Goal: Information Seeking & Learning: Learn about a topic

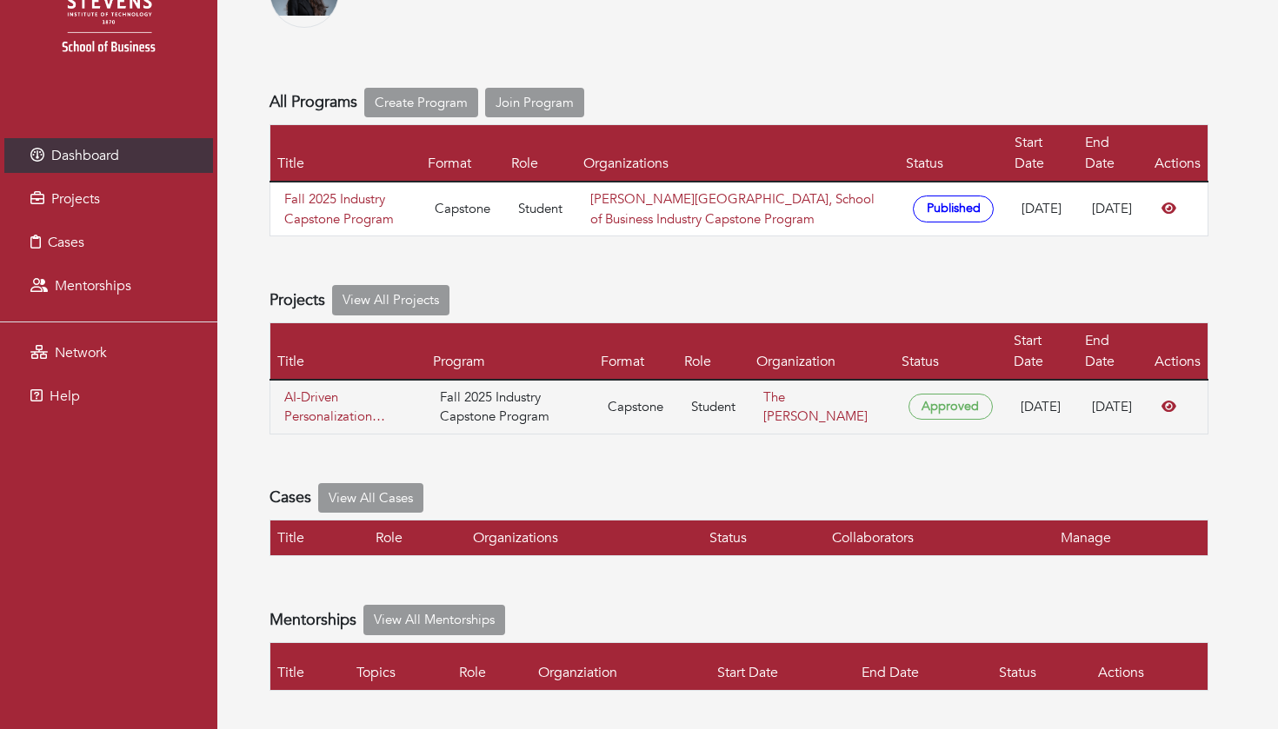
scroll to position [136, 0]
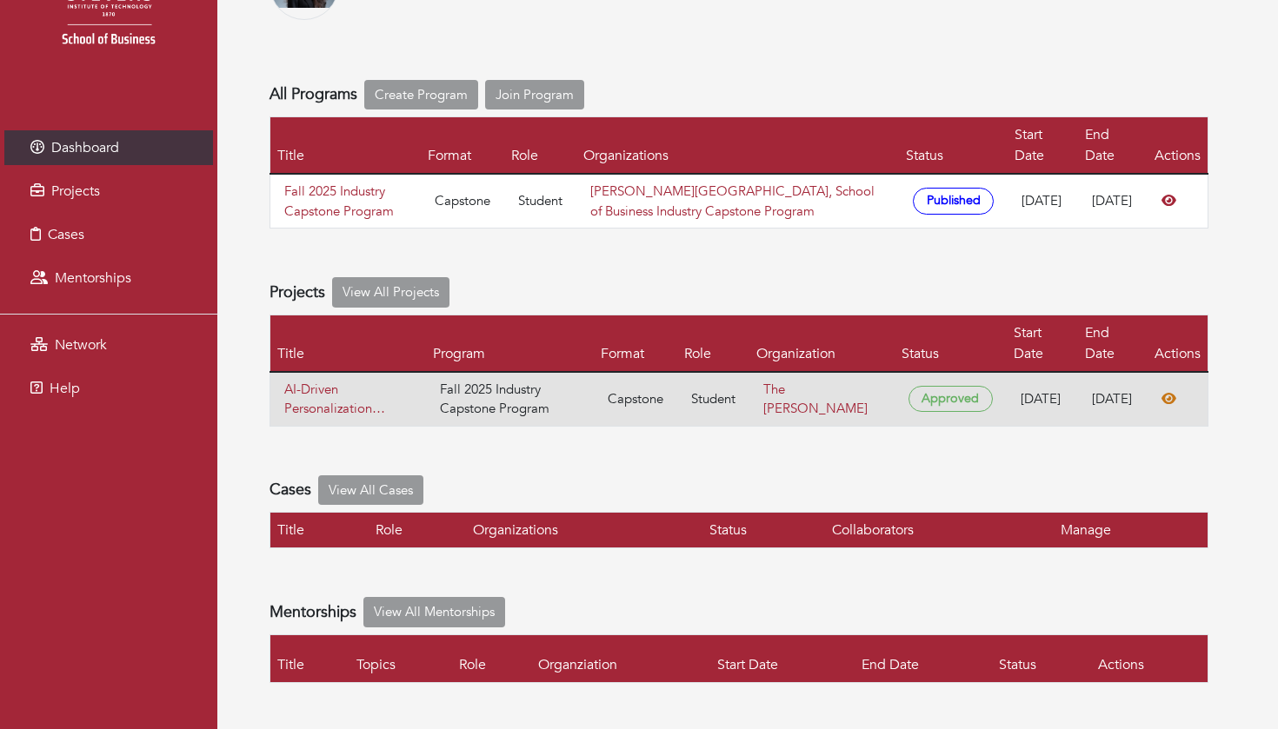
click at [1173, 404] on icon at bounding box center [1168, 398] width 15 height 11
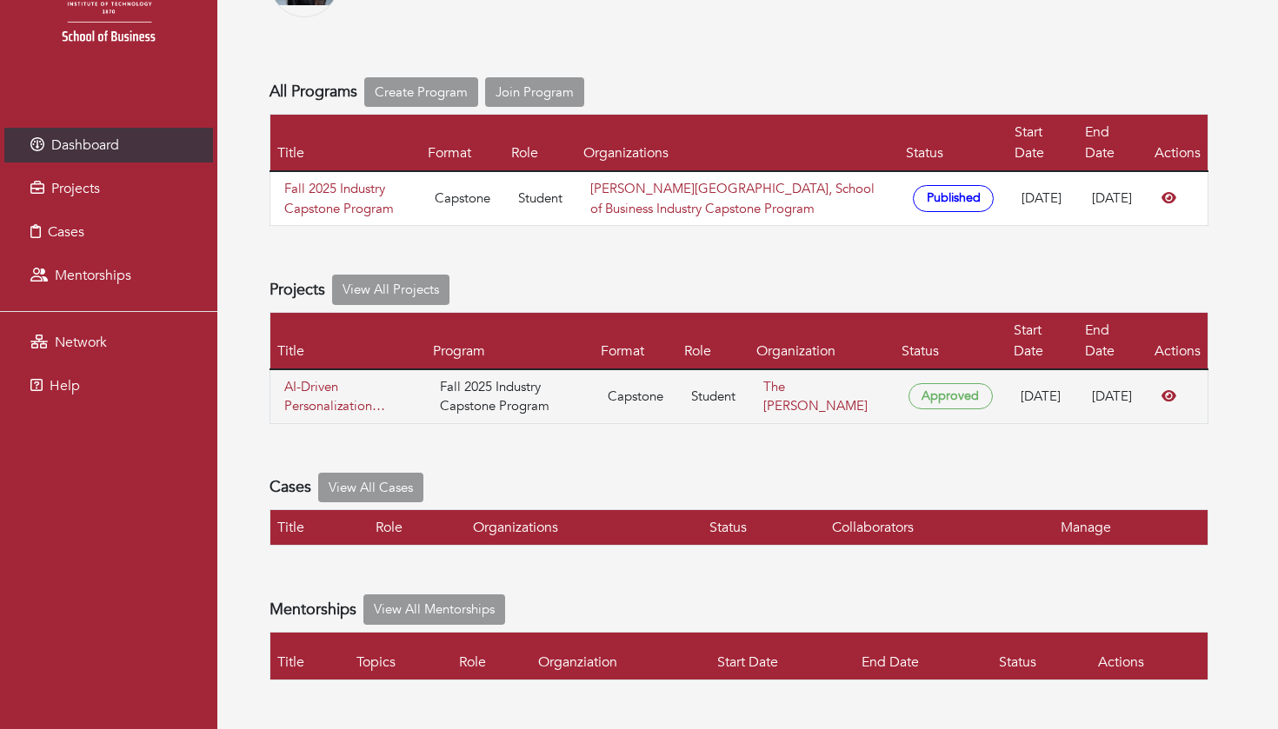
scroll to position [153, 0]
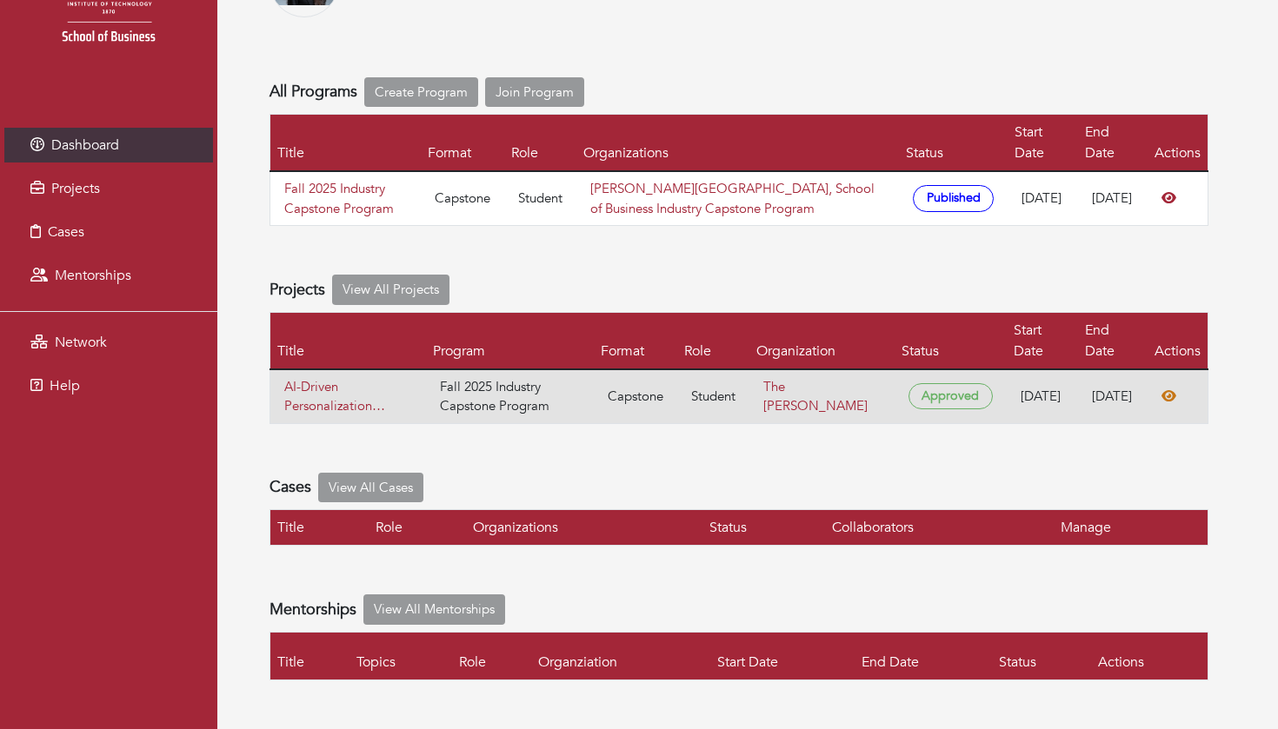
click at [1170, 396] on icon at bounding box center [1168, 395] width 15 height 11
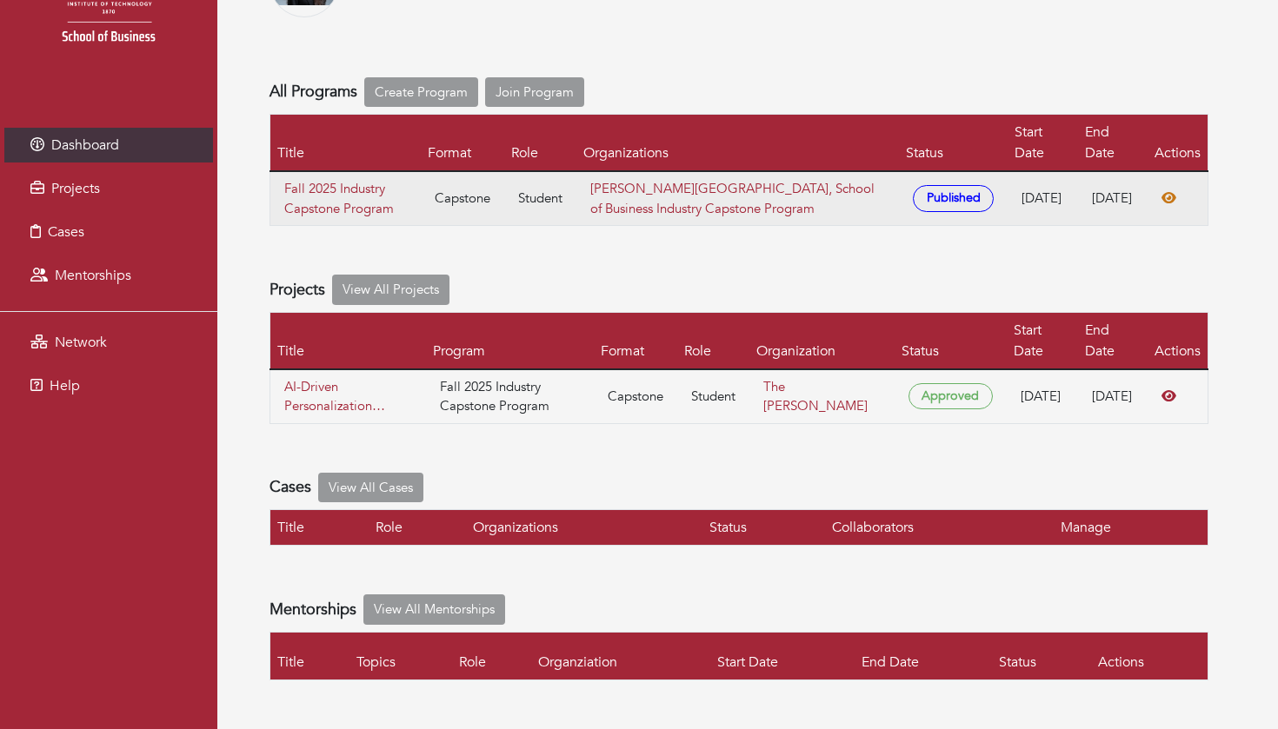
click at [1171, 192] on icon at bounding box center [1168, 197] width 15 height 11
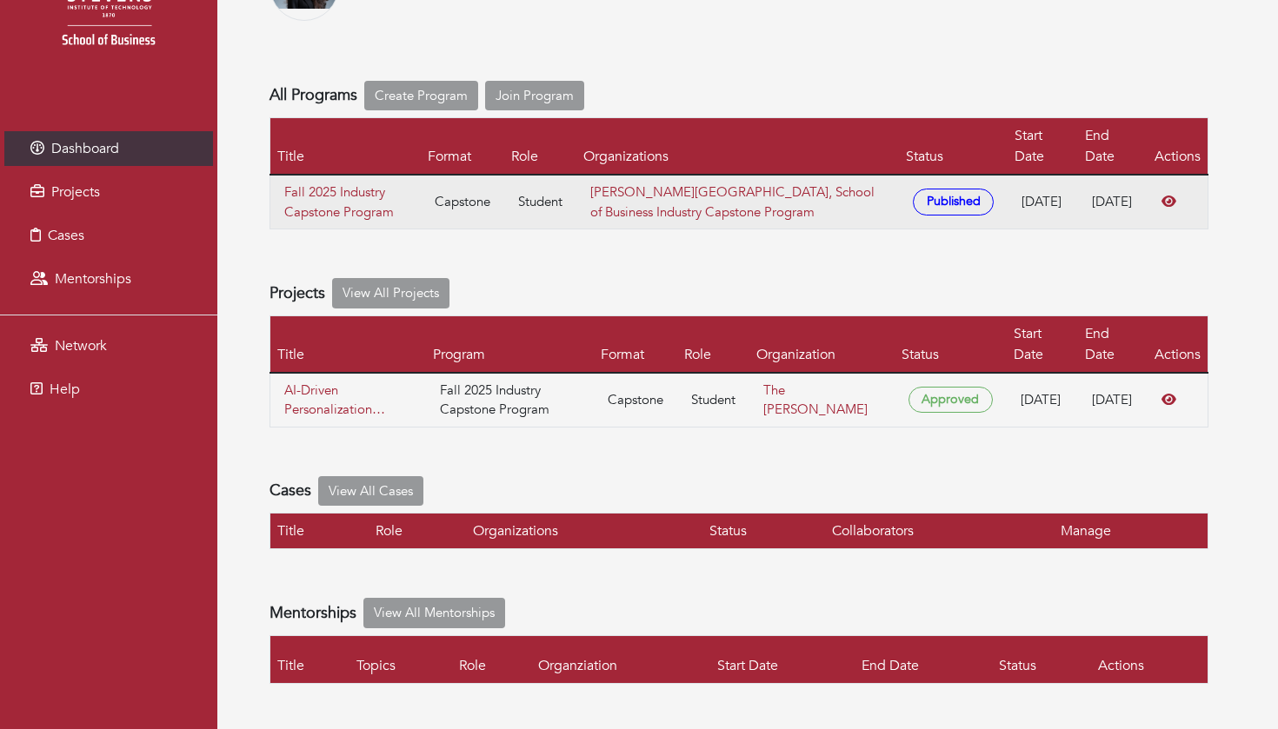
scroll to position [130, 0]
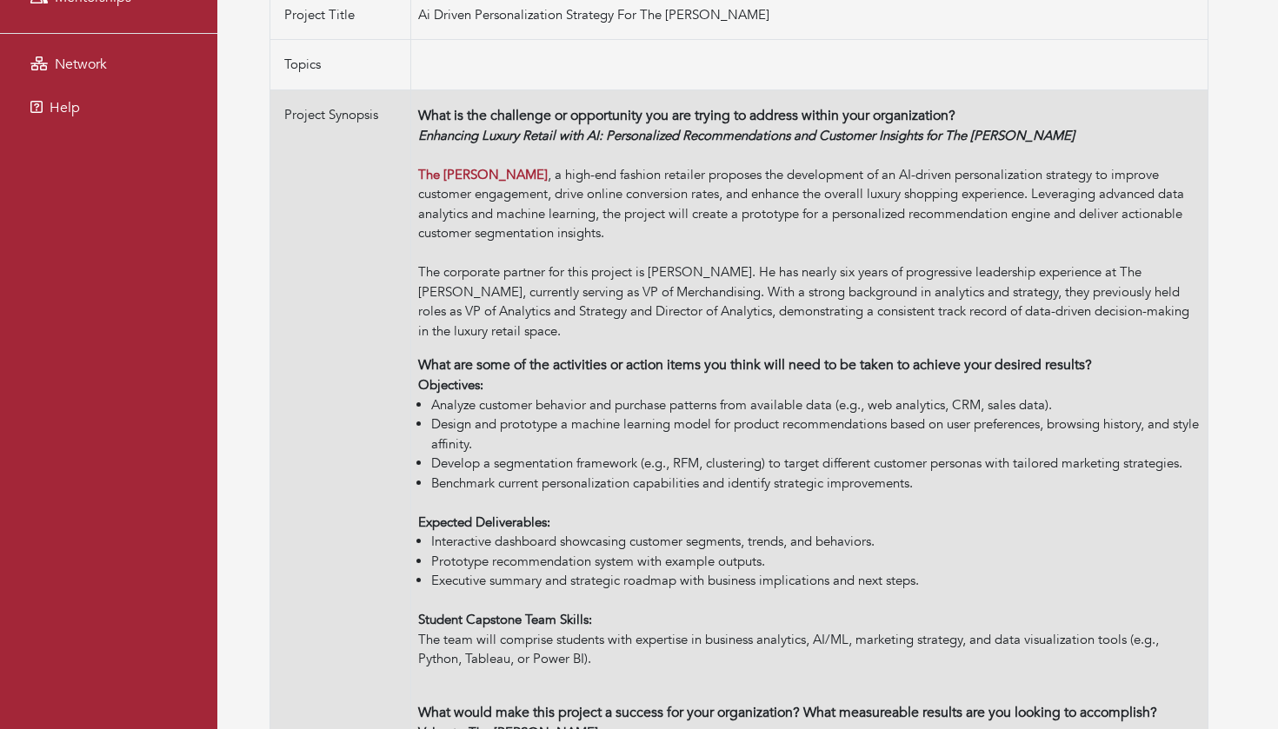
scroll to position [411, 0]
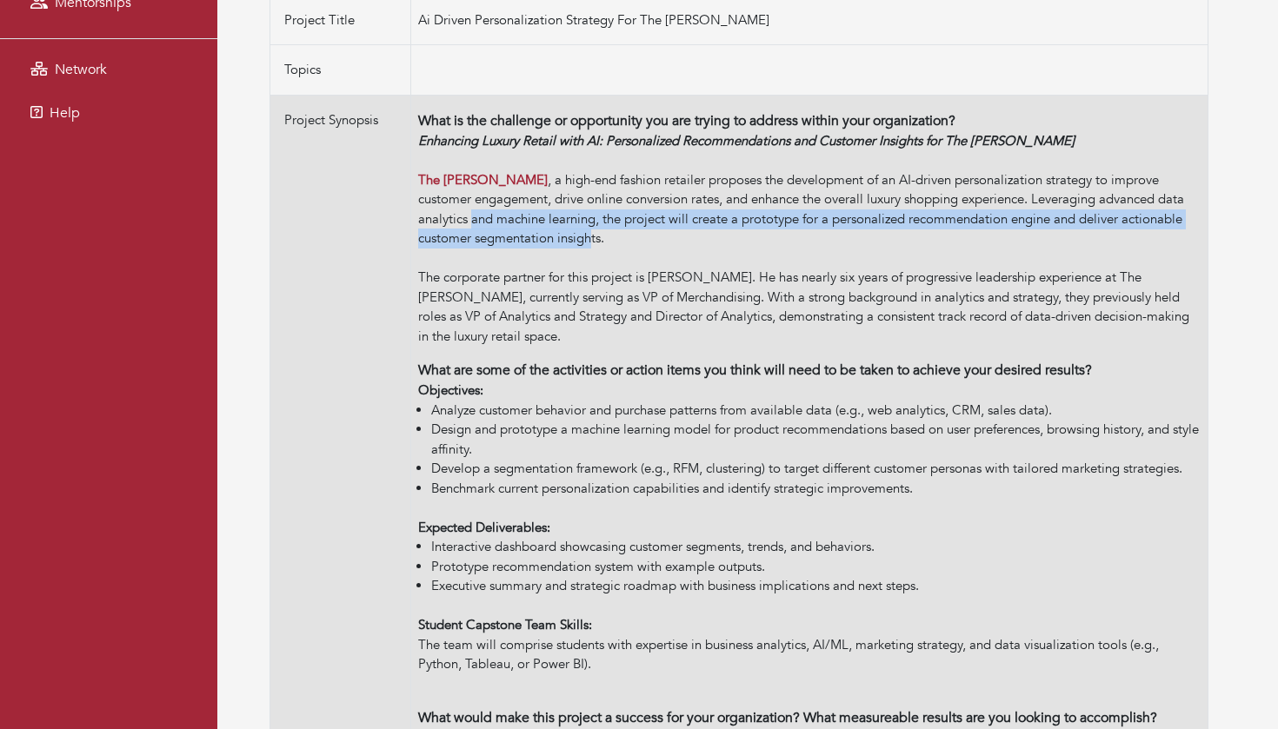
drag, startPoint x: 418, startPoint y: 194, endPoint x: 534, endPoint y: 223, distance: 119.1
click at [534, 223] on div "Enhancing Luxury Retail with AI: Personalized Recommendations and Customer Insi…" at bounding box center [809, 239] width 782 height 216
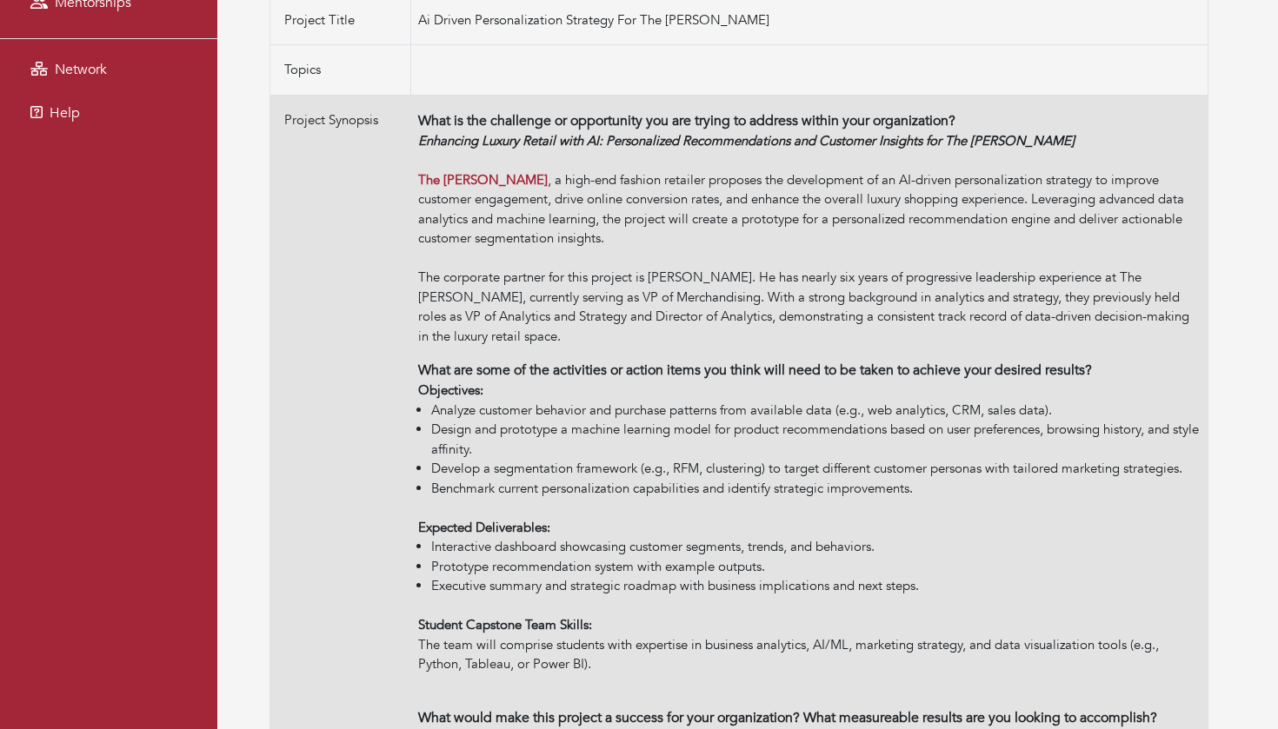
click at [441, 221] on div "Enhancing Luxury Retail with AI: Personalized Recommendations and Customer Insi…" at bounding box center [809, 239] width 782 height 216
click at [530, 223] on div "Enhancing Luxury Retail with AI: Personalized Recommendations and Customer Insi…" at bounding box center [809, 239] width 782 height 216
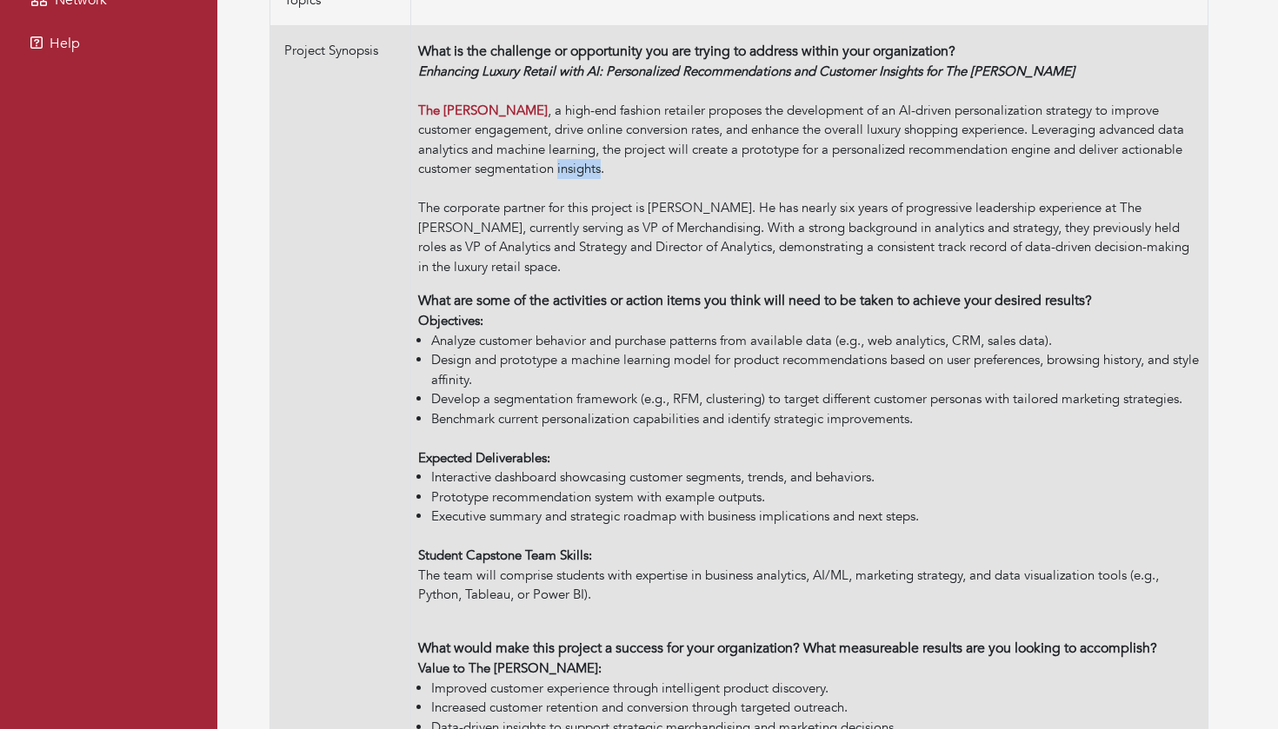
scroll to position [482, 0]
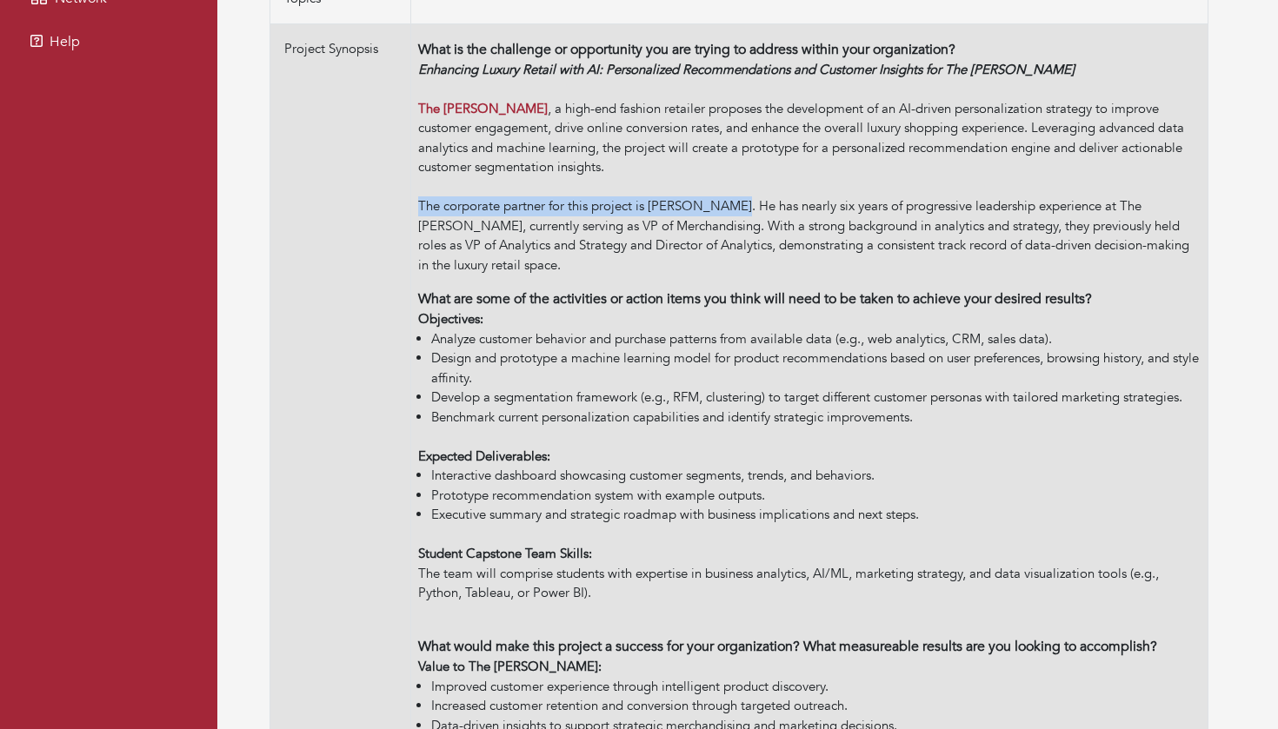
drag, startPoint x: 414, startPoint y: 184, endPoint x: 741, endPoint y: 181, distance: 326.9
click at [741, 181] on td "What is the challenge or opportunity you are trying to address within your orga…" at bounding box center [808, 393] width 797 height 741
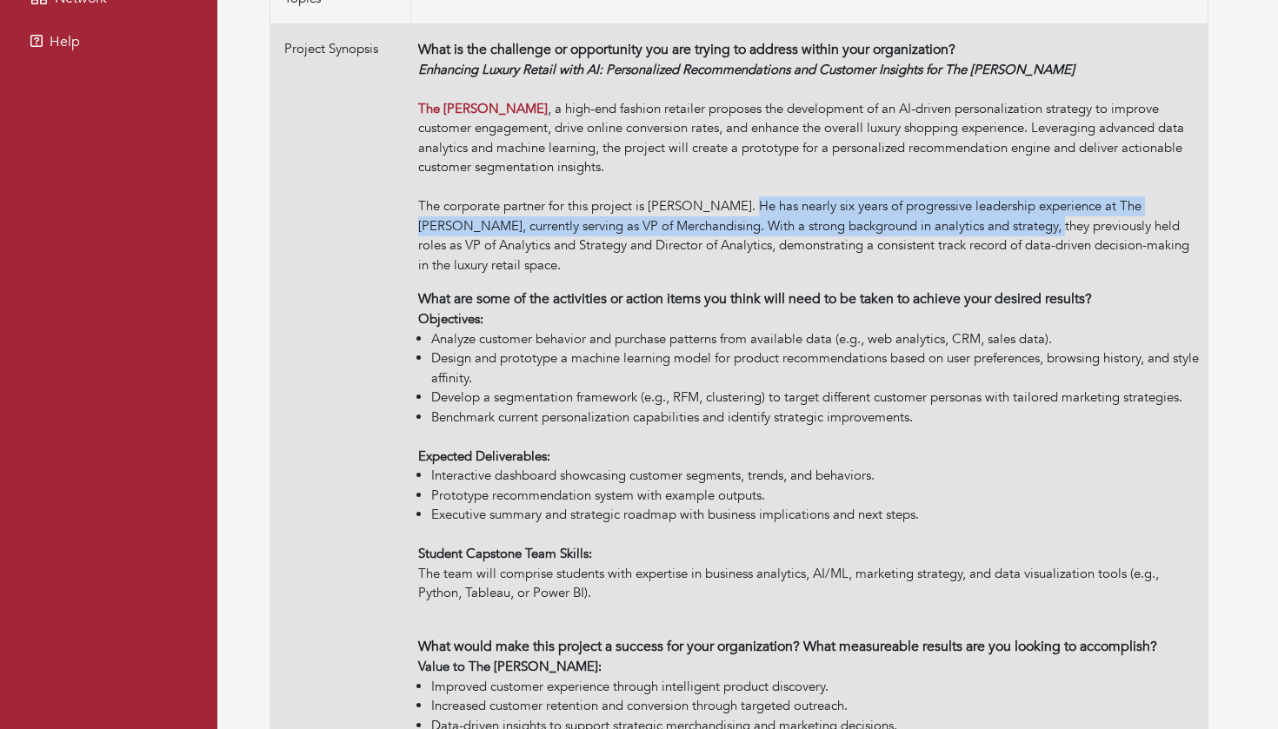
drag, startPoint x: 752, startPoint y: 182, endPoint x: 992, endPoint y: 196, distance: 240.4
click at [992, 196] on div "Enhancing Luxury Retail with AI: Personalized Recommendations and Customer Insi…" at bounding box center [809, 168] width 782 height 216
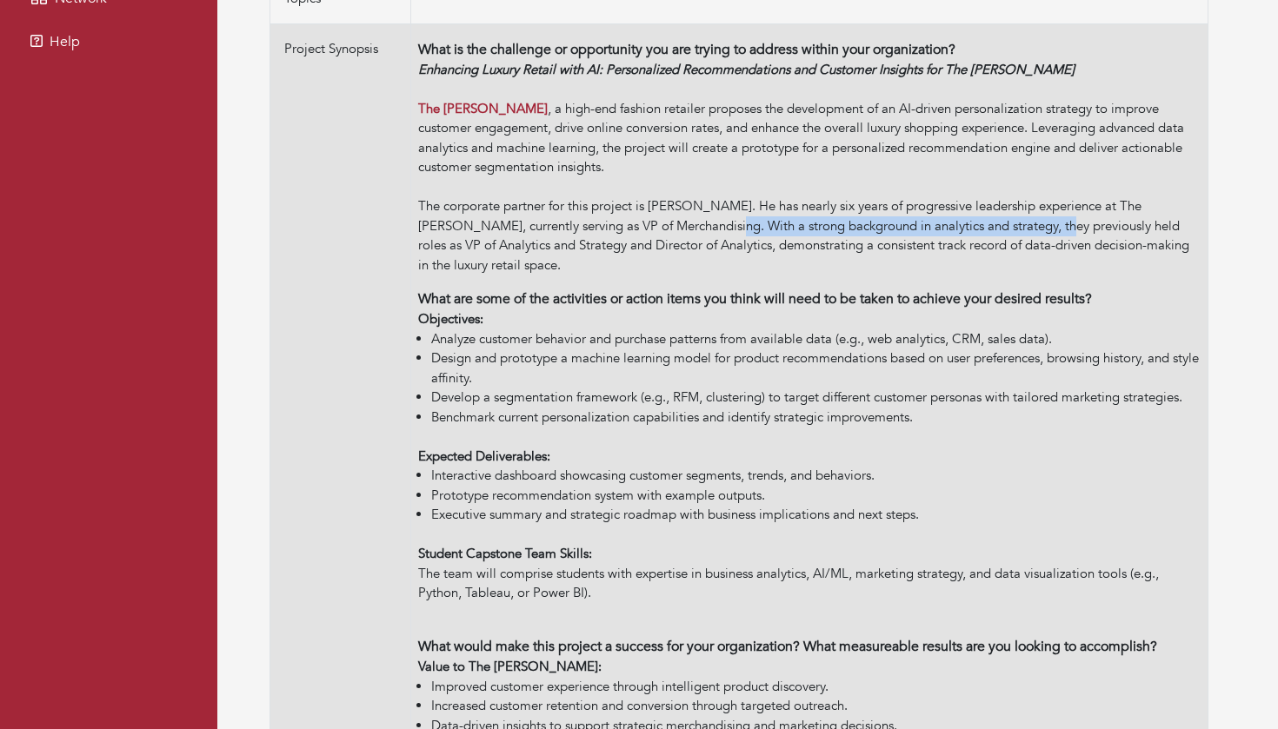
drag, startPoint x: 1000, startPoint y: 201, endPoint x: 670, endPoint y: 203, distance: 330.3
click at [670, 203] on div "Enhancing Luxury Retail with AI: Personalized Recommendations and Customer Insi…" at bounding box center [809, 168] width 782 height 216
drag, startPoint x: 648, startPoint y: 182, endPoint x: 743, endPoint y: 178, distance: 94.8
click at [743, 178] on div "Enhancing Luxury Retail with AI: Personalized Recommendations and Customer Insi…" at bounding box center [809, 168] width 782 height 216
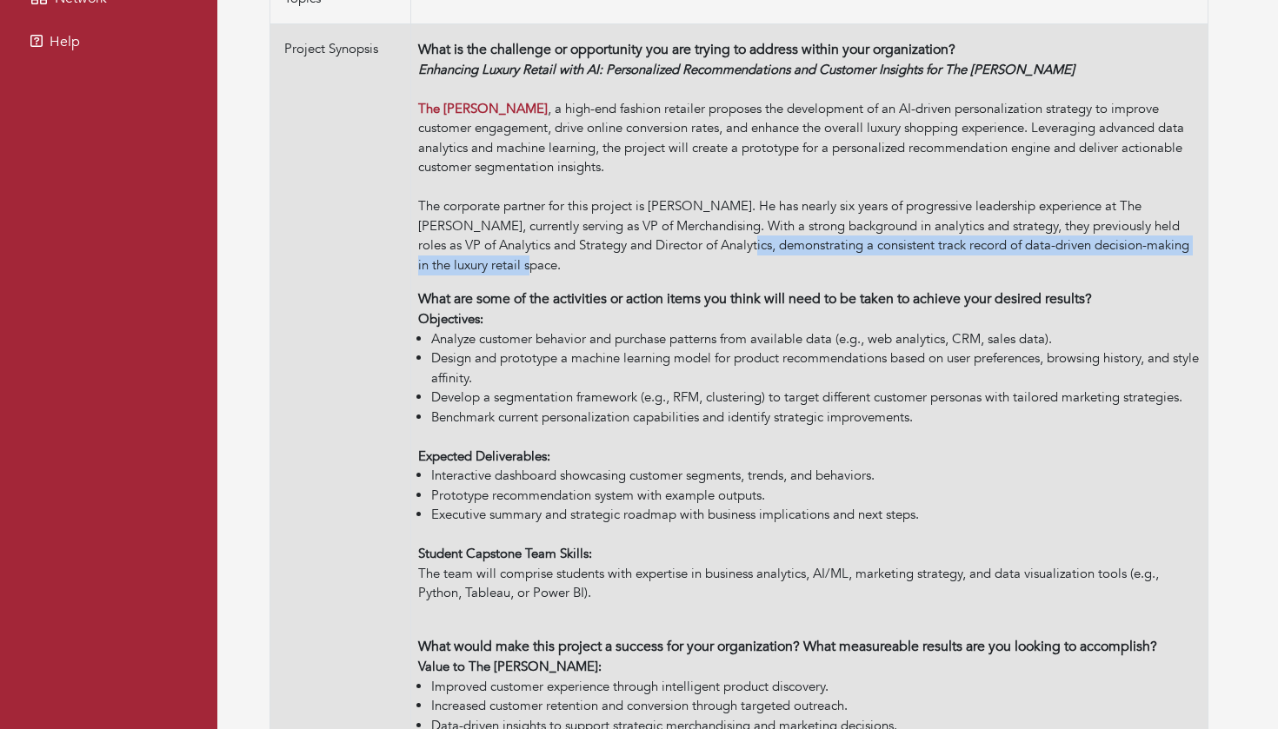
drag, startPoint x: 701, startPoint y: 223, endPoint x: 503, endPoint y: 241, distance: 199.0
click at [503, 241] on div "Enhancing Luxury Retail with AI: Personalized Recommendations and Customer Insi…" at bounding box center [809, 168] width 782 height 216
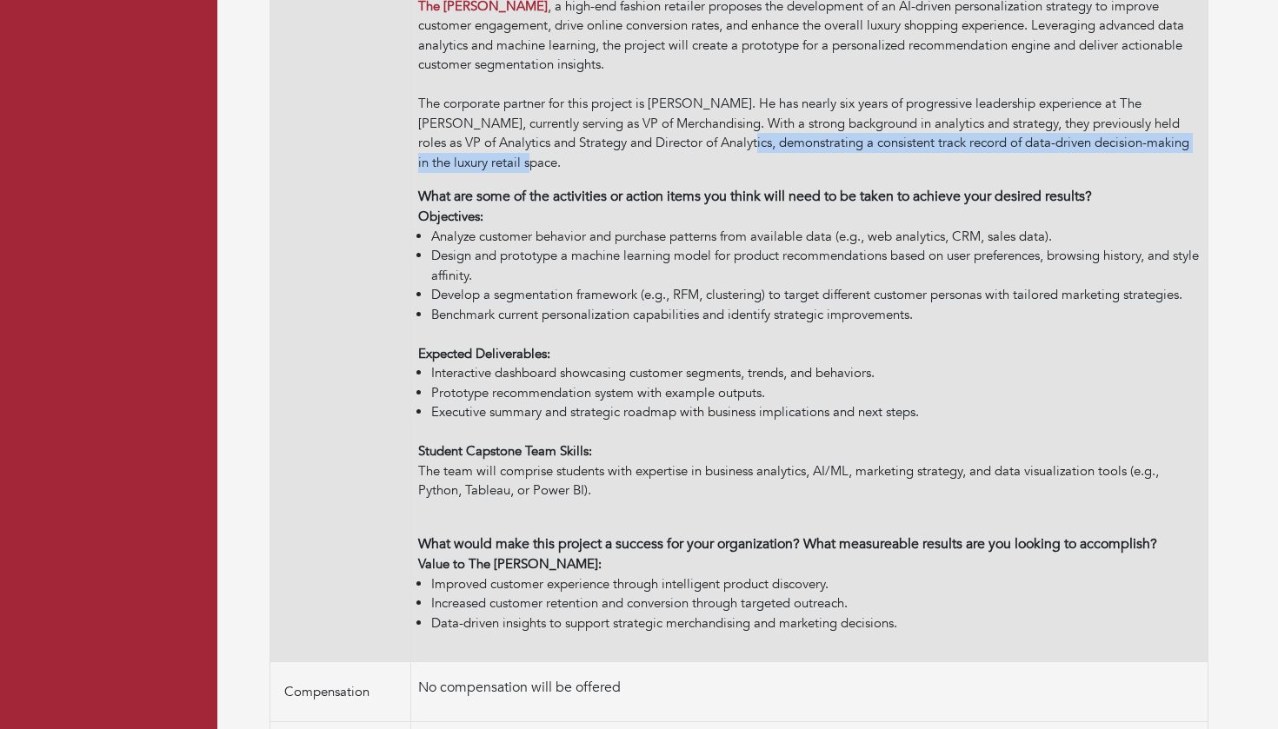
scroll to position [587, 0]
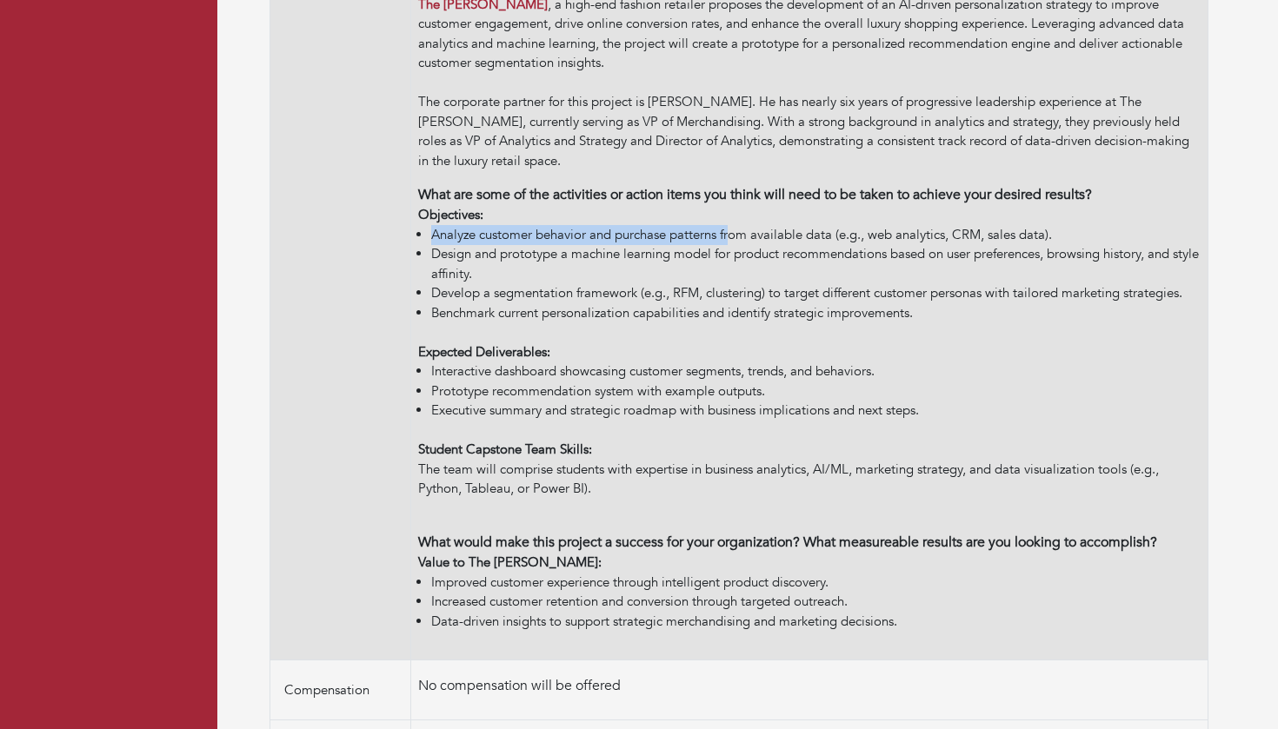
drag, startPoint x: 430, startPoint y: 206, endPoint x: 735, endPoint y: 216, distance: 304.4
click at [735, 225] on li "Analyze customer behavior and purchase patterns from available data (e.g., web …" at bounding box center [815, 235] width 769 height 20
drag, startPoint x: 432, startPoint y: 229, endPoint x: 559, endPoint y: 225, distance: 127.0
click at [559, 244] on li "Design and prototype a machine learning model for product recommendations based…" at bounding box center [815, 263] width 769 height 39
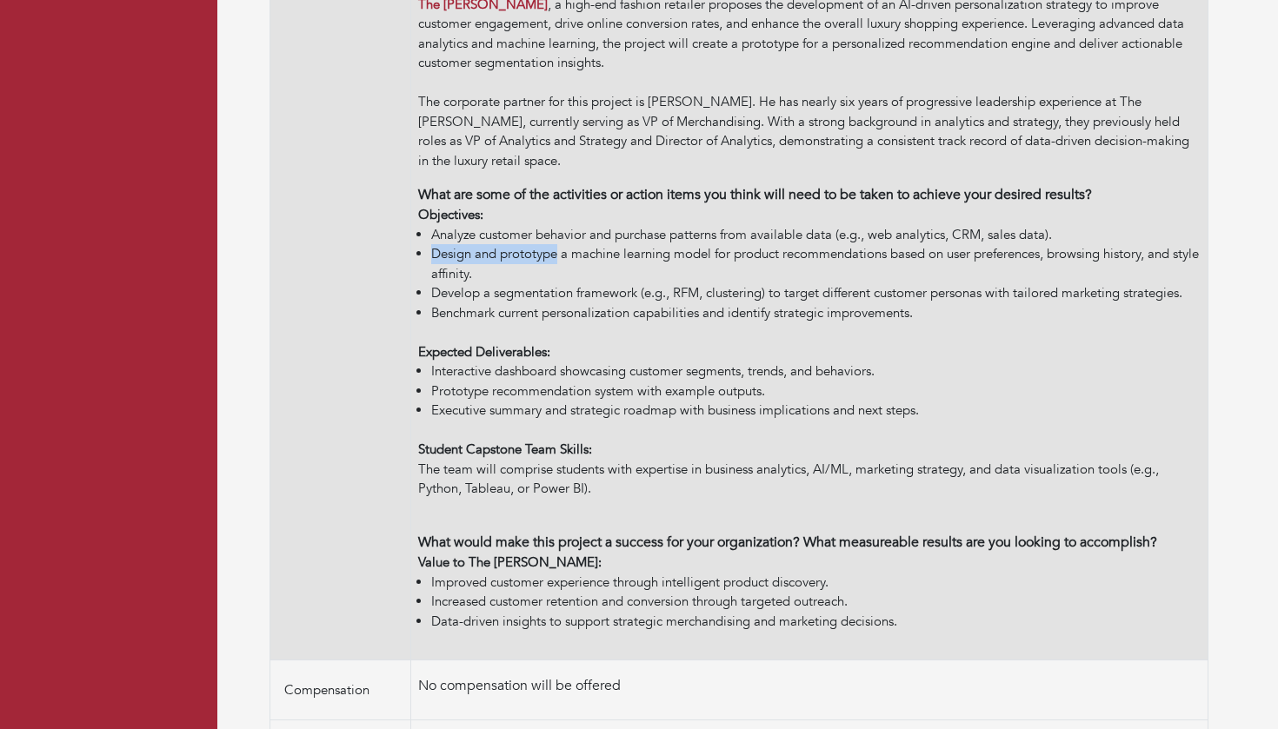
click at [559, 244] on li "Design and prototype a machine learning model for product recommendations based…" at bounding box center [815, 263] width 769 height 39
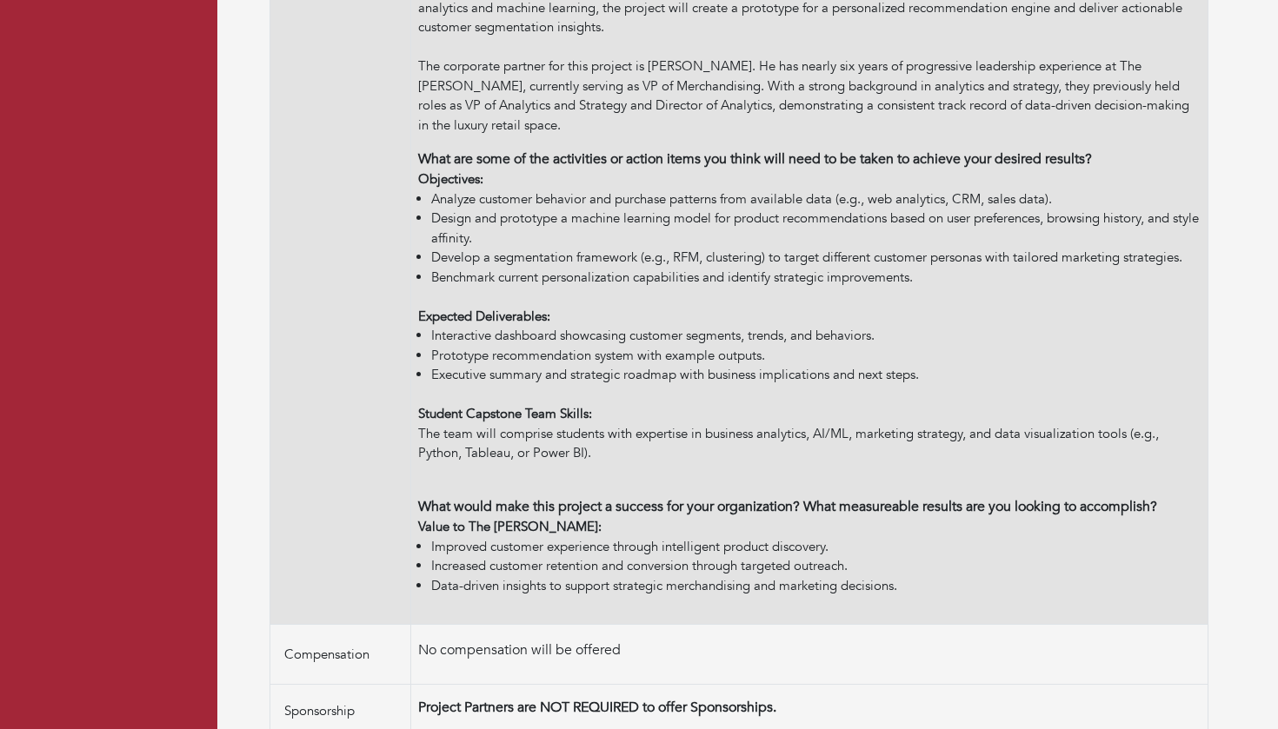
scroll to position [635, 0]
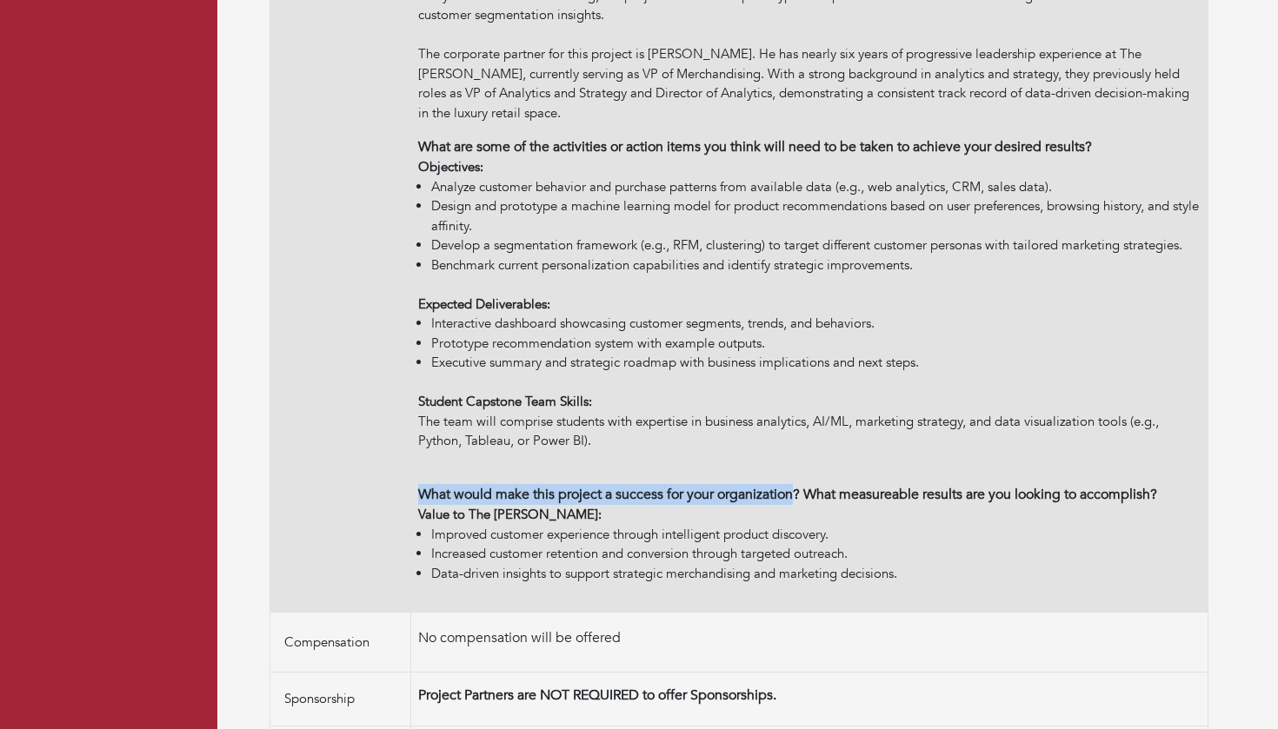
drag, startPoint x: 420, startPoint y: 465, endPoint x: 822, endPoint y: 465, distance: 402.5
click at [822, 484] on p "What would make this project a success for your organization? What measureable …" at bounding box center [809, 494] width 782 height 21
click at [785, 484] on p "What would make this project a success for your organization? What measureable …" at bounding box center [809, 494] width 782 height 21
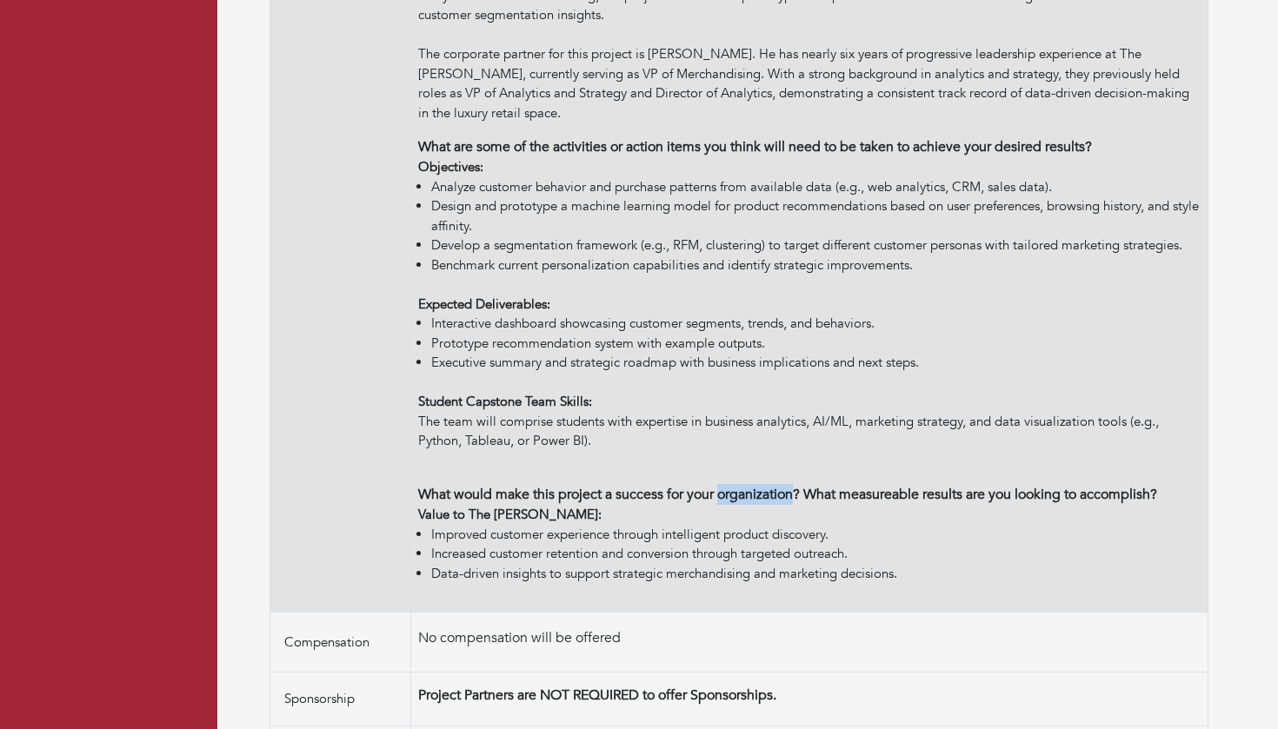
click at [785, 484] on p "What would make this project a success for your organization? What measureable …" at bounding box center [809, 494] width 782 height 21
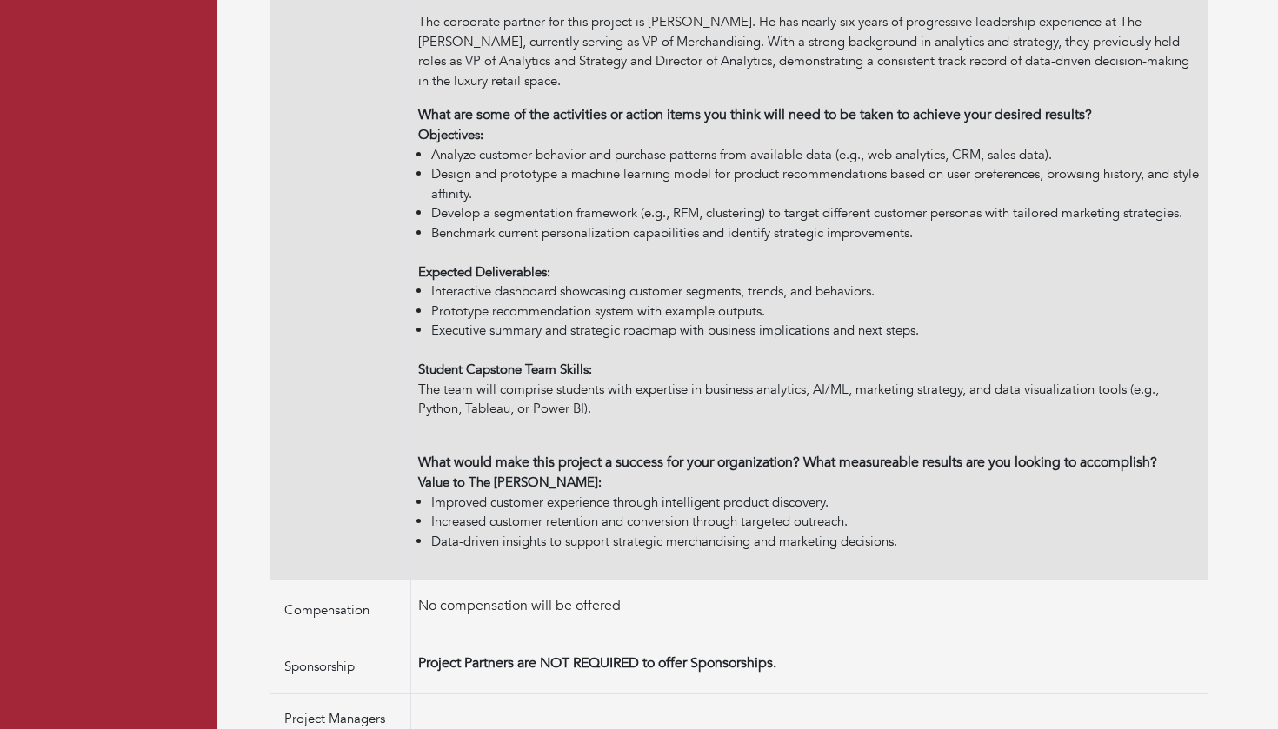
scroll to position [671, 0]
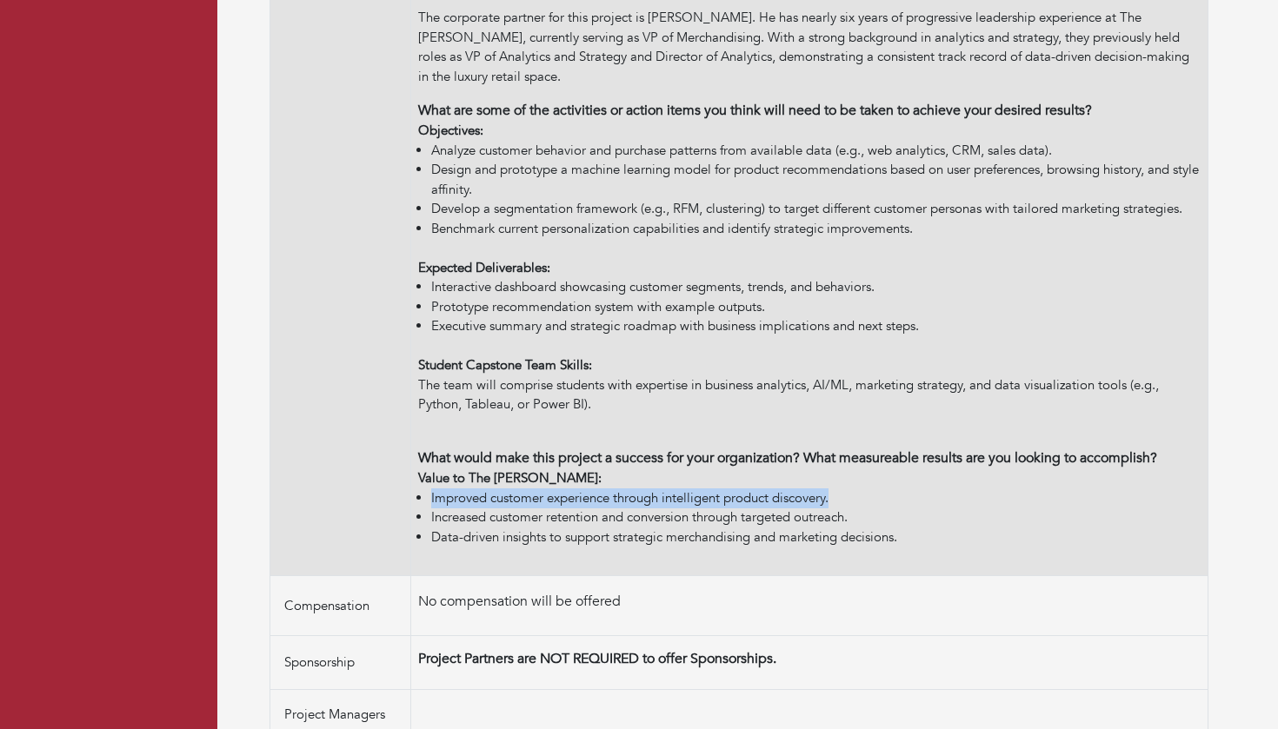
drag, startPoint x: 429, startPoint y: 488, endPoint x: 849, endPoint y: 489, distance: 419.8
click at [849, 489] on ul "Improved customer experience through intelligent product discovery. Increased c…" at bounding box center [809, 518] width 782 height 59
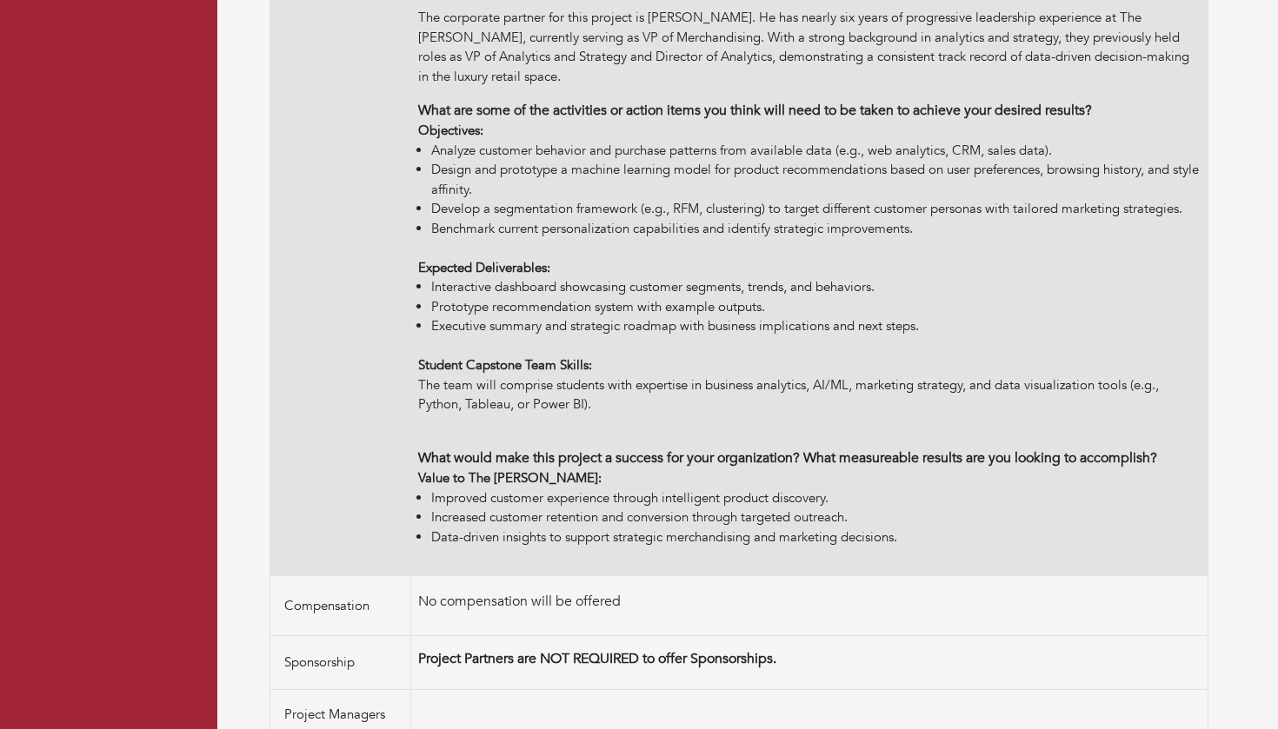
click at [849, 490] on li "Improved customer experience through intelligent product discovery." at bounding box center [815, 499] width 769 height 20
drag, startPoint x: 430, startPoint y: 508, endPoint x: 799, endPoint y: 518, distance: 368.7
click at [799, 518] on ul "Improved customer experience through intelligent product discovery. Increased c…" at bounding box center [809, 518] width 782 height 59
click at [799, 528] on li "Data-driven insights to support strategic merchandising and marketing decisions." at bounding box center [815, 538] width 769 height 20
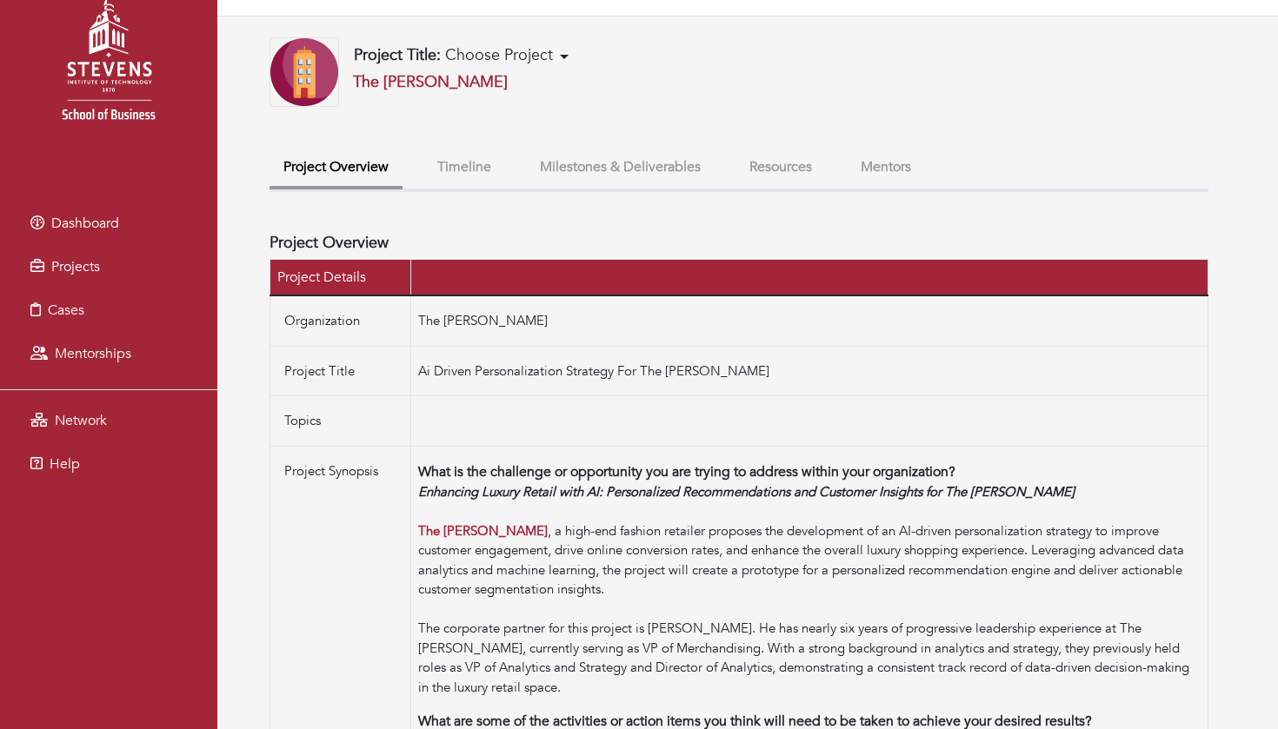
scroll to position [57, 0]
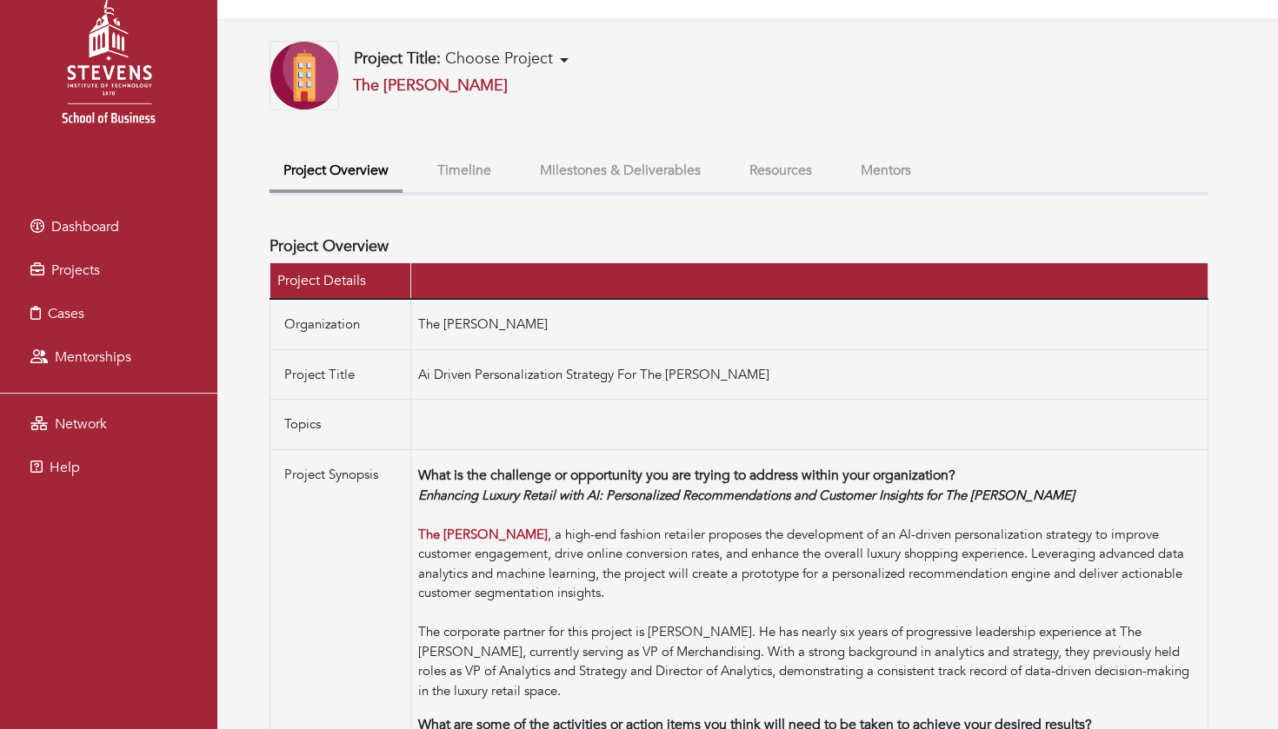
click at [462, 153] on button "Timeline" at bounding box center [464, 170] width 82 height 37
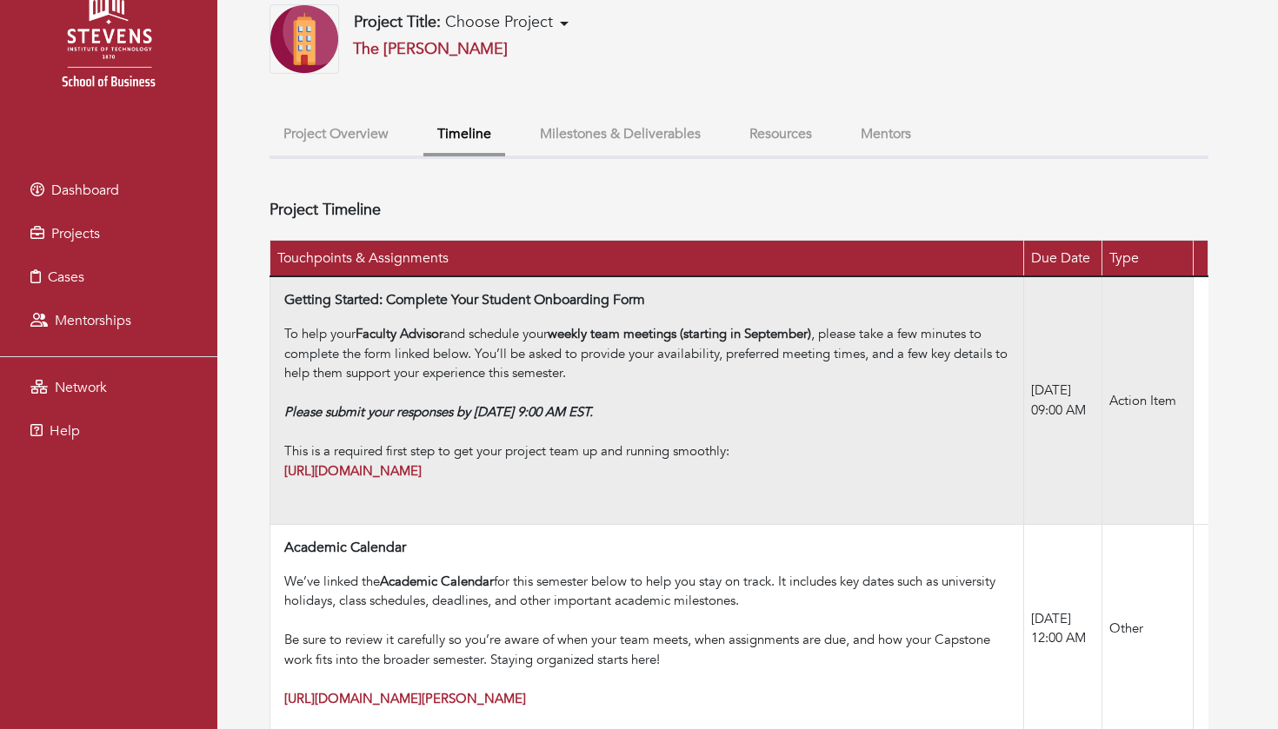
scroll to position [98, 0]
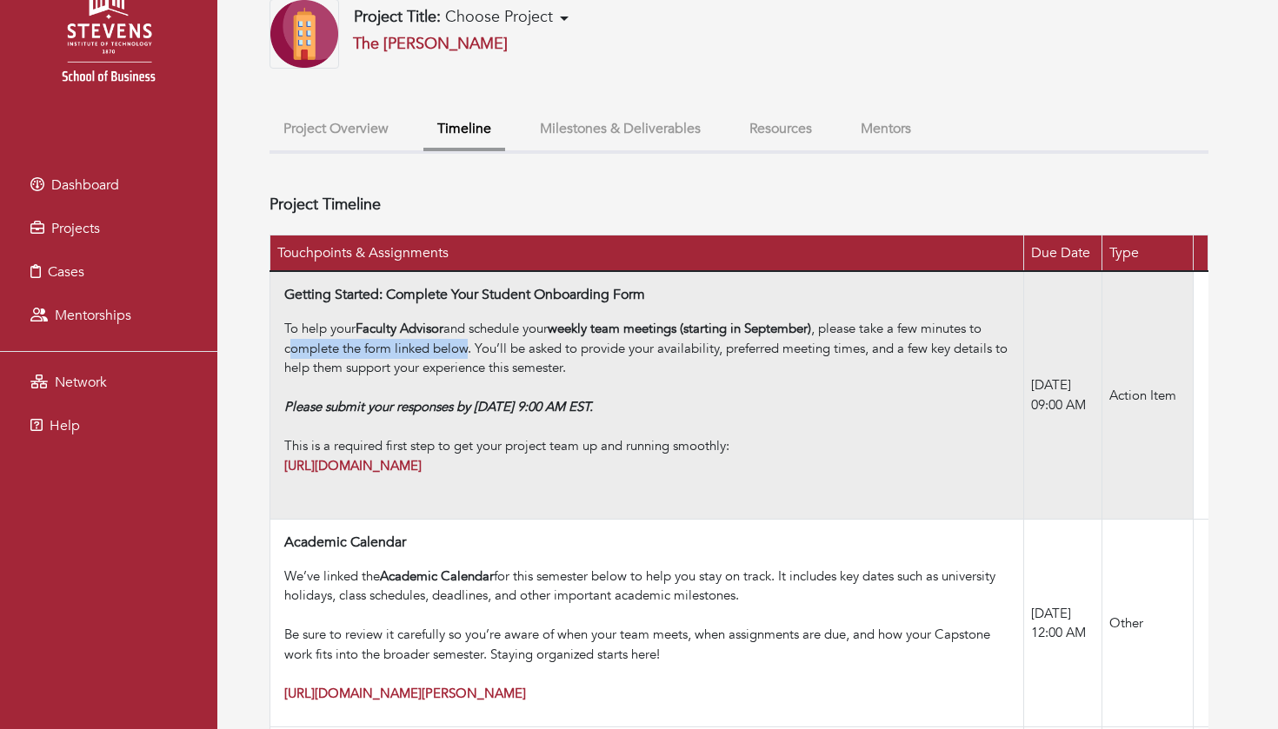
drag, startPoint x: 289, startPoint y: 329, endPoint x: 471, endPoint y: 329, distance: 182.5
click at [471, 329] on div "To help your Faculty Advisor and schedule your weekly team meetings (starting i…" at bounding box center [650, 407] width 732 height 176
drag, startPoint x: 279, startPoint y: 345, endPoint x: 663, endPoint y: 345, distance: 384.2
click at [663, 345] on td "Getting Started: Complete Your Student Onboarding Form To help your Faculty Adv…" at bounding box center [647, 395] width 754 height 248
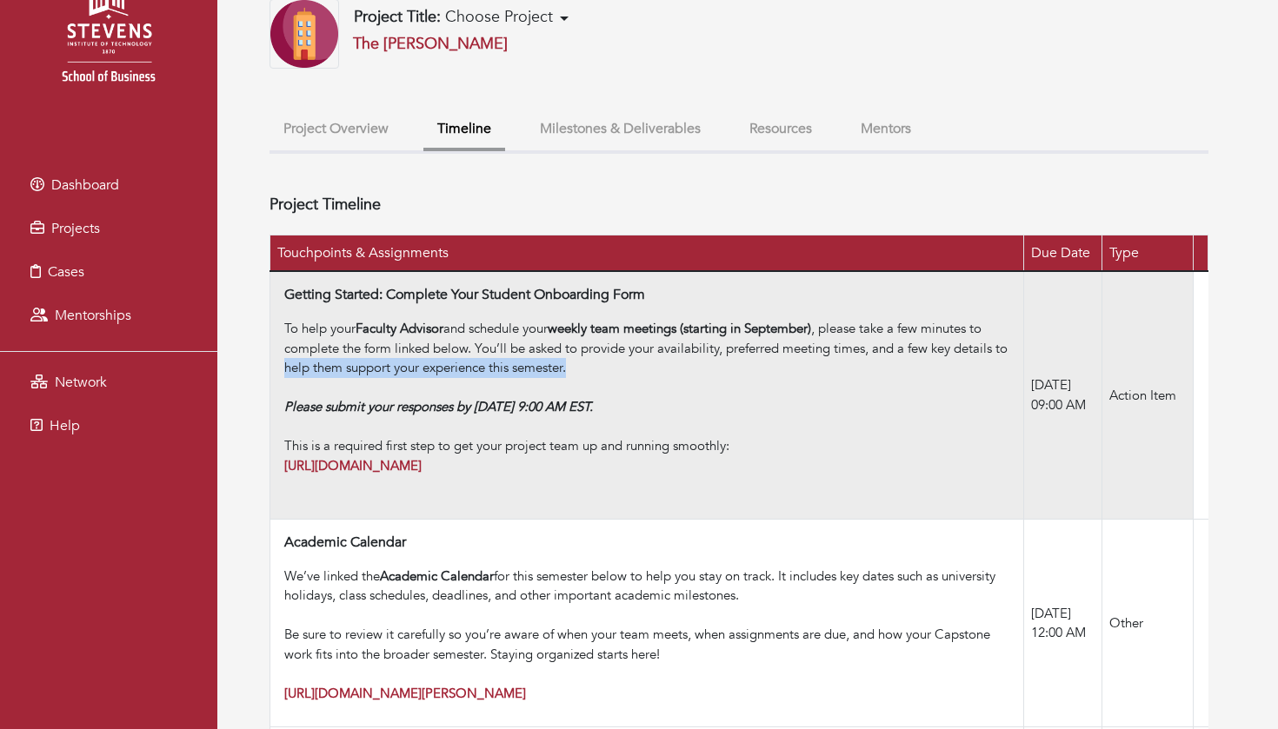
click at [663, 345] on div "To help your Faculty Advisor and schedule your weekly team meetings (starting i…" at bounding box center [650, 407] width 732 height 176
click at [550, 348] on div "To help your Faculty Advisor and schedule your weekly team meetings (starting i…" at bounding box center [650, 407] width 732 height 176
click at [542, 348] on div "To help your Faculty Advisor and schedule your weekly team meetings (starting i…" at bounding box center [650, 407] width 732 height 176
drag, startPoint x: 284, startPoint y: 385, endPoint x: 643, endPoint y: 388, distance: 359.0
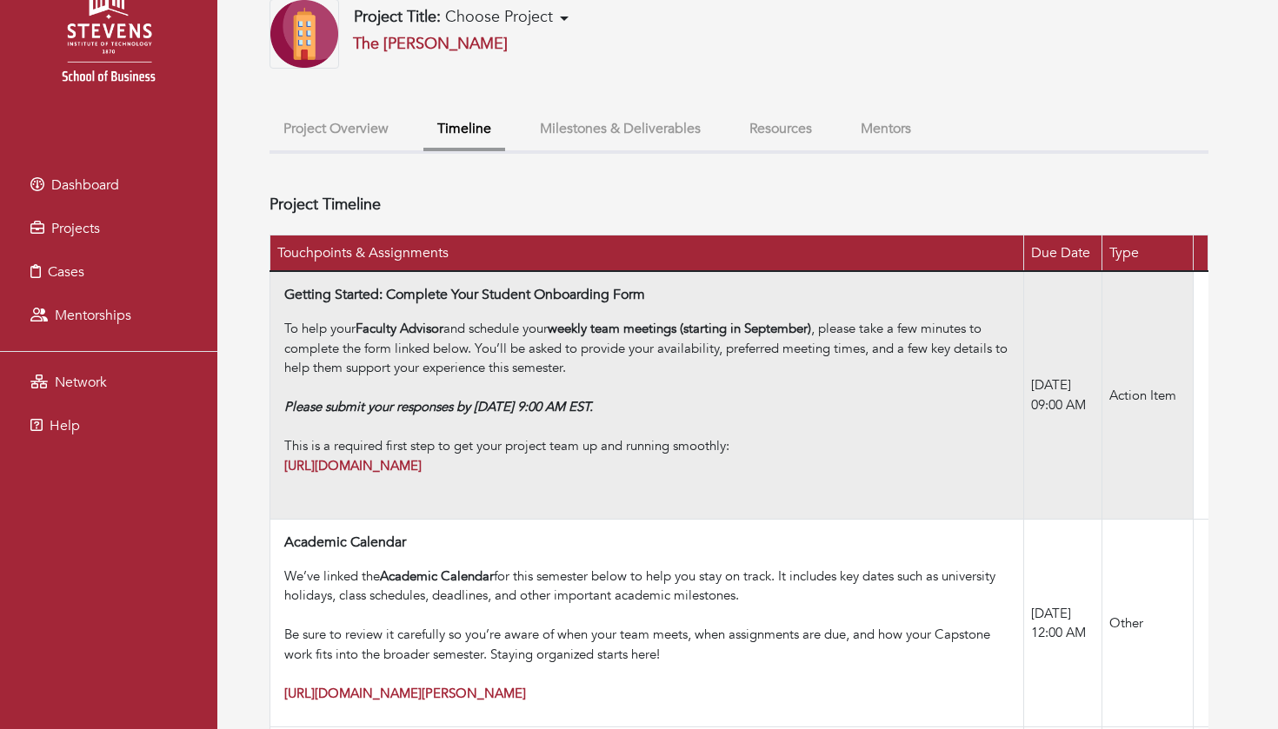
click at [593, 398] on em "Please submit your responses by [DATE] 9:00 AM EST." at bounding box center [438, 406] width 309 height 17
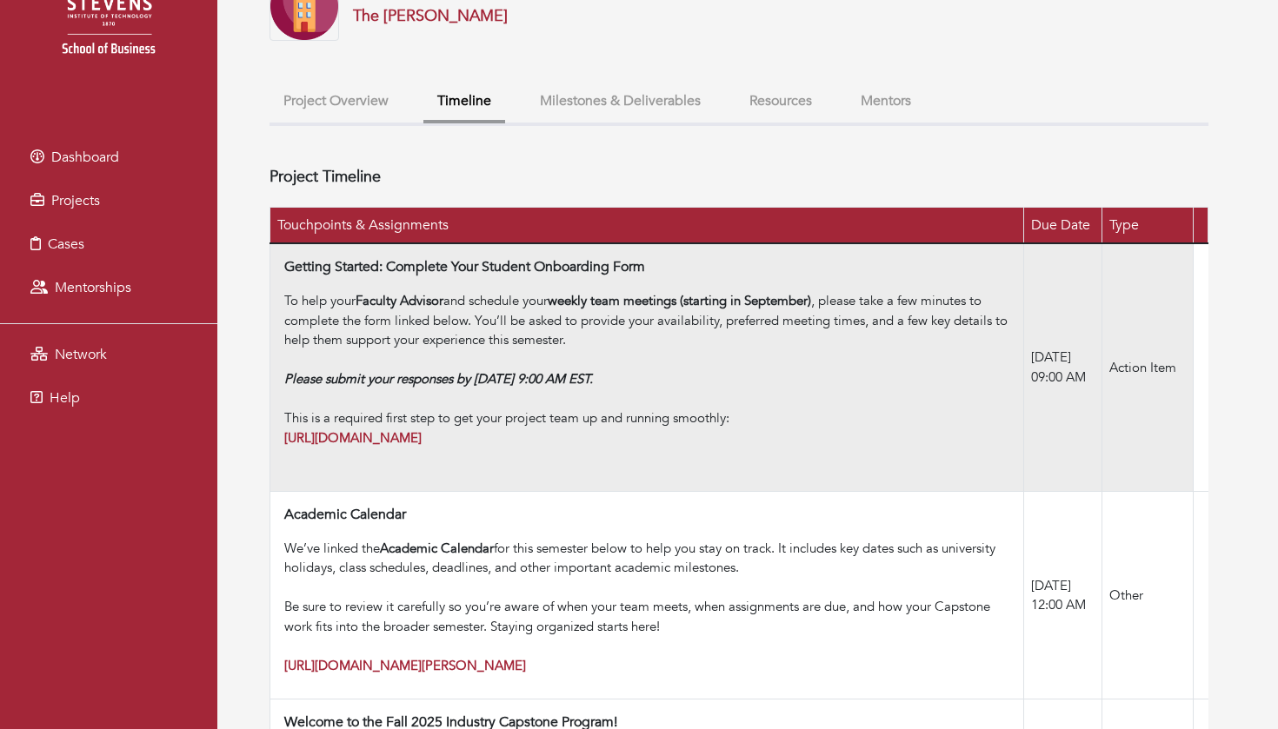
scroll to position [131, 0]
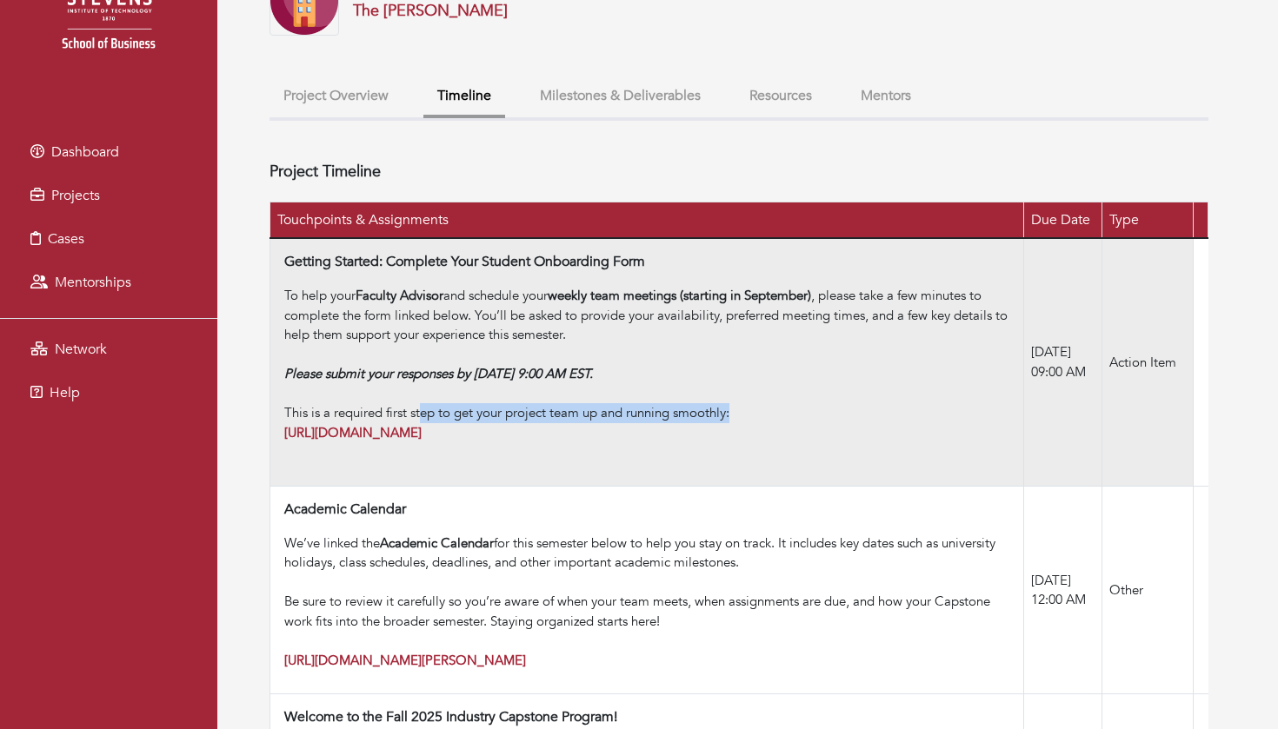
drag, startPoint x: 420, startPoint y: 392, endPoint x: 734, endPoint y: 389, distance: 313.8
click at [734, 389] on div "To help your Faculty Advisor and schedule your weekly team meetings (starting i…" at bounding box center [650, 374] width 732 height 176
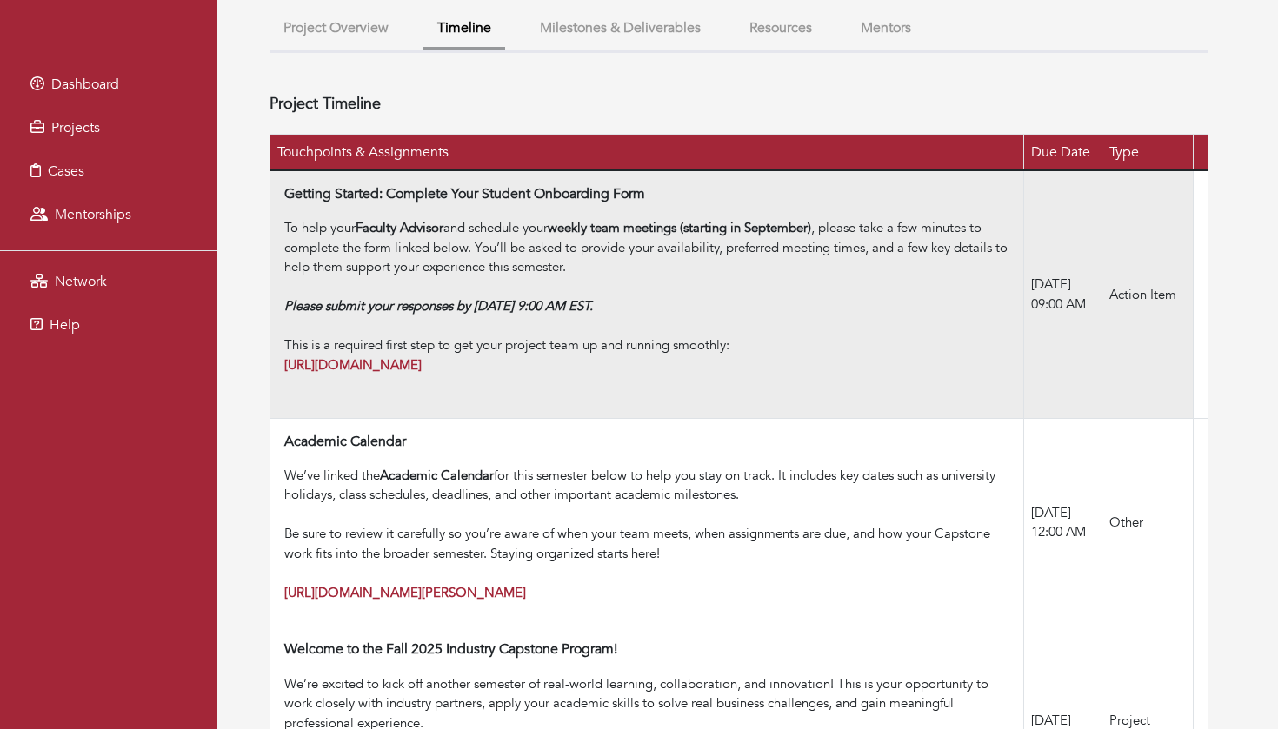
scroll to position [204, 0]
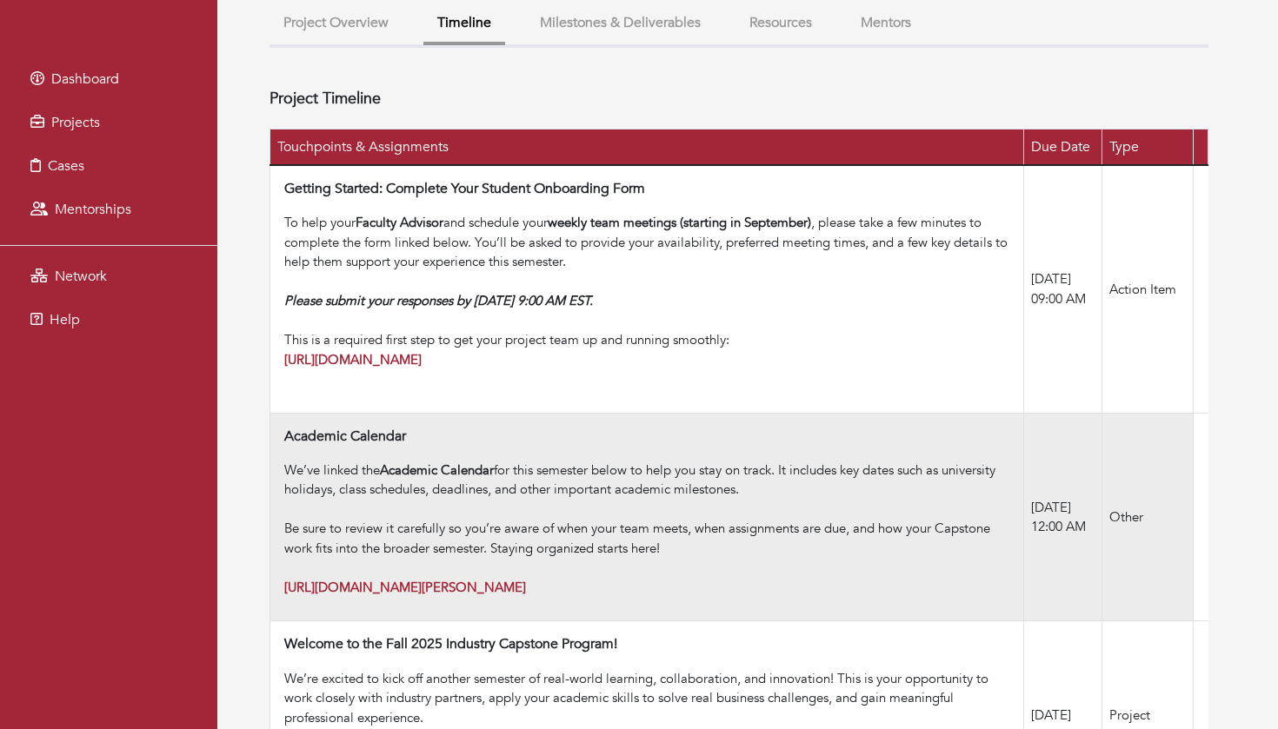
drag, startPoint x: 281, startPoint y: 418, endPoint x: 422, endPoint y: 416, distance: 140.8
click at [422, 416] on td "Academic Calendar We’ve linked the Academic Calendar for this semester below to…" at bounding box center [647, 517] width 754 height 209
click at [422, 429] on div "Academic Calendar" at bounding box center [650, 440] width 732 height 23
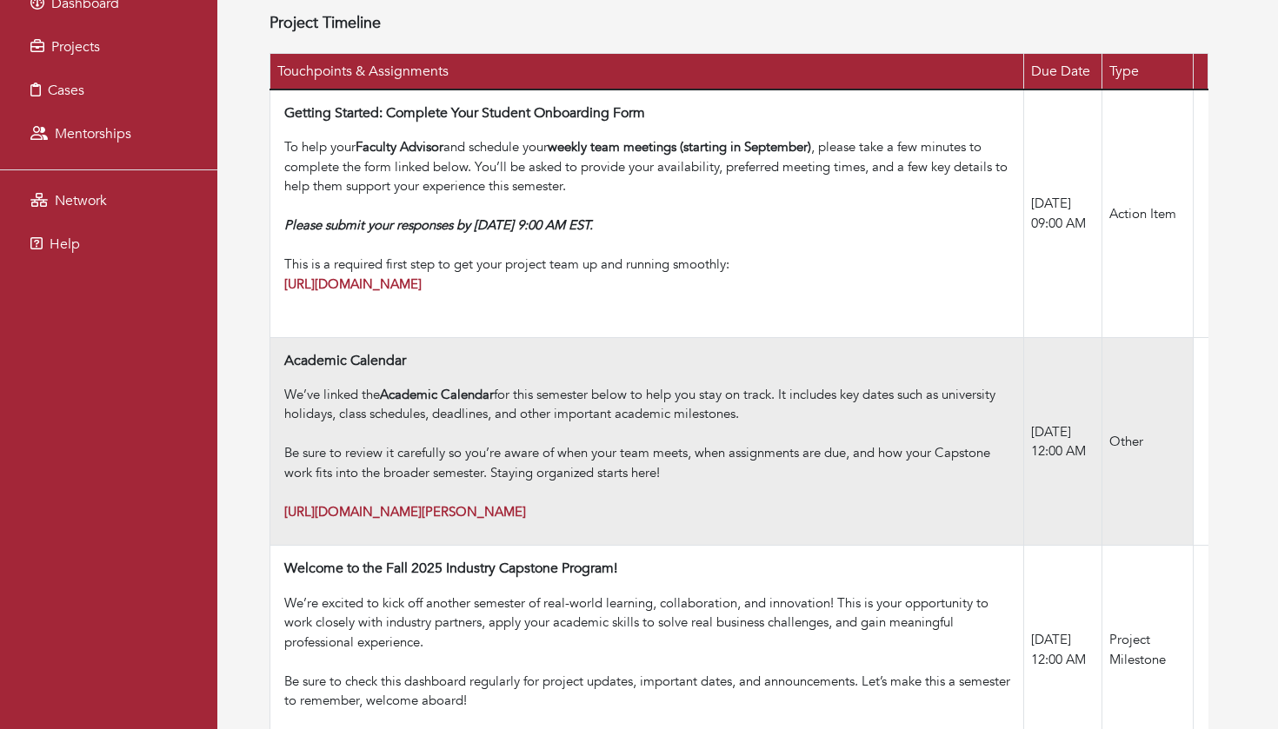
scroll to position [286, 0]
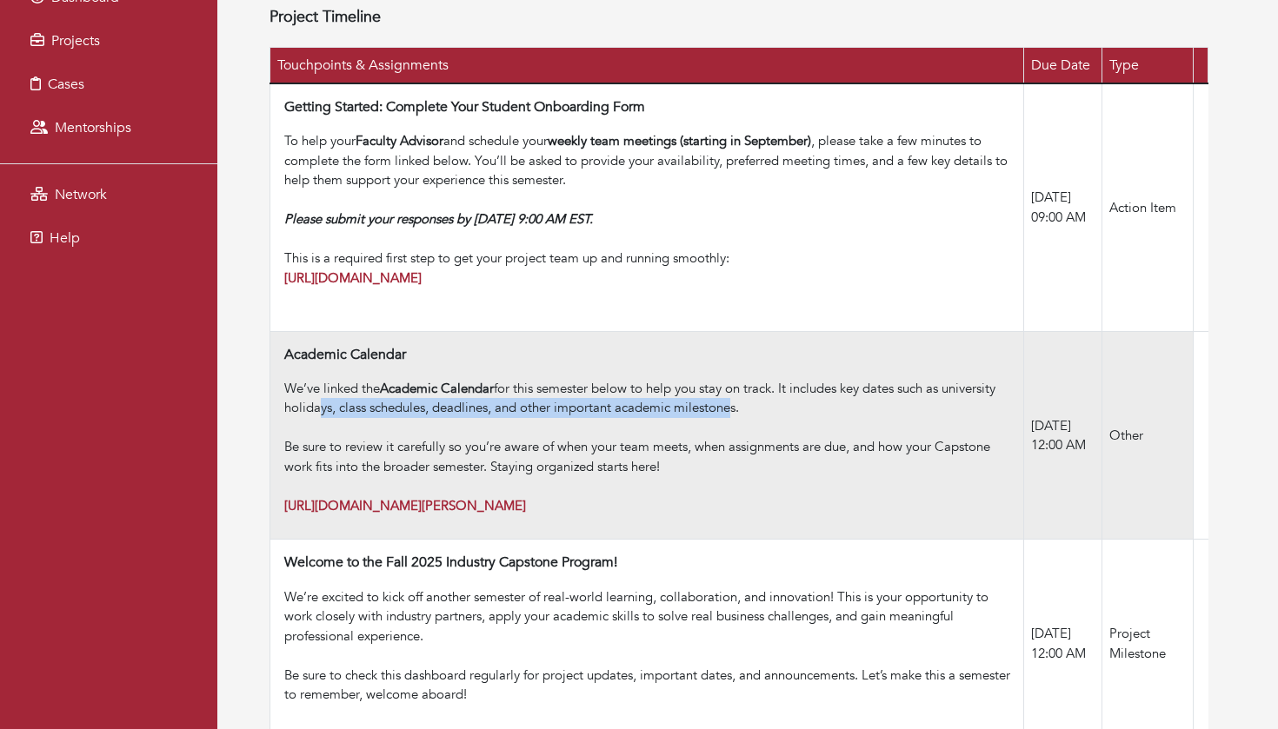
drag, startPoint x: 311, startPoint y: 387, endPoint x: 731, endPoint y: 385, distance: 419.8
click at [731, 385] on div "We’ve linked the Academic Calendar for this semester below to help you stay on …" at bounding box center [650, 408] width 732 height 59
click at [730, 385] on div "We’ve linked the Academic Calendar for this semester below to help you stay on …" at bounding box center [650, 408] width 732 height 59
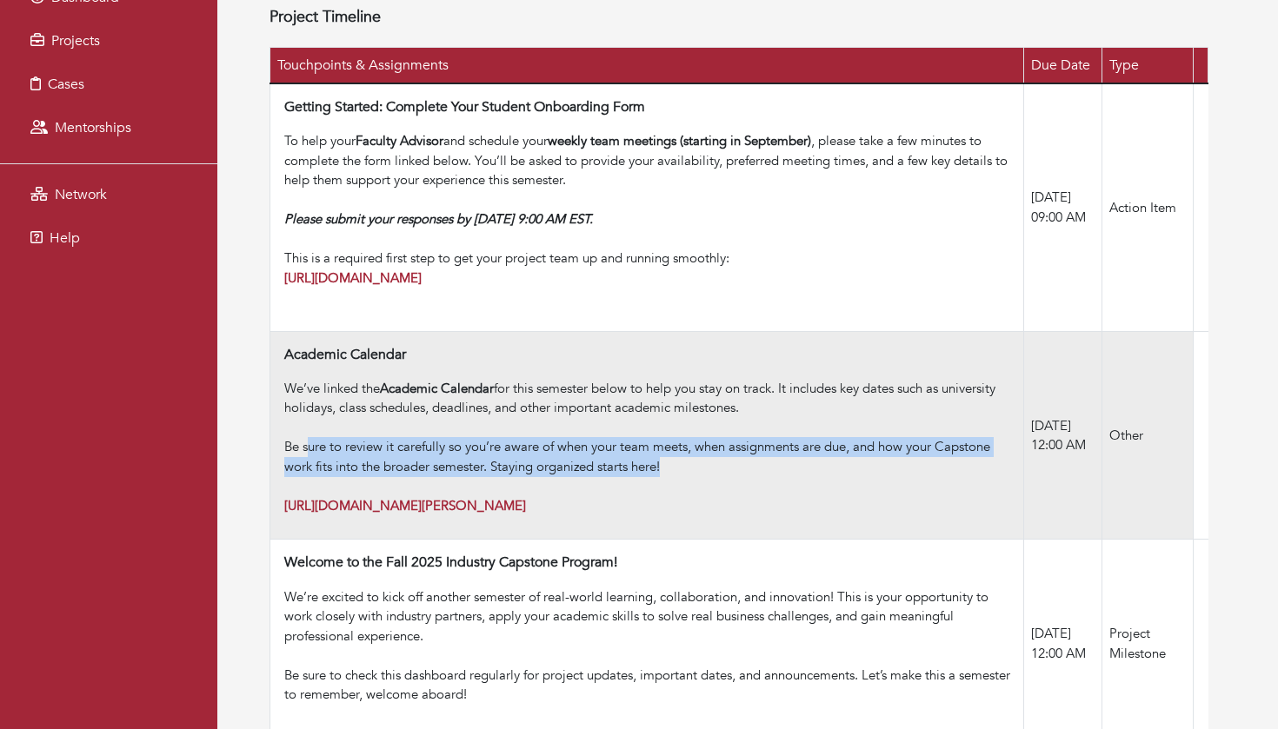
drag, startPoint x: 309, startPoint y: 422, endPoint x: 710, endPoint y: 443, distance: 402.1
click at [710, 443] on div "Be sure to review it carefully so you’re aware of when your team meets, when as…" at bounding box center [650, 476] width 732 height 78
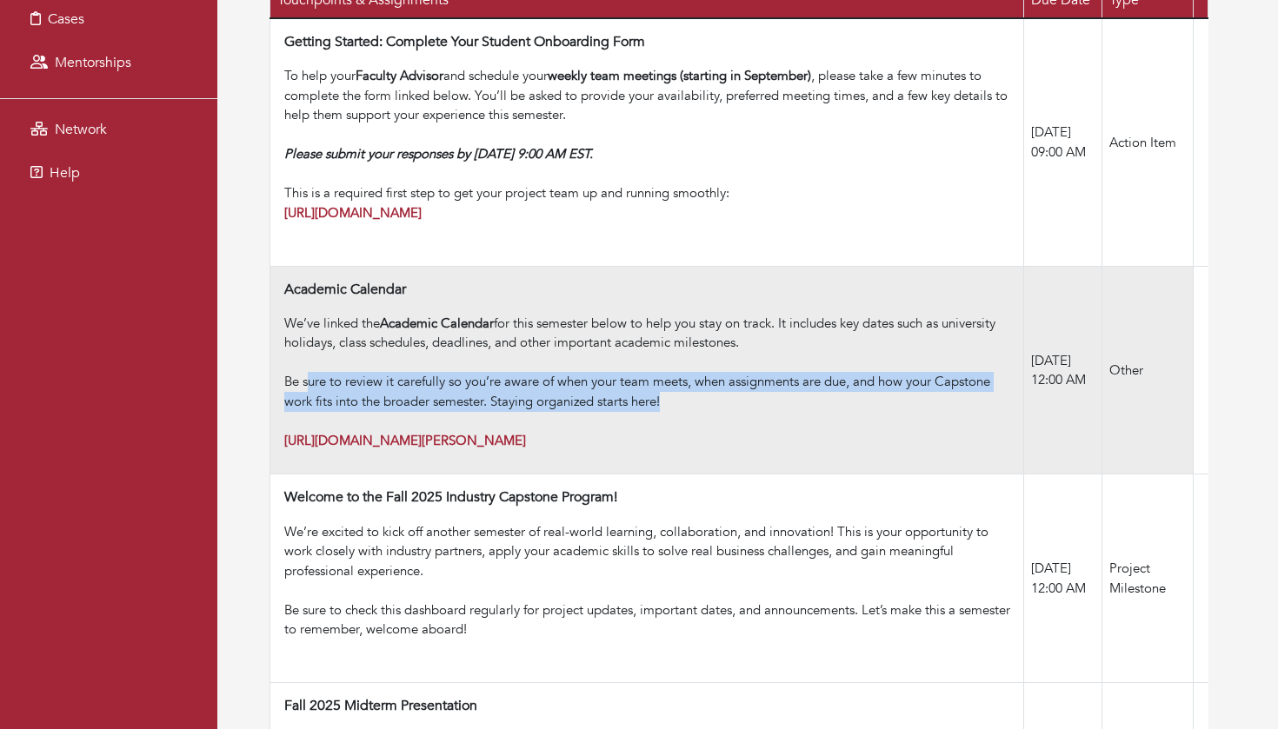
scroll to position [354, 0]
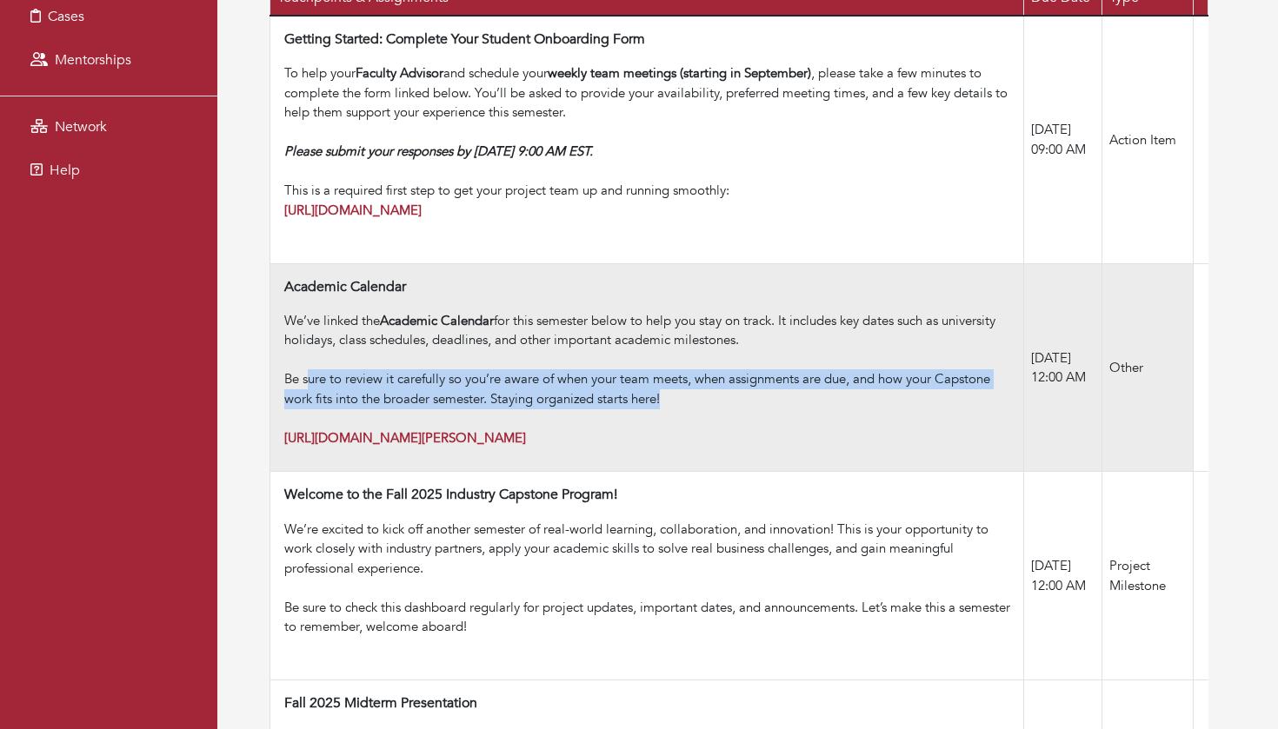
click at [397, 371] on div "Be sure to review it carefully so you’re aware of when your team meets, when as…" at bounding box center [650, 408] width 732 height 78
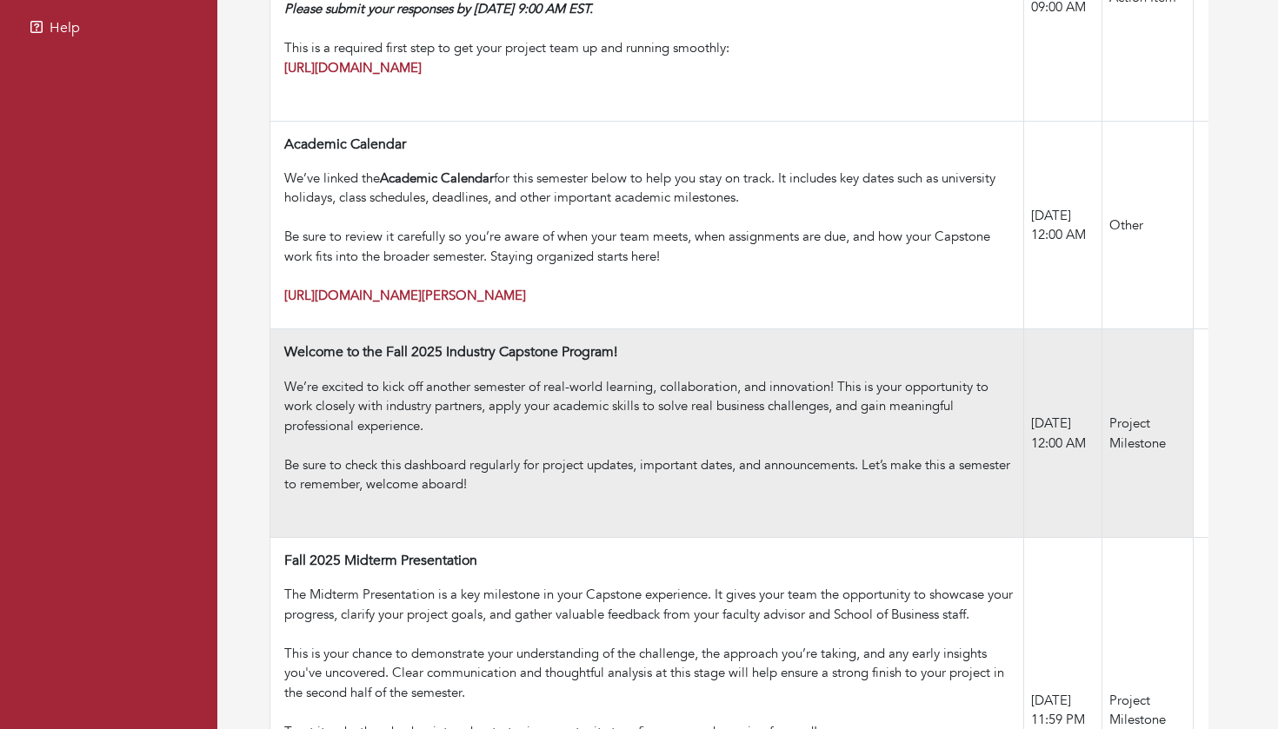
scroll to position [499, 0]
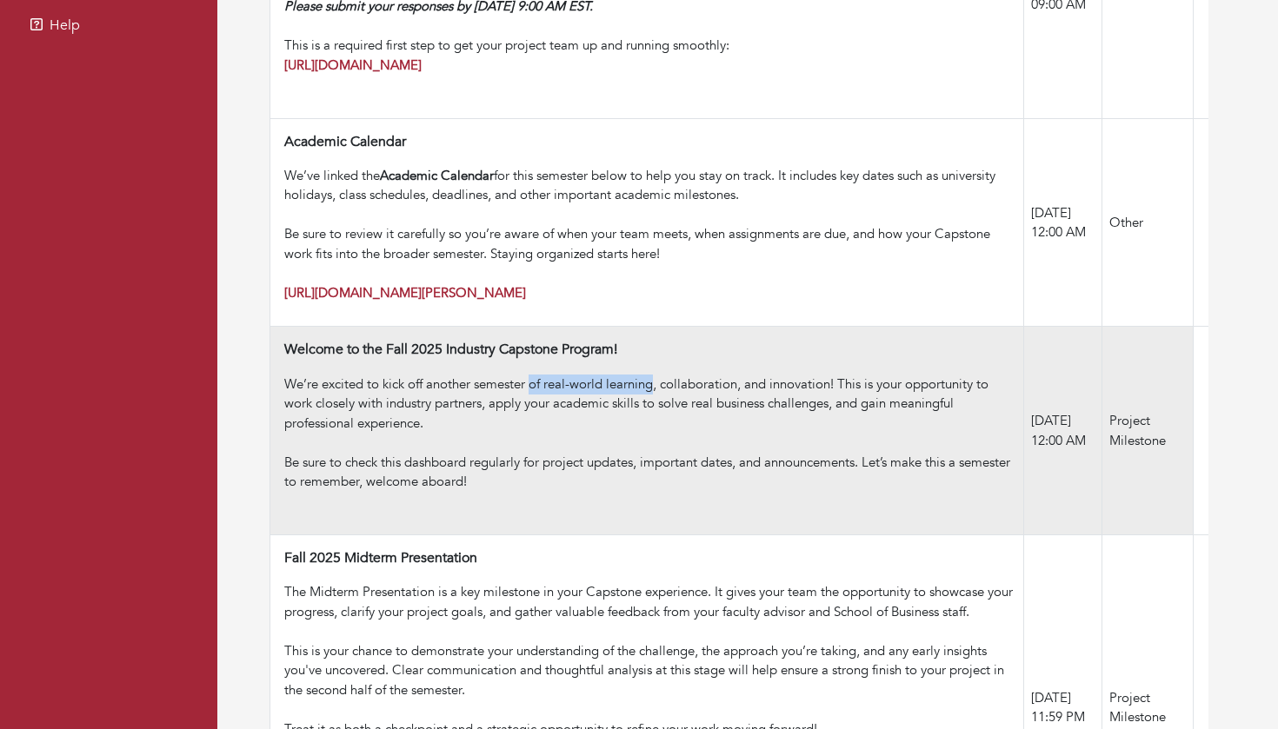
drag, startPoint x: 534, startPoint y: 356, endPoint x: 655, endPoint y: 362, distance: 121.9
click at [655, 375] on div "We’re excited to kick off another semester of real-world learning, collaboratio…" at bounding box center [650, 414] width 732 height 78
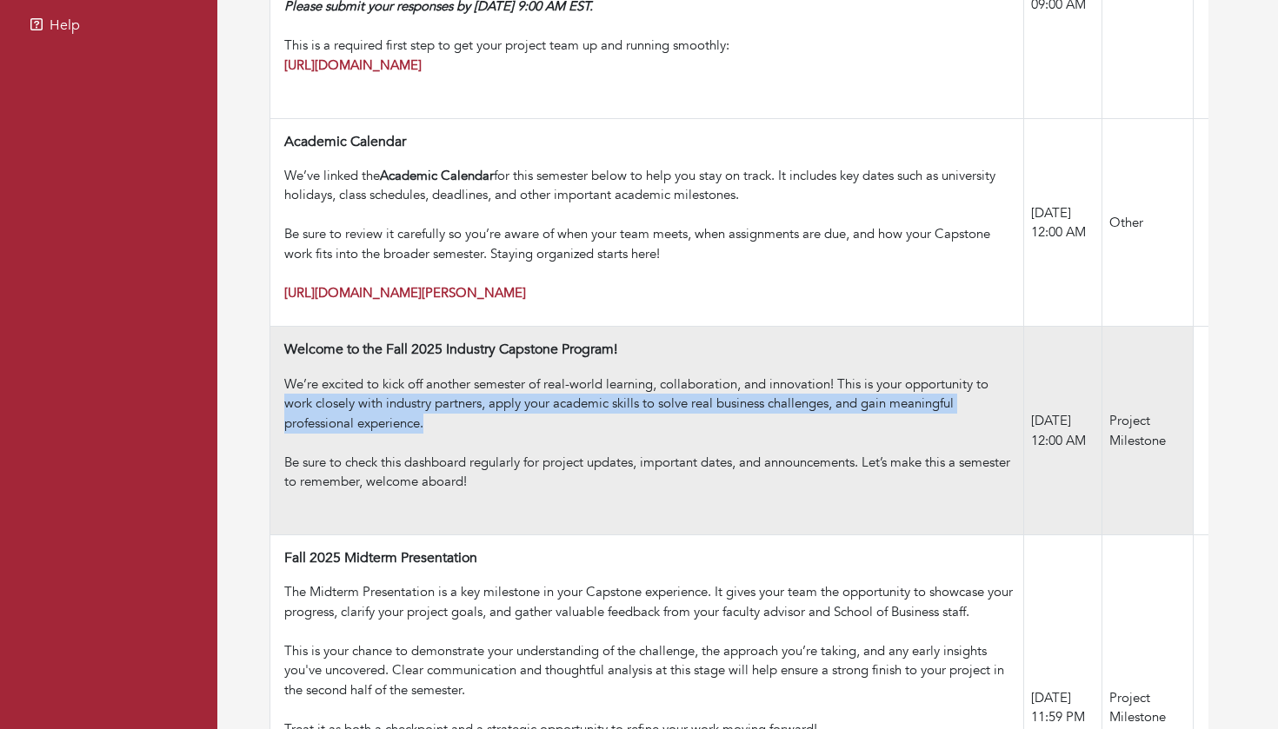
drag, startPoint x: 283, startPoint y: 379, endPoint x: 588, endPoint y: 392, distance: 306.3
click at [588, 392] on td "Welcome to the Fall 2025 Industry Capstone Program! We’re excited to kick off a…" at bounding box center [647, 431] width 754 height 209
click at [588, 392] on div "We’re excited to kick off another semester of real-world learning, collaboratio…" at bounding box center [650, 414] width 732 height 78
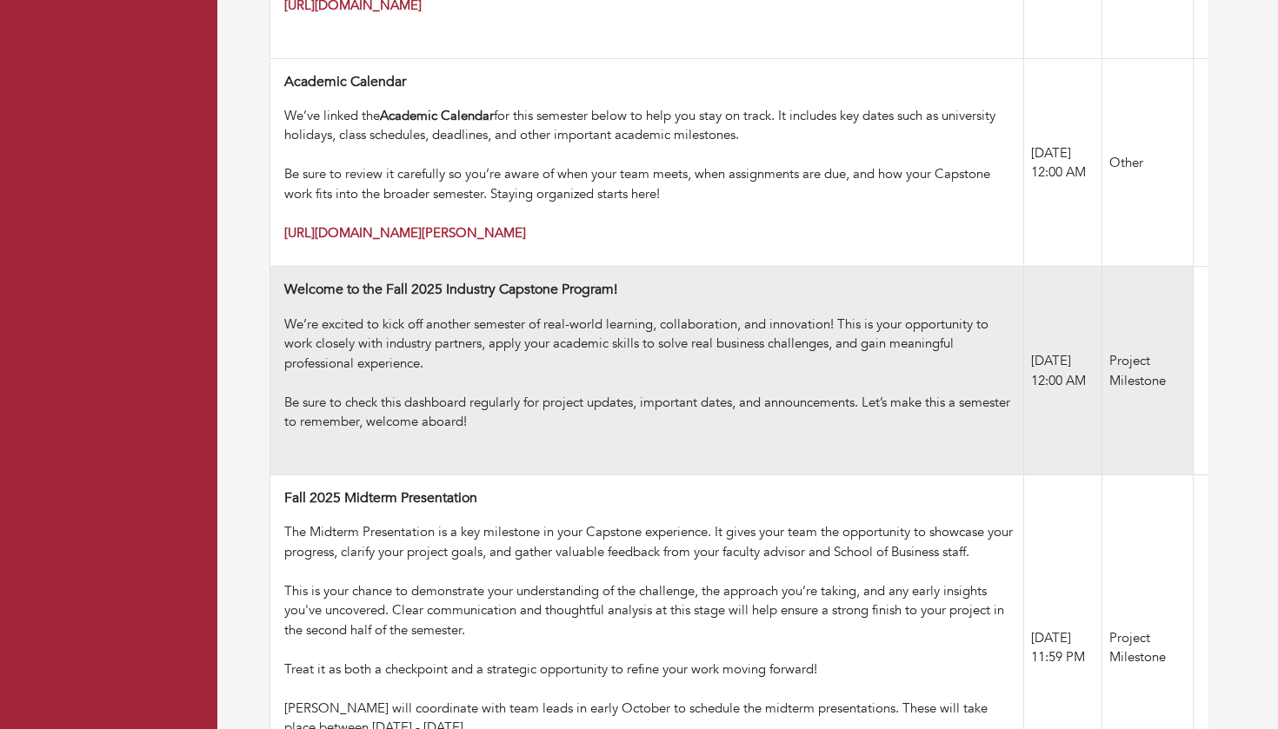
scroll to position [603, 0]
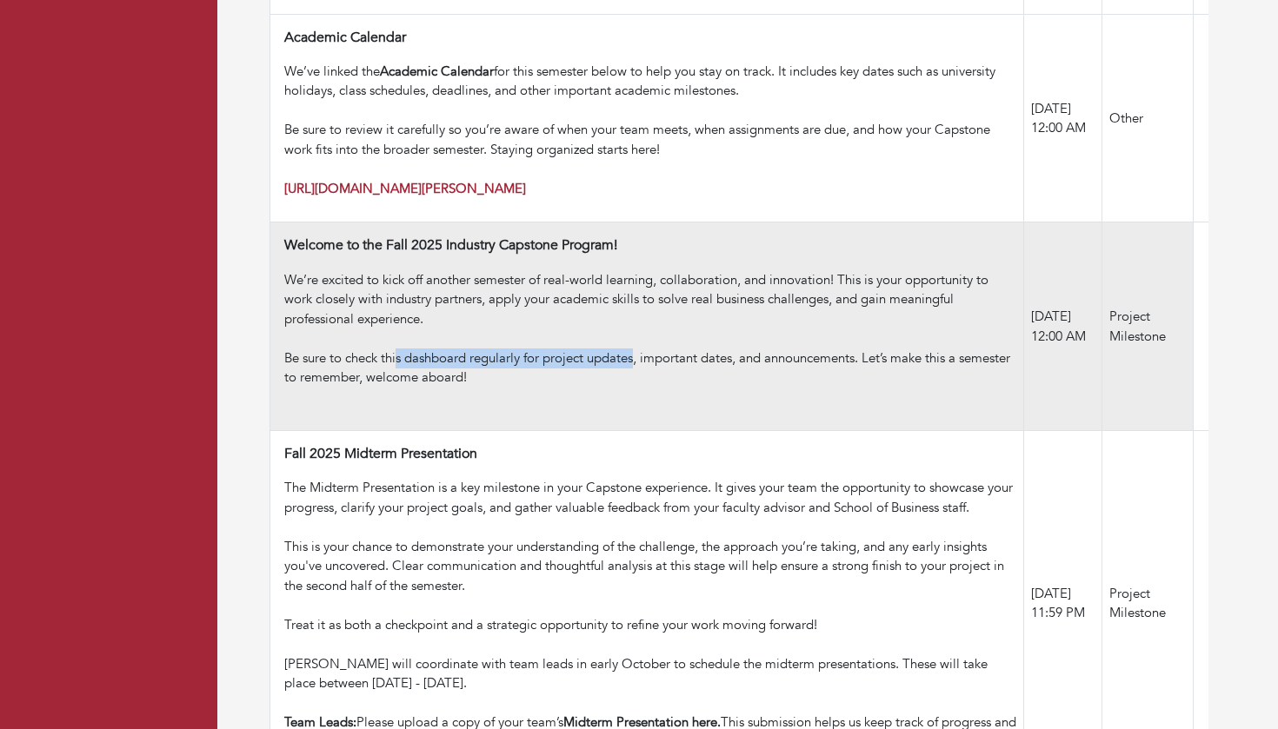
drag, startPoint x: 398, startPoint y: 336, endPoint x: 637, endPoint y: 336, distance: 239.0
click at [637, 349] on div "Be sure to check this dashboard regularly for project updates, important dates,…" at bounding box center [650, 378] width 732 height 59
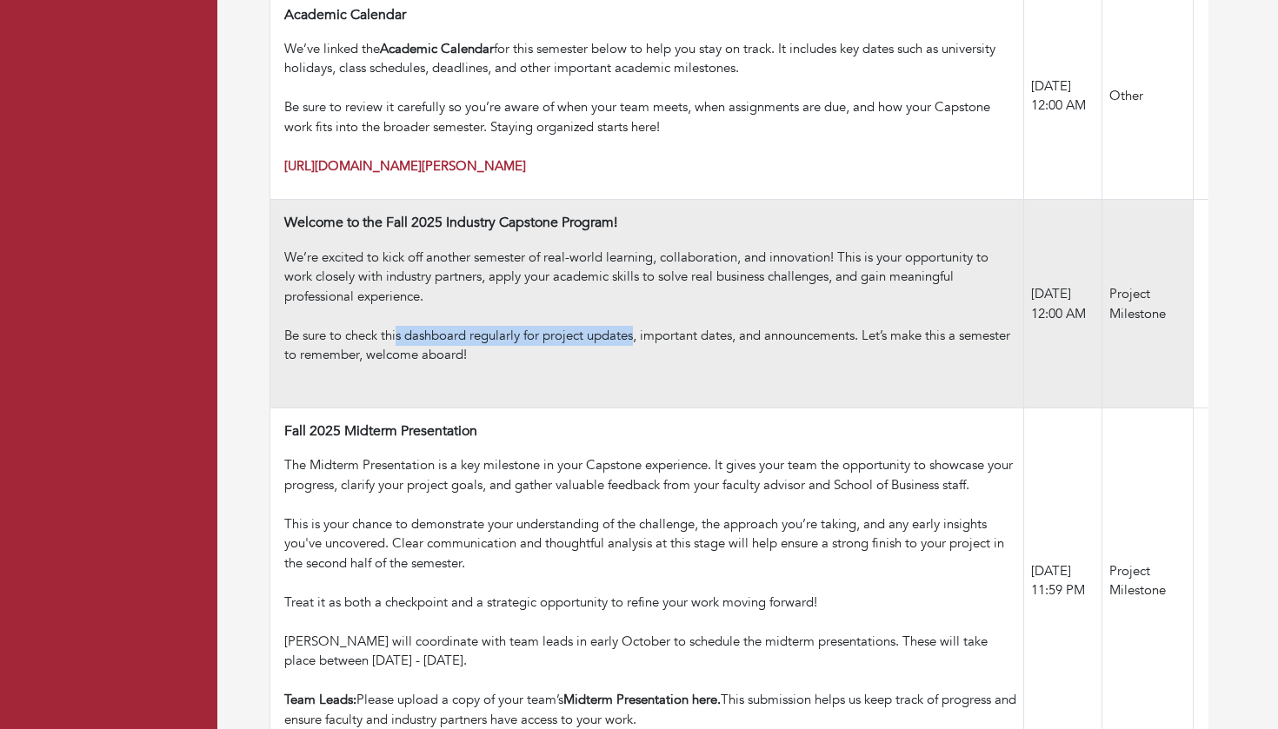
scroll to position [628, 0]
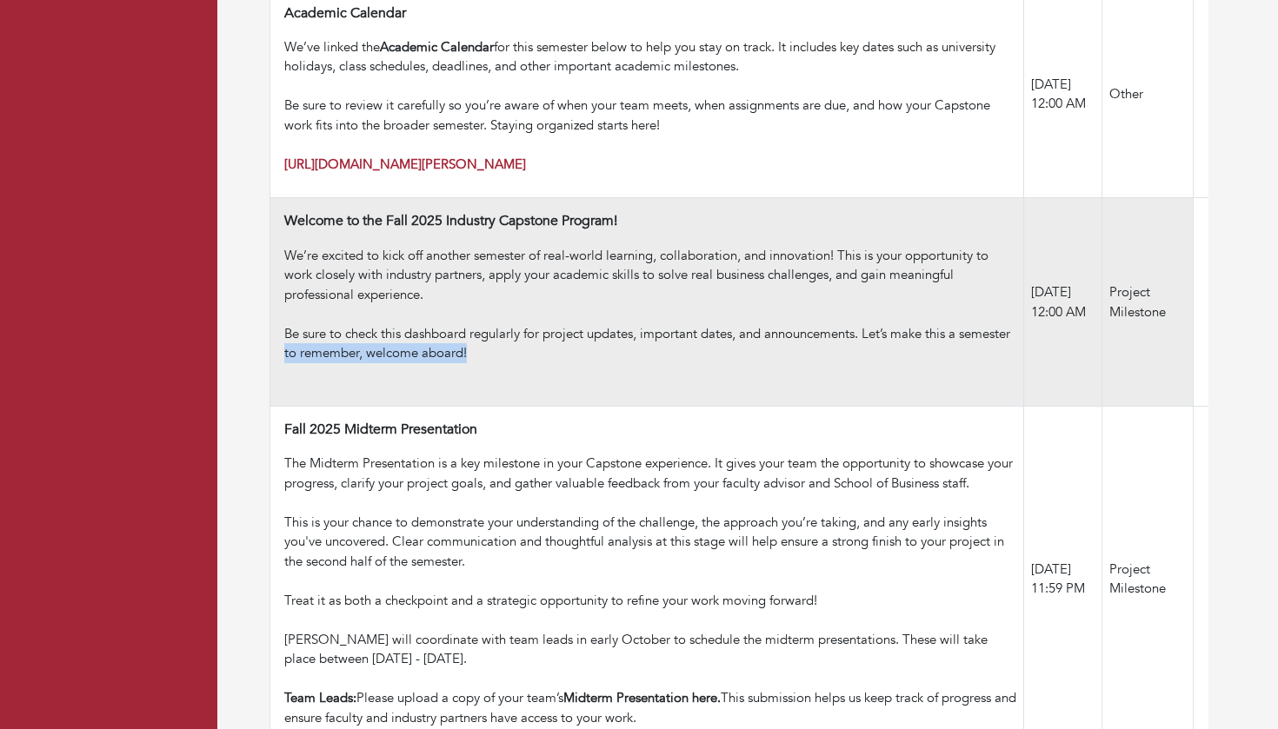
drag, startPoint x: 284, startPoint y: 327, endPoint x: 536, endPoint y: 326, distance: 252.1
click at [536, 327] on div "Be sure to check this dashboard regularly for project updates, important dates,…" at bounding box center [650, 353] width 732 height 59
click at [536, 326] on div "Be sure to check this dashboard regularly for project updates, important dates,…" at bounding box center [650, 353] width 732 height 59
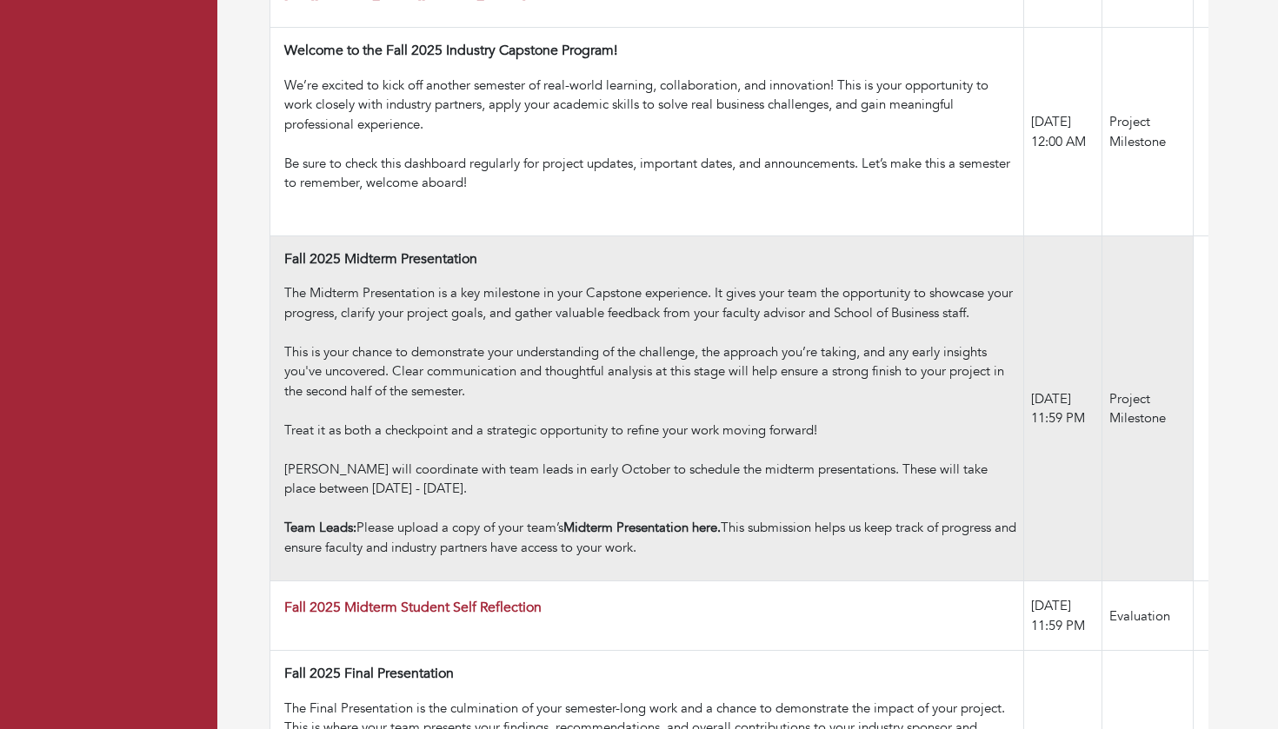
scroll to position [808, 0]
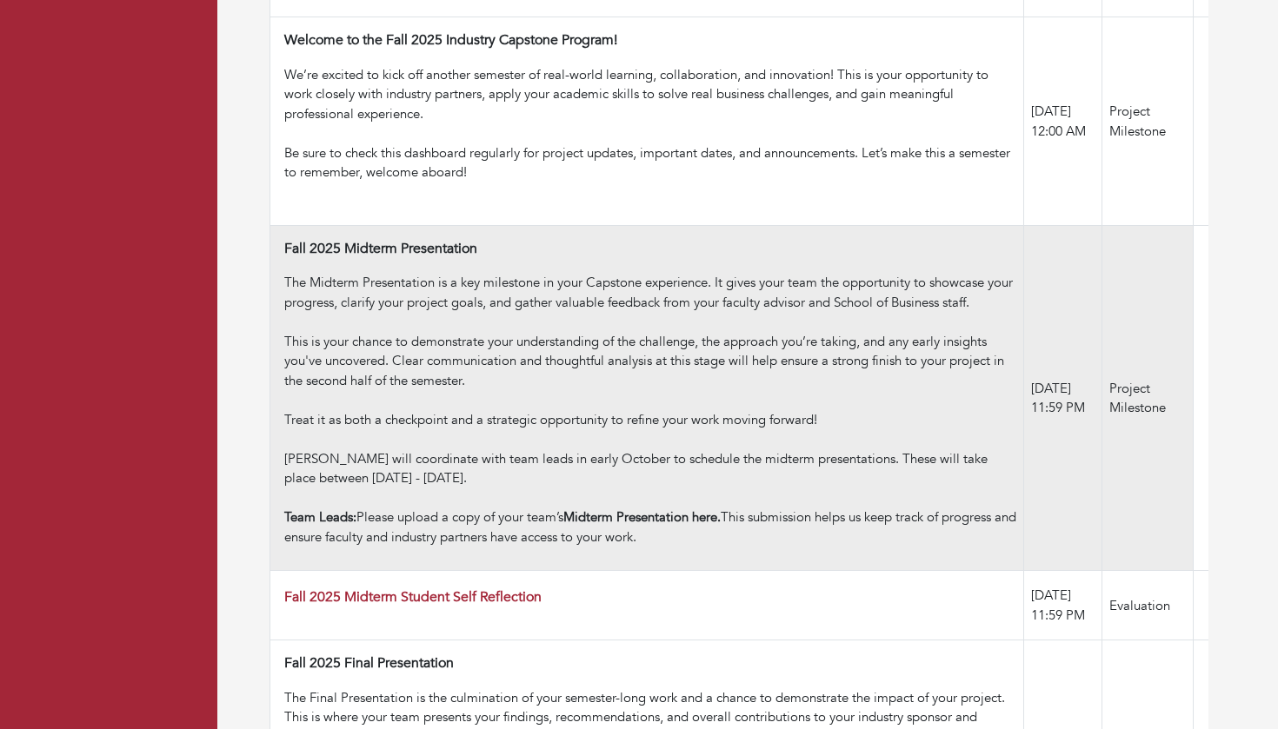
click at [423, 332] on div "This is your chance to demonstrate your understanding of the challenge, the app…" at bounding box center [650, 371] width 732 height 78
click at [548, 332] on div "This is your chance to demonstrate your understanding of the challenge, the app…" at bounding box center [650, 371] width 732 height 78
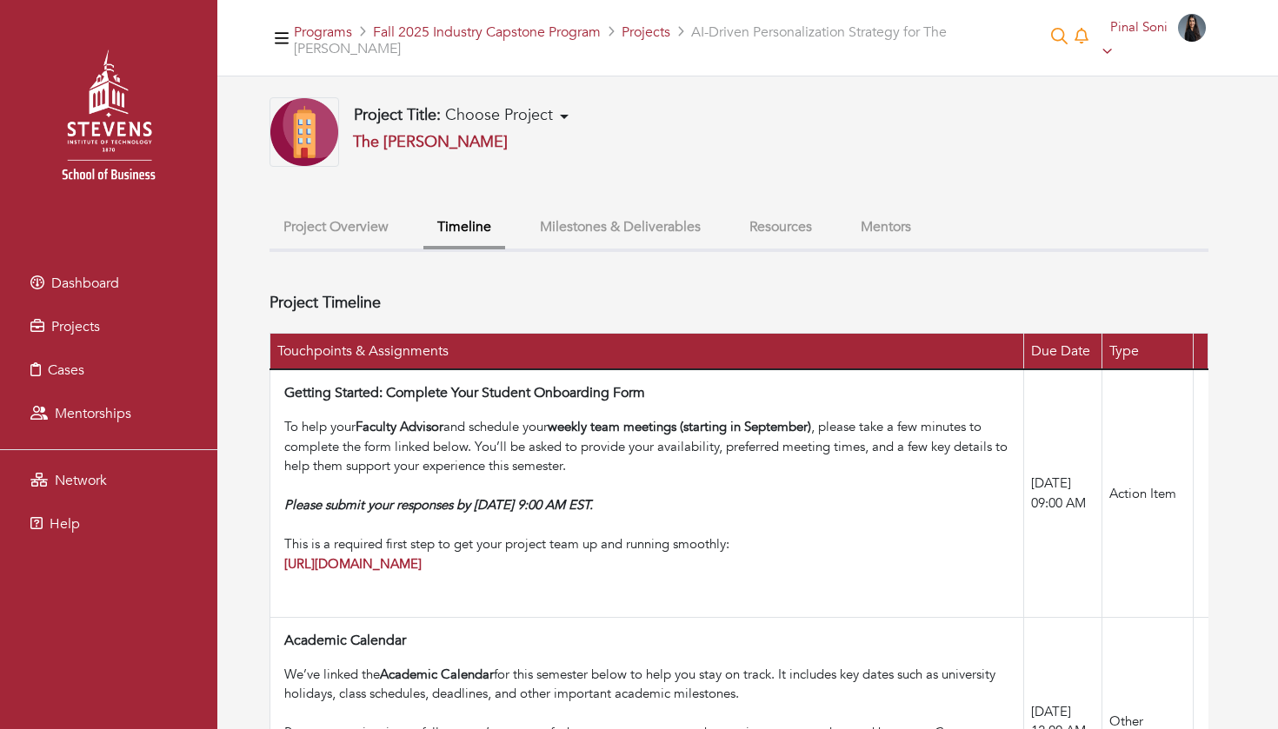
scroll to position [0, 0]
click at [626, 218] on button "Milestones & Deliverables" at bounding box center [620, 227] width 189 height 37
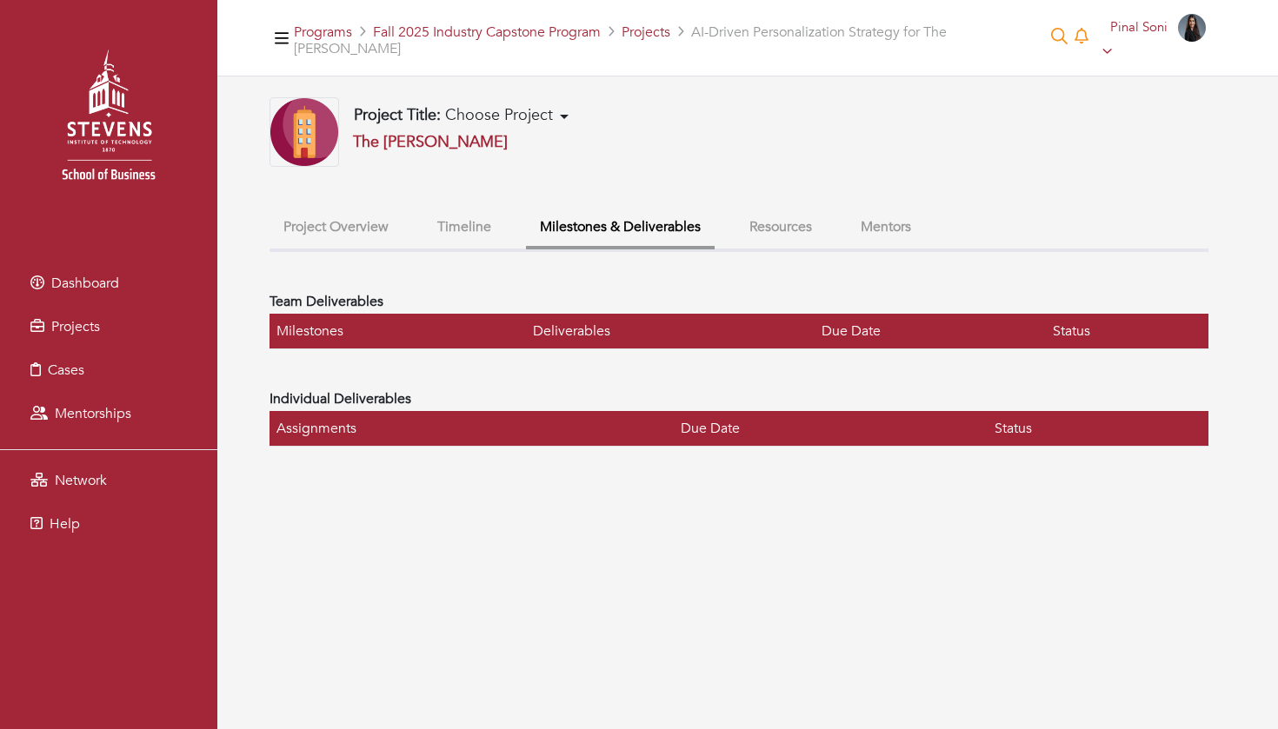
click at [782, 216] on button "Resources" at bounding box center [780, 227] width 90 height 37
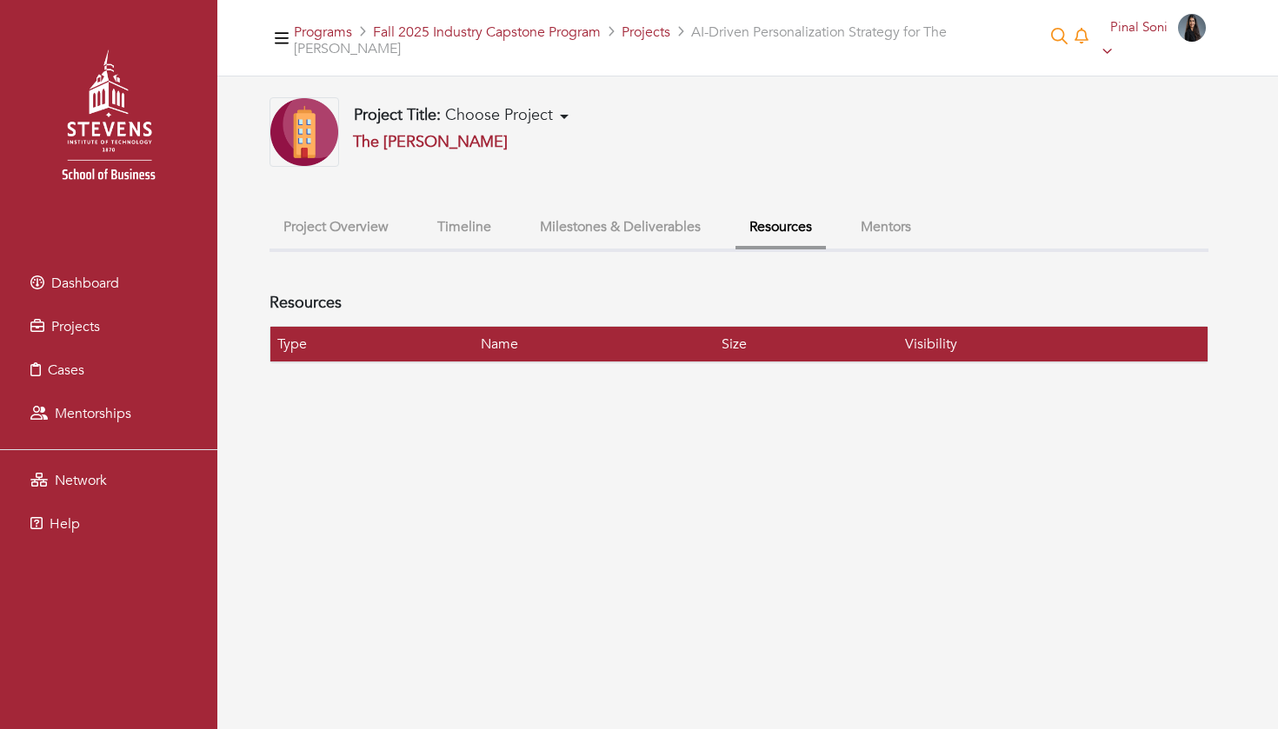
click at [897, 210] on button "Mentors" at bounding box center [886, 227] width 78 height 37
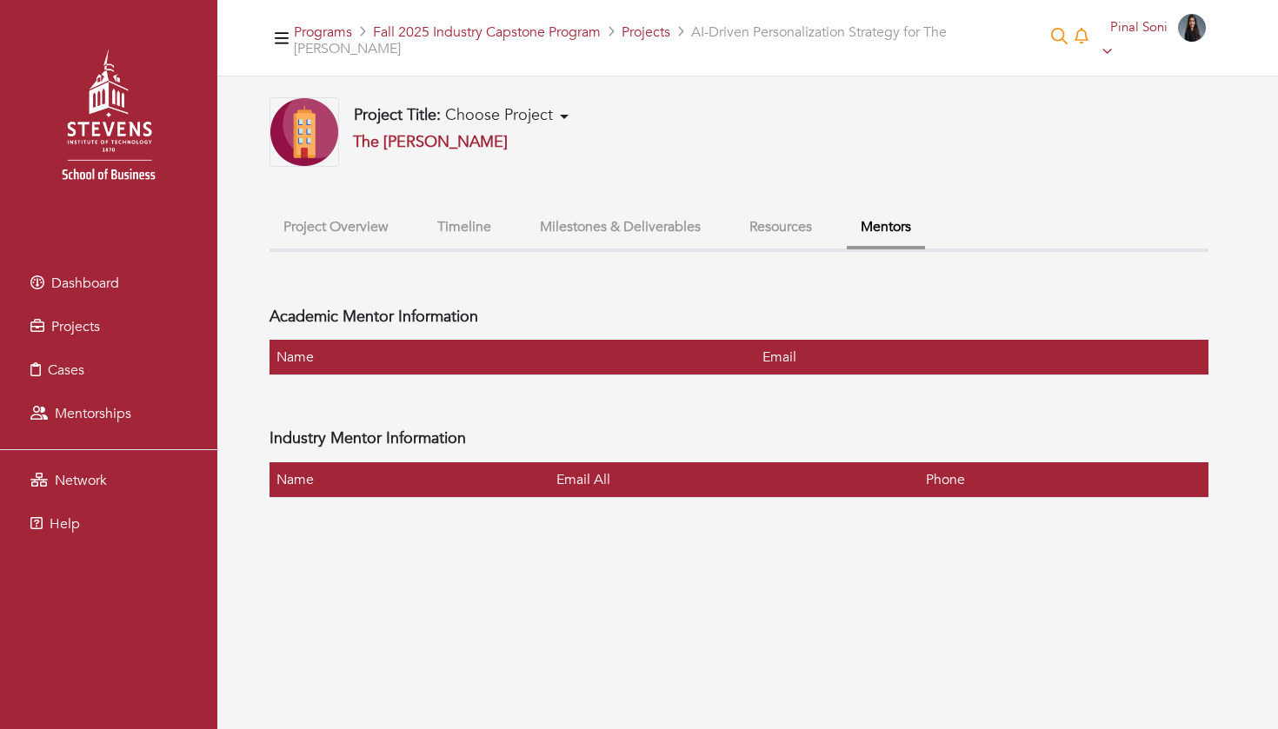
click at [458, 214] on button "Timeline" at bounding box center [464, 227] width 82 height 37
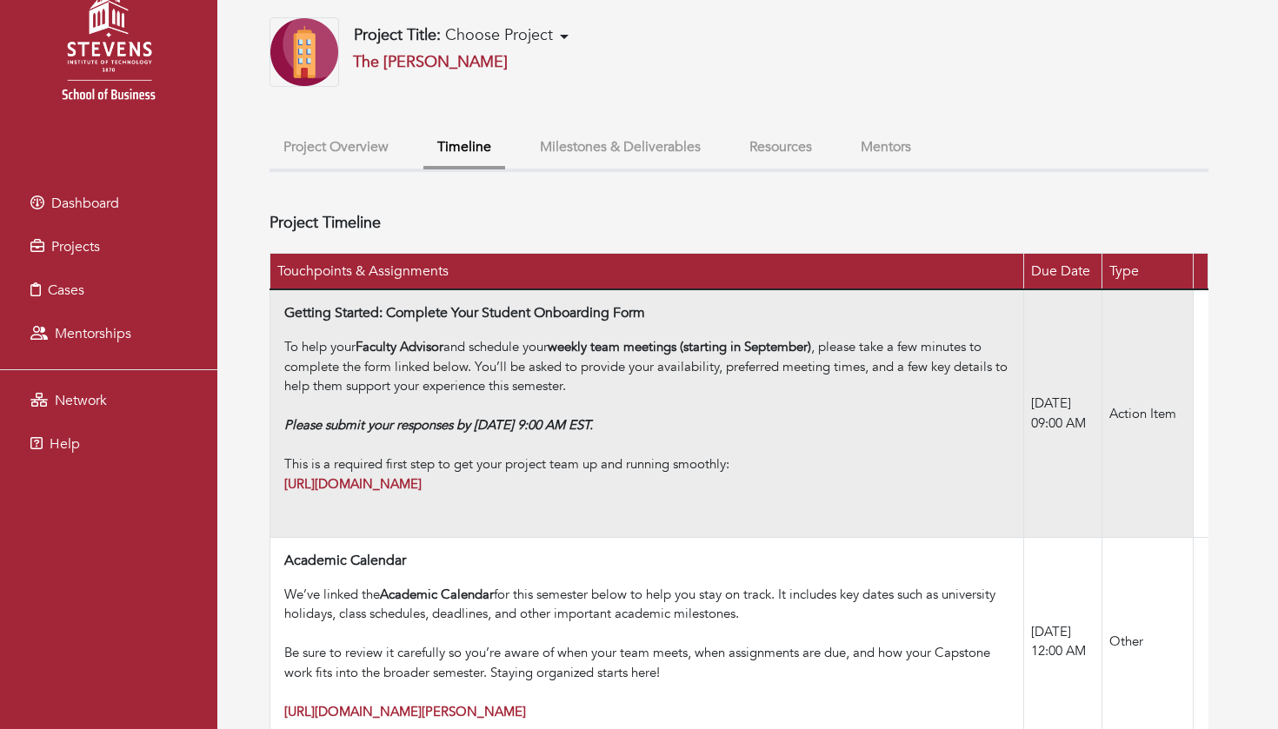
scroll to position [82, 0]
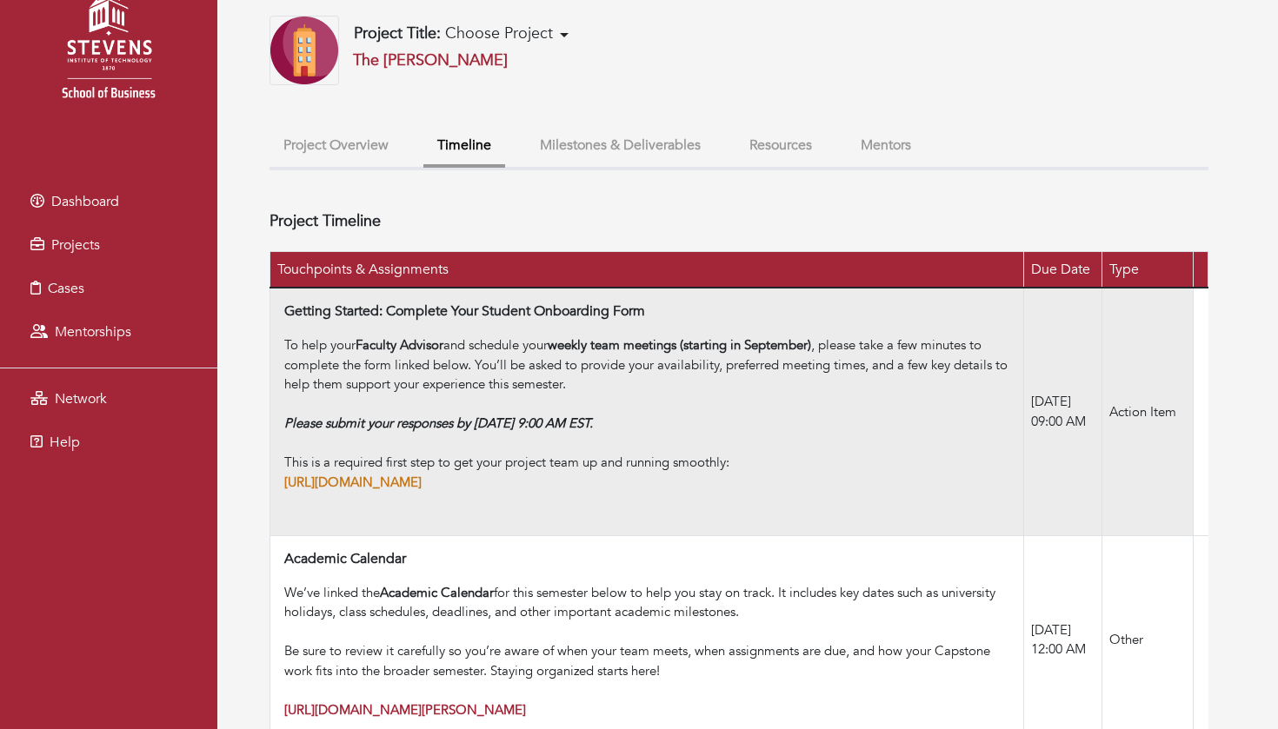
click at [405, 474] on strong "[URL][DOMAIN_NAME]" at bounding box center [352, 482] width 137 height 17
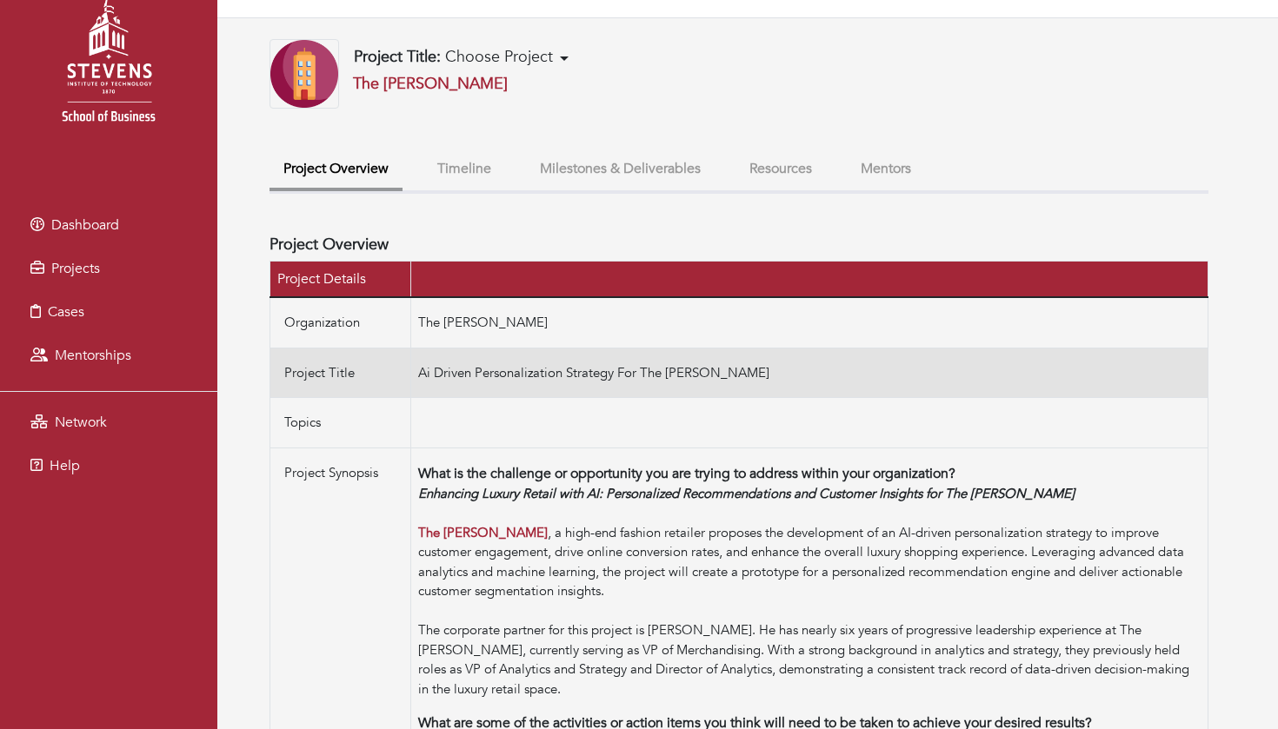
scroll to position [79, 0]
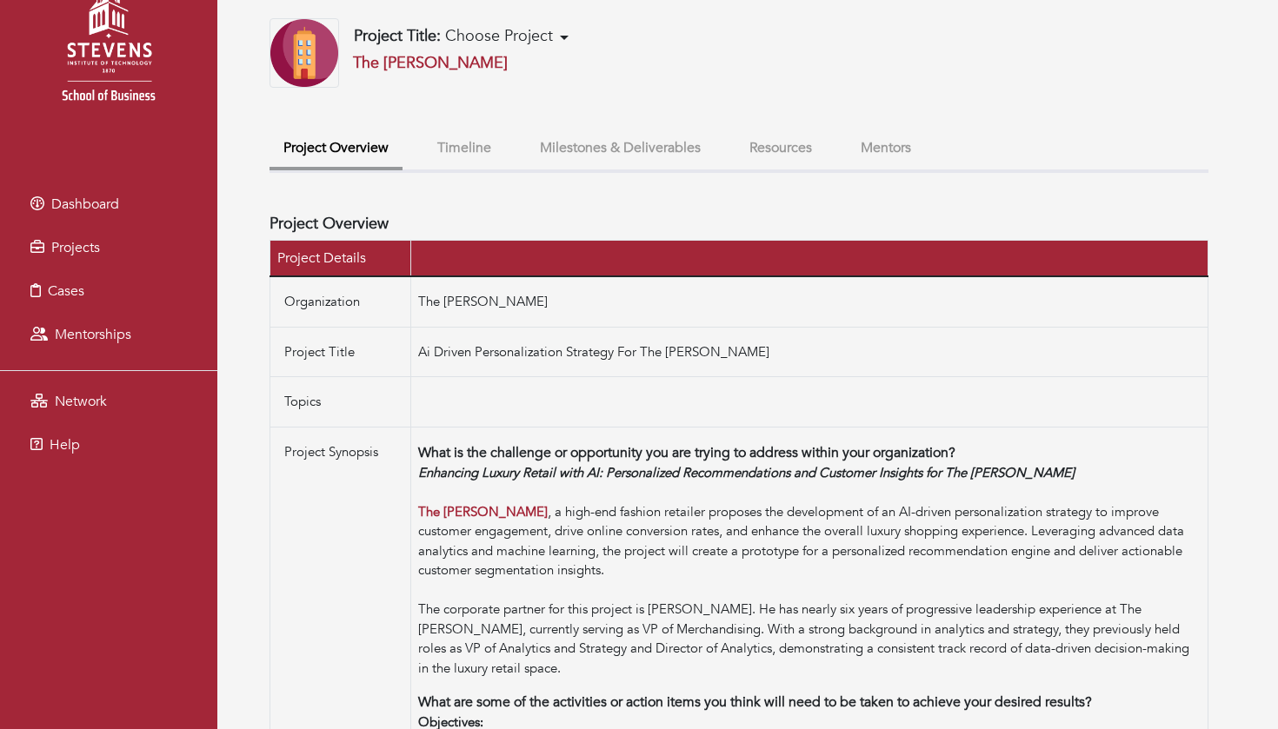
click at [477, 131] on button "Timeline" at bounding box center [464, 148] width 82 height 37
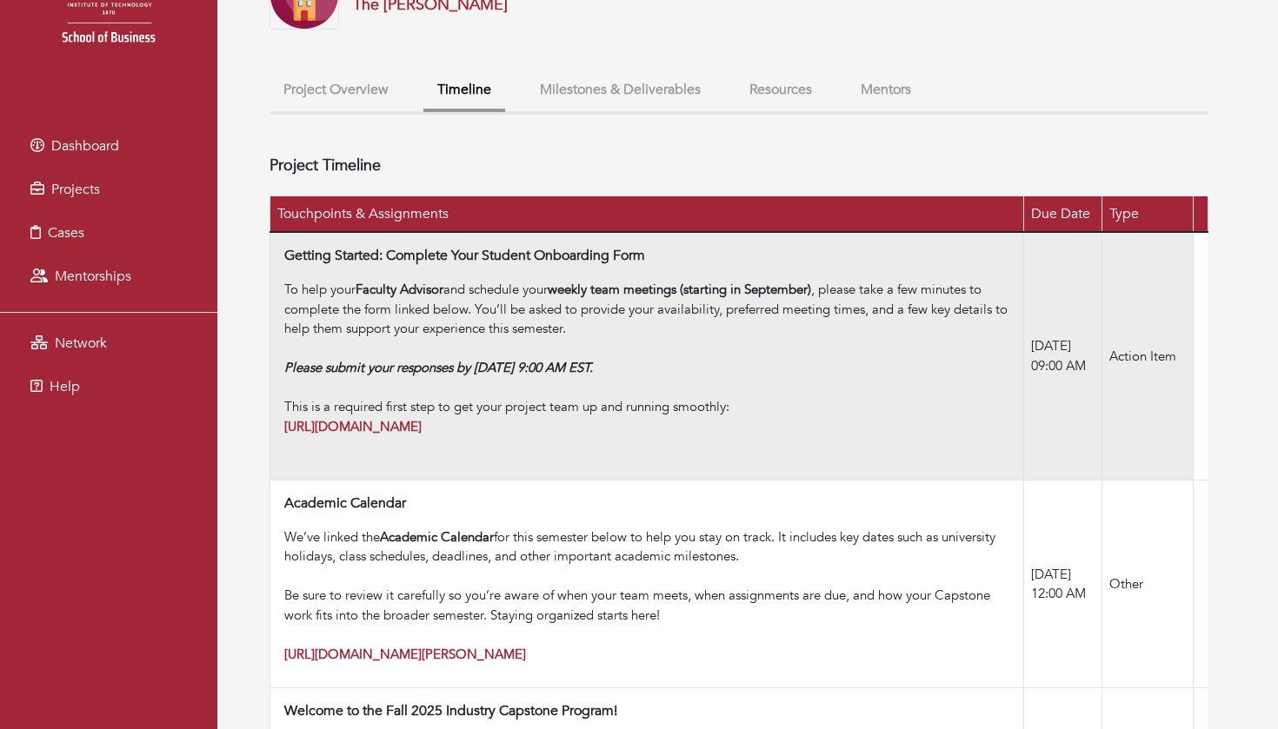
scroll to position [141, 0]
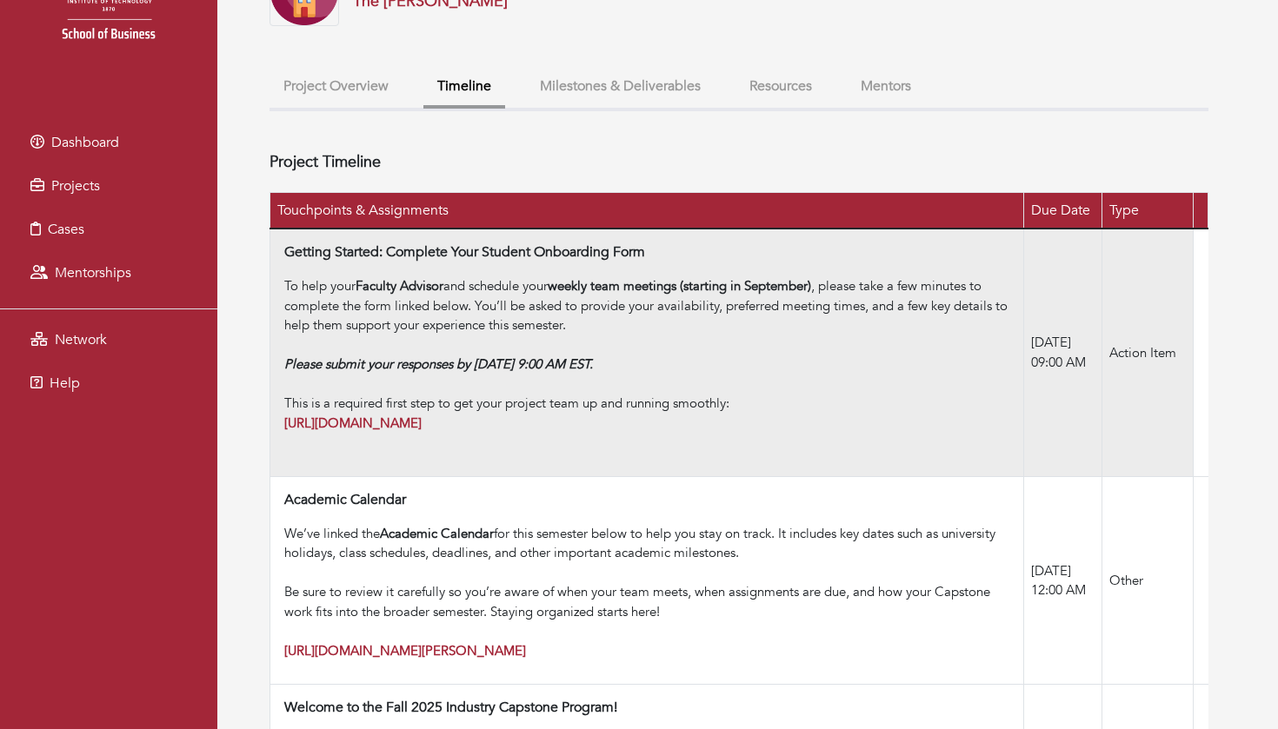
drag, startPoint x: 1041, startPoint y: 313, endPoint x: 1074, endPoint y: 366, distance: 62.0
click at [1074, 367] on td "[DATE] 09:00 AM" at bounding box center [1062, 353] width 77 height 248
click at [1074, 366] on td "[DATE] 09:00 AM" at bounding box center [1062, 353] width 77 height 248
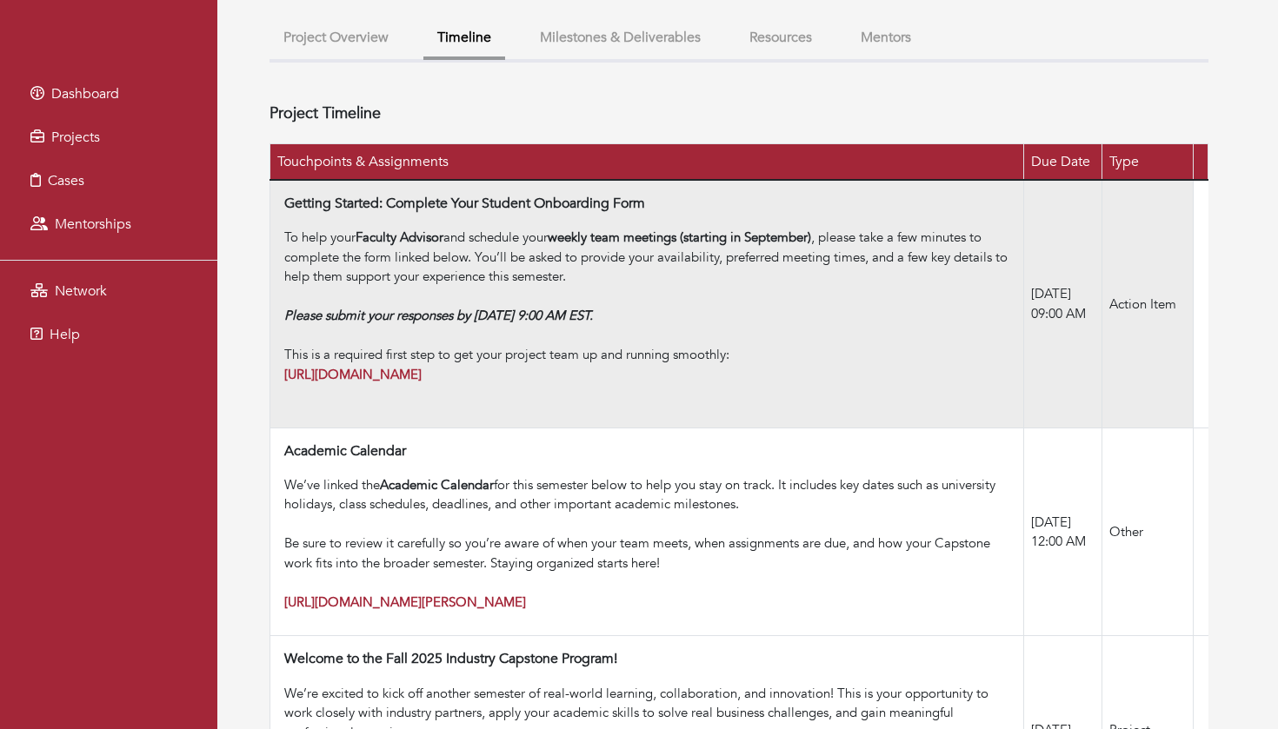
drag, startPoint x: 568, startPoint y: 222, endPoint x: 579, endPoint y: 256, distance: 35.5
click at [579, 256] on div "To help your Faculty Advisor and schedule your weekly team meetings (starting i…" at bounding box center [650, 316] width 732 height 176
click at [579, 255] on div "To help your Faculty Advisor and schedule your weekly team meetings (starting i…" at bounding box center [650, 316] width 732 height 176
drag, startPoint x: 278, startPoint y: 255, endPoint x: 655, endPoint y: 256, distance: 377.3
click at [655, 257] on td "Getting Started: Complete Your Student Onboarding Form To help your Faculty Adv…" at bounding box center [647, 304] width 754 height 248
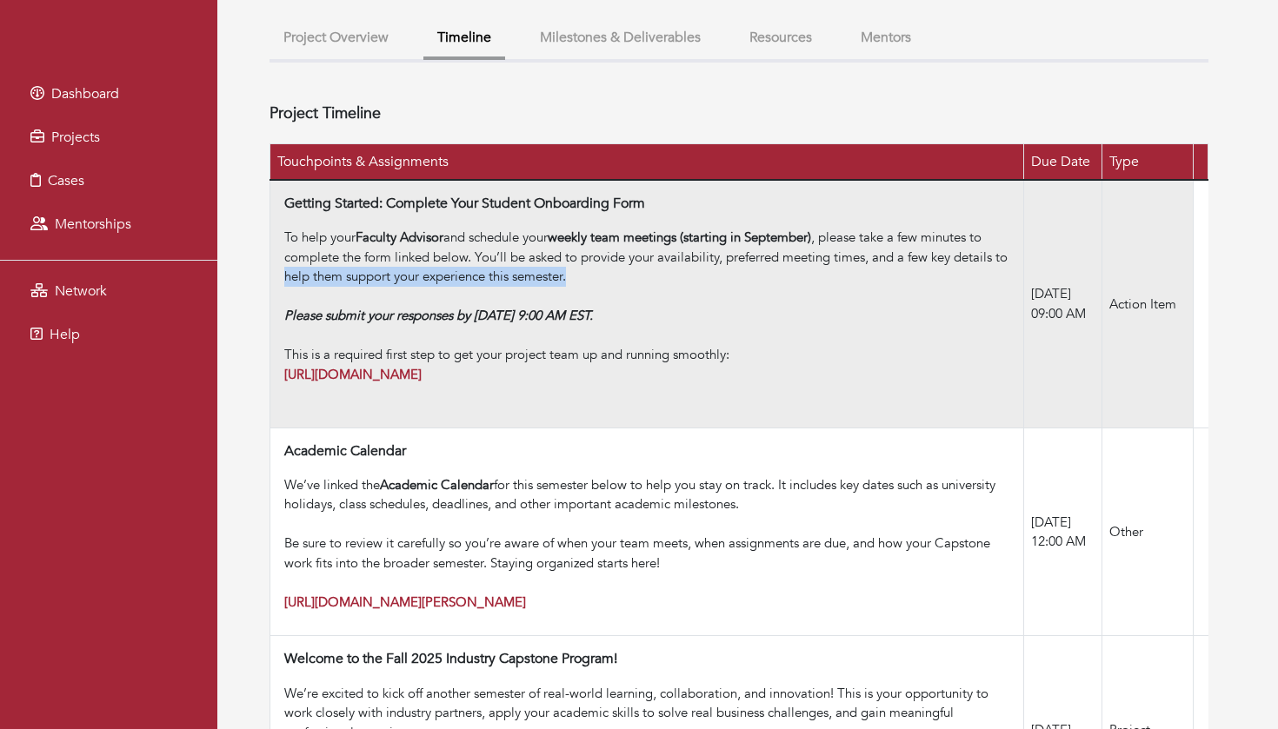
click at [655, 256] on div "To help your Faculty Advisor and schedule your weekly team meetings (starting i…" at bounding box center [650, 316] width 732 height 176
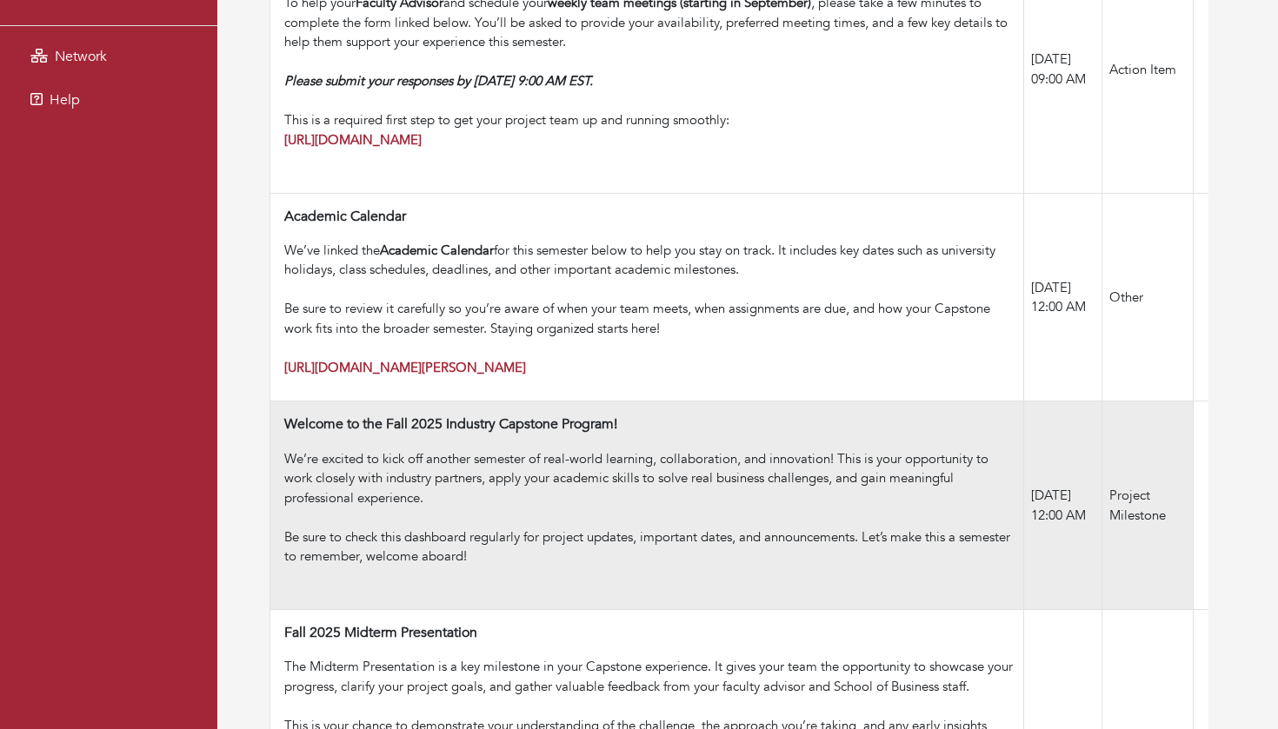
scroll to position [452, 0]
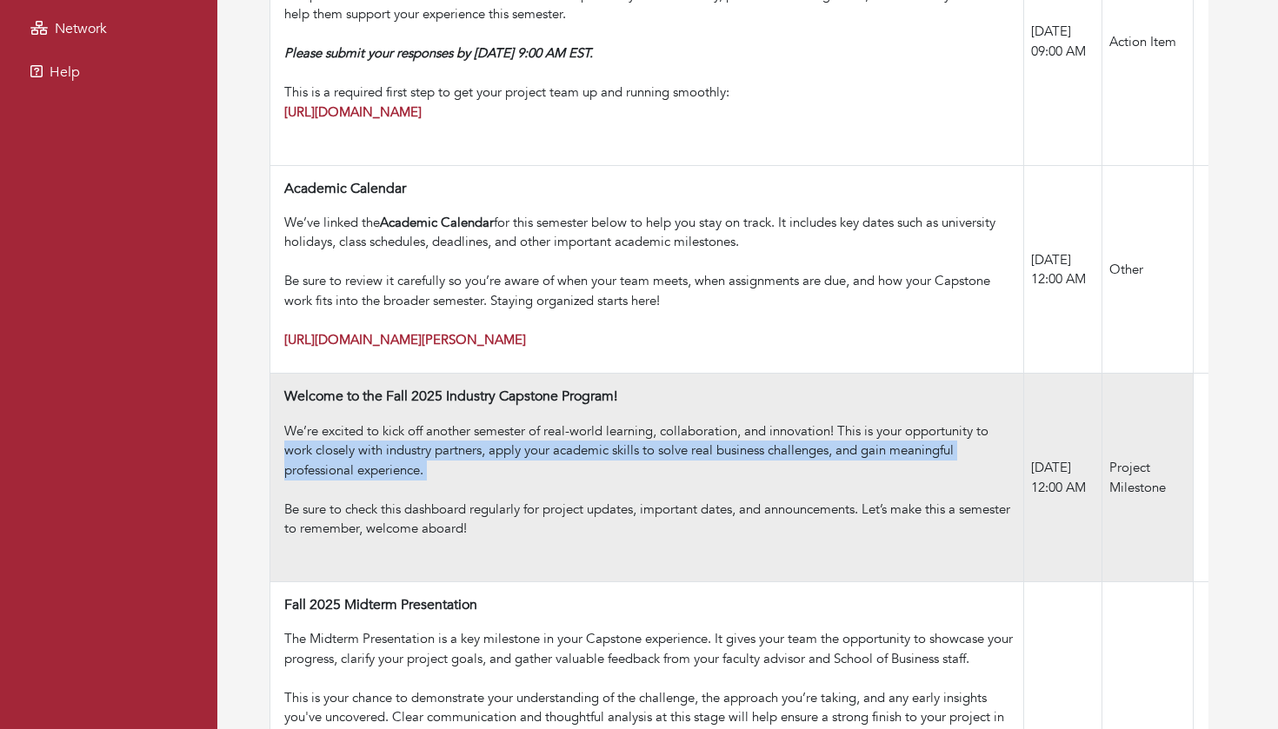
drag, startPoint x: 283, startPoint y: 428, endPoint x: 660, endPoint y: 455, distance: 378.2
click at [660, 455] on td "Welcome to the Fall 2025 Industry Capstone Program! We’re excited to kick off a…" at bounding box center [647, 478] width 754 height 209
click at [660, 454] on div "We’re excited to kick off another semester of real-world learning, collaboratio…" at bounding box center [650, 461] width 732 height 78
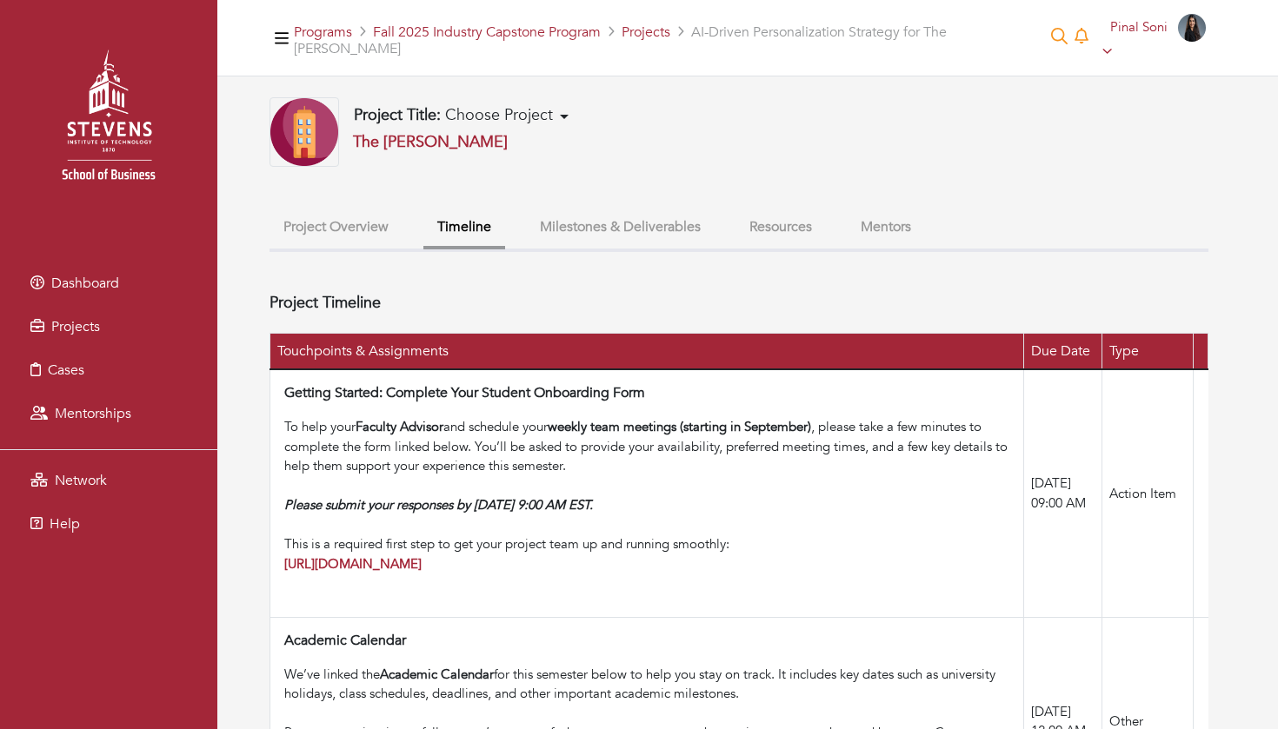
scroll to position [0, 0]
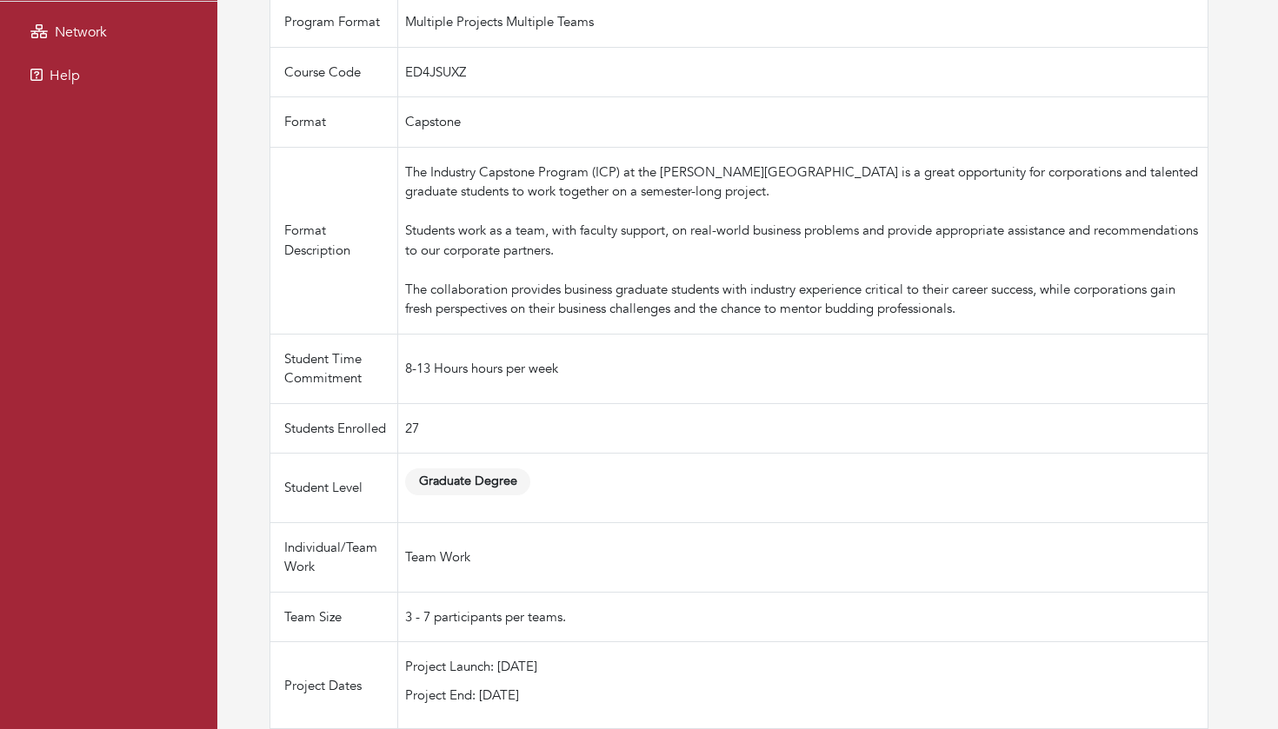
scroll to position [469, 0]
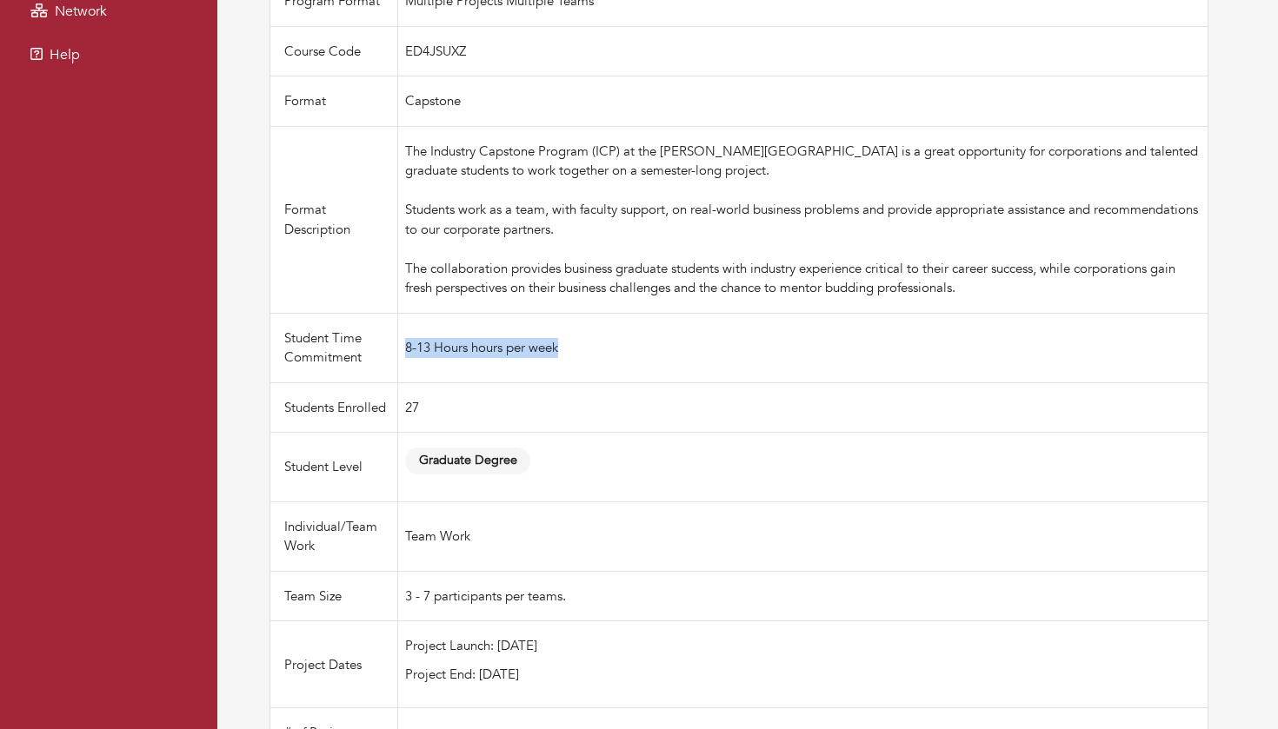
drag, startPoint x: 392, startPoint y: 363, endPoint x: 593, endPoint y: 362, distance: 200.8
click at [593, 362] on td "8-13 Hours hours per week" at bounding box center [803, 348] width 810 height 70
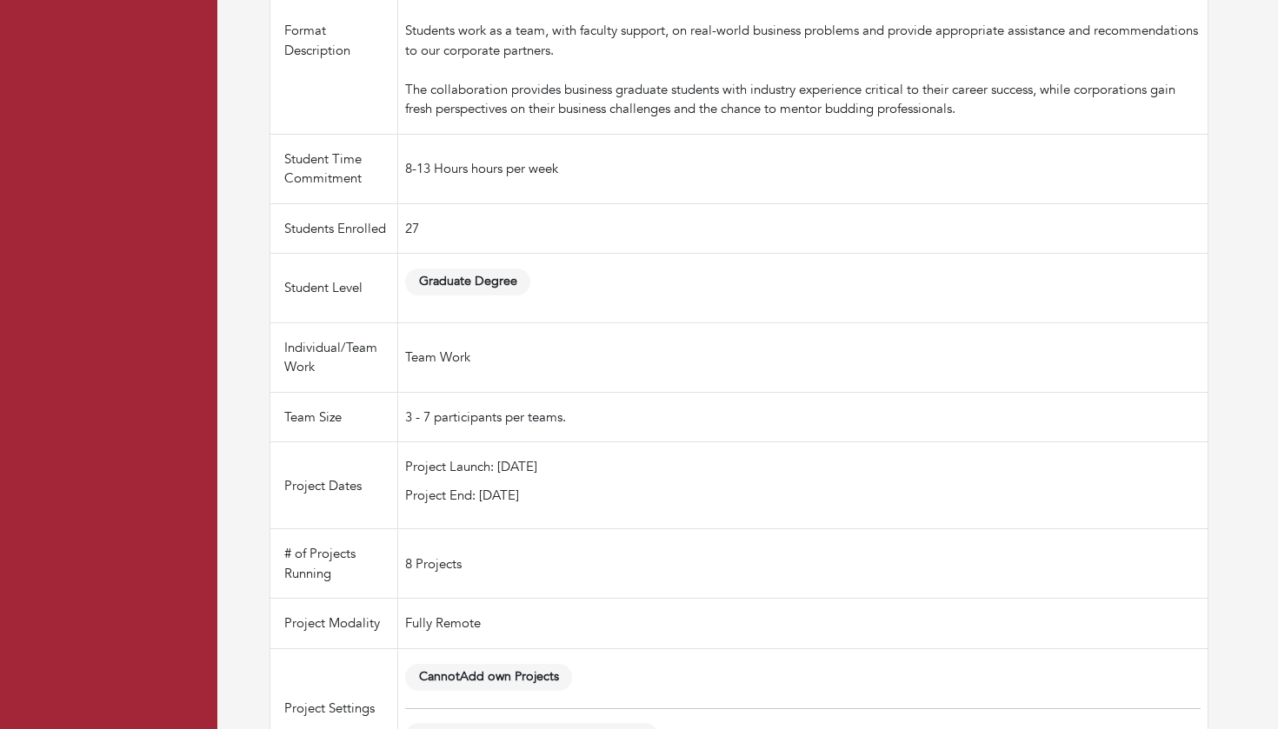
scroll to position [649, 0]
drag, startPoint x: 388, startPoint y: 493, endPoint x: 609, endPoint y: 495, distance: 221.7
click at [609, 495] on td "Project Launch: [DATE] Project End: [DATE]" at bounding box center [803, 485] width 810 height 87
click at [609, 476] on p "Project Launch: 09/03/2025" at bounding box center [802, 466] width 795 height 20
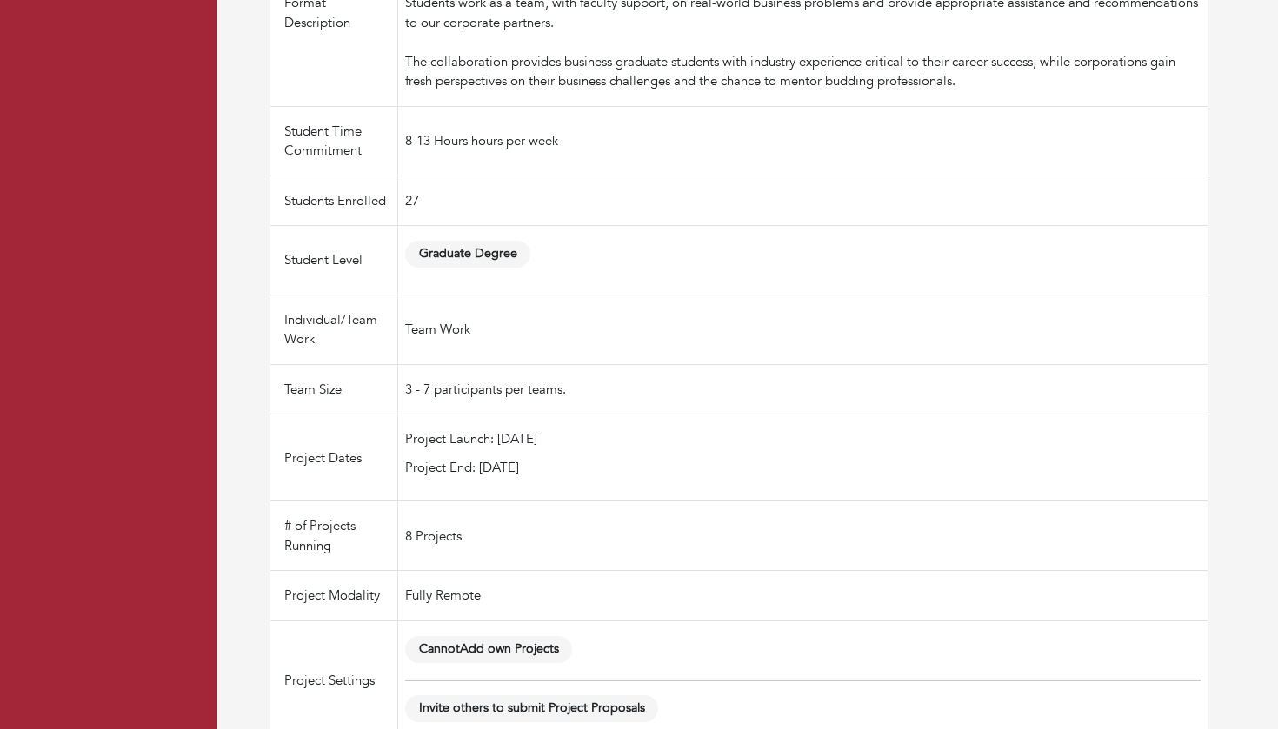
scroll to position [692, 0]
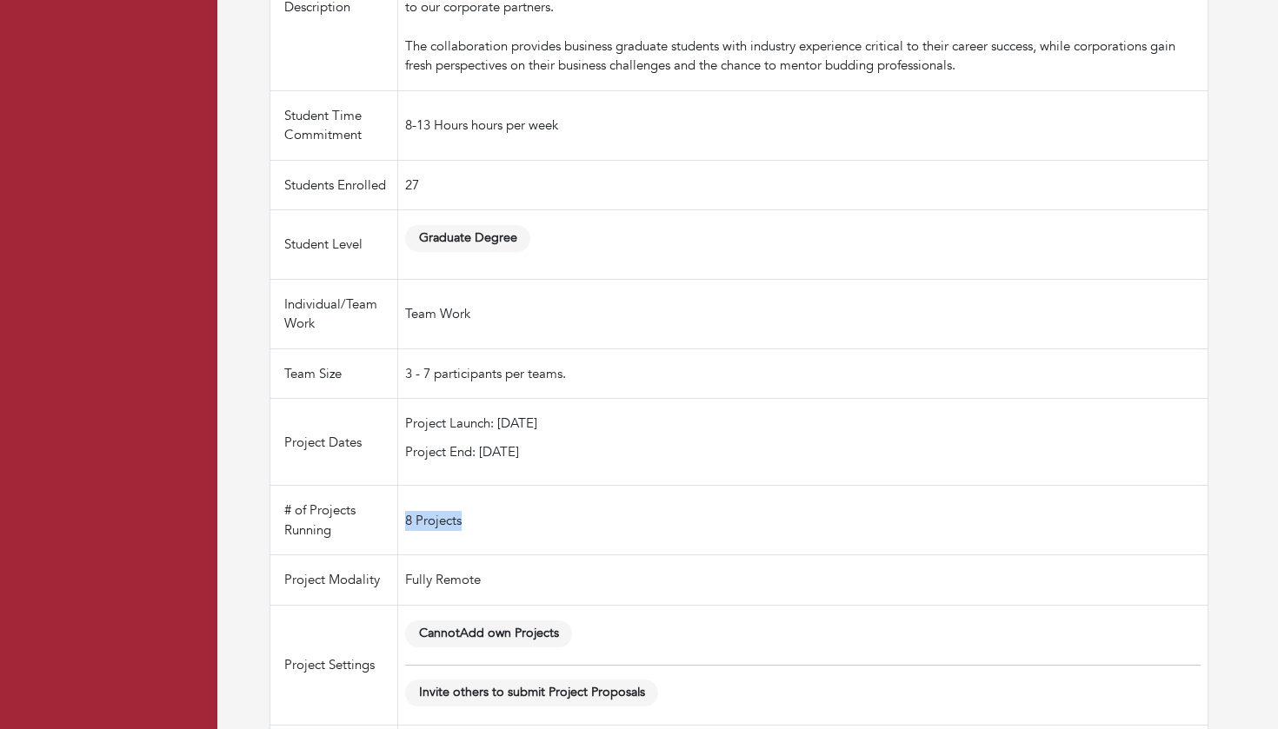
drag, startPoint x: 389, startPoint y: 552, endPoint x: 470, endPoint y: 552, distance: 80.8
click at [470, 552] on td "8 Projects" at bounding box center [803, 521] width 810 height 70
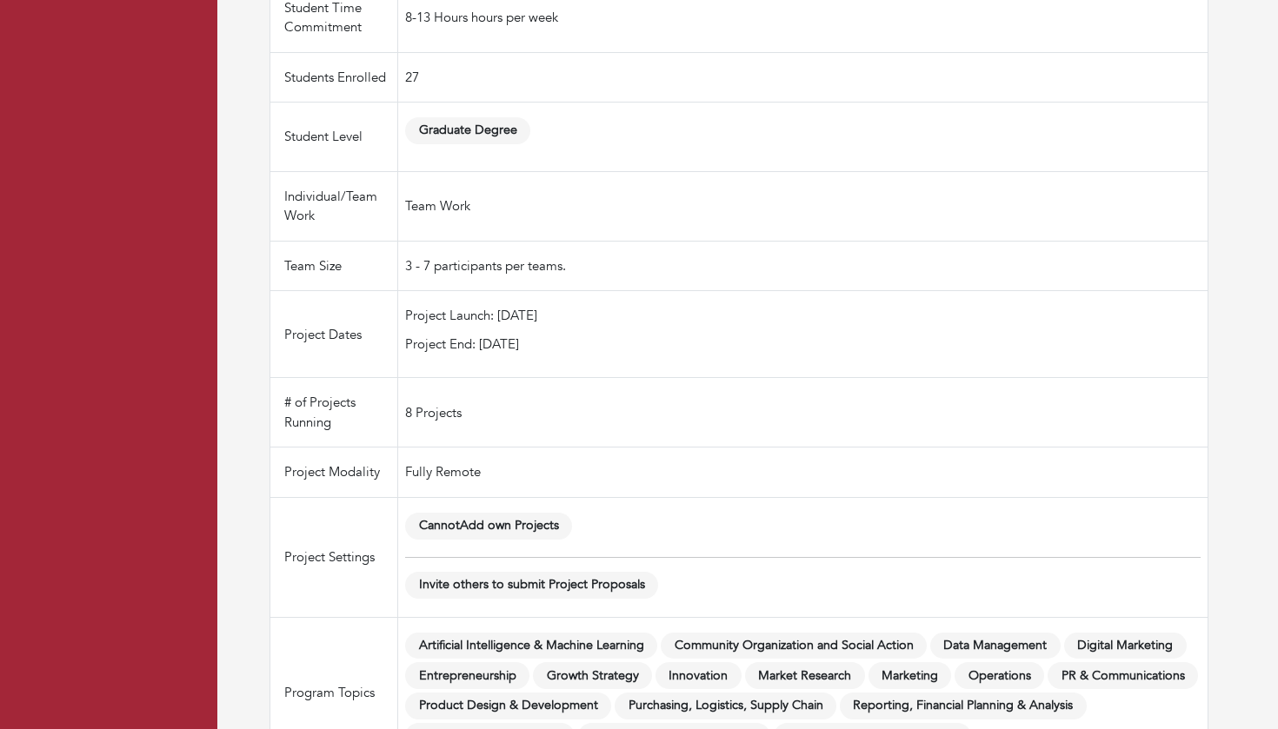
scroll to position [799, 0]
drag, startPoint x: 550, startPoint y: 302, endPoint x: 362, endPoint y: 301, distance: 188.6
click at [361, 292] on tr "Team Size 3 - 7 participants per teams." at bounding box center [739, 267] width 938 height 50
click at [362, 292] on td "Team Size" at bounding box center [334, 267] width 128 height 50
drag, startPoint x: 390, startPoint y: 292, endPoint x: 417, endPoint y: 292, distance: 26.9
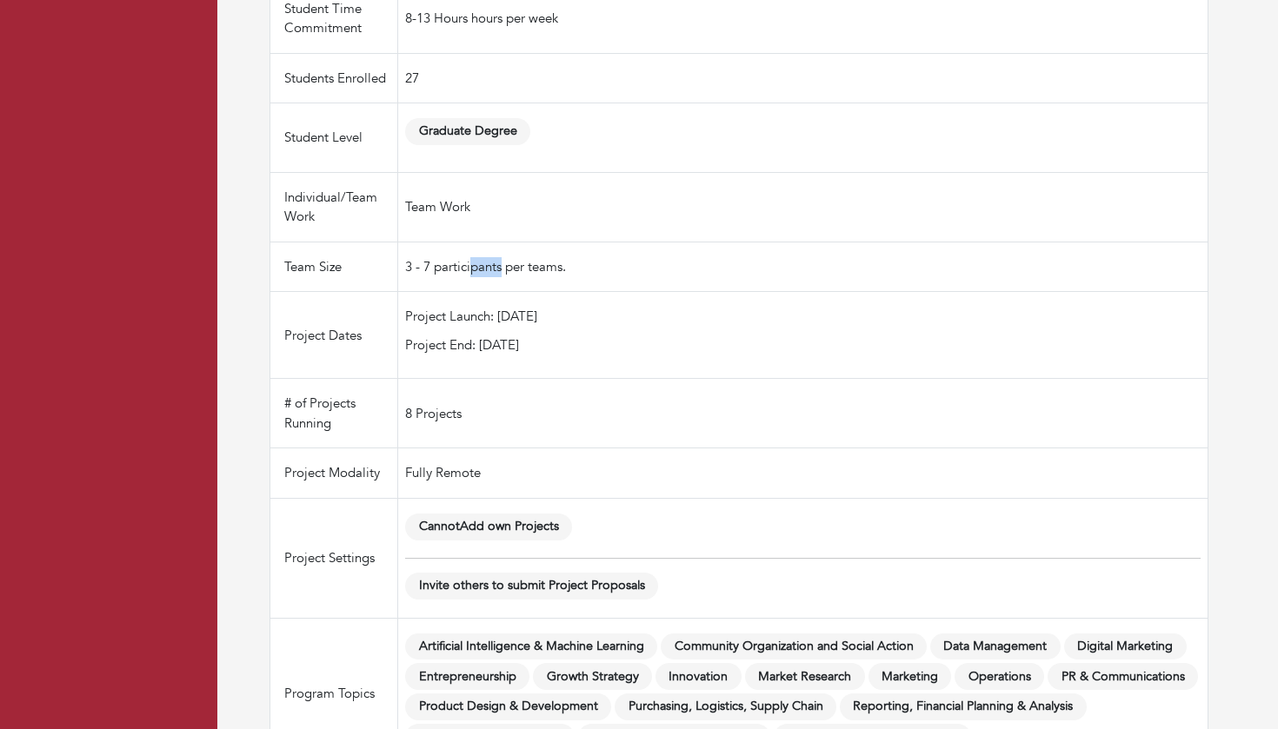
click at [417, 292] on td "3 - 7 participants per teams." at bounding box center [803, 267] width 810 height 50
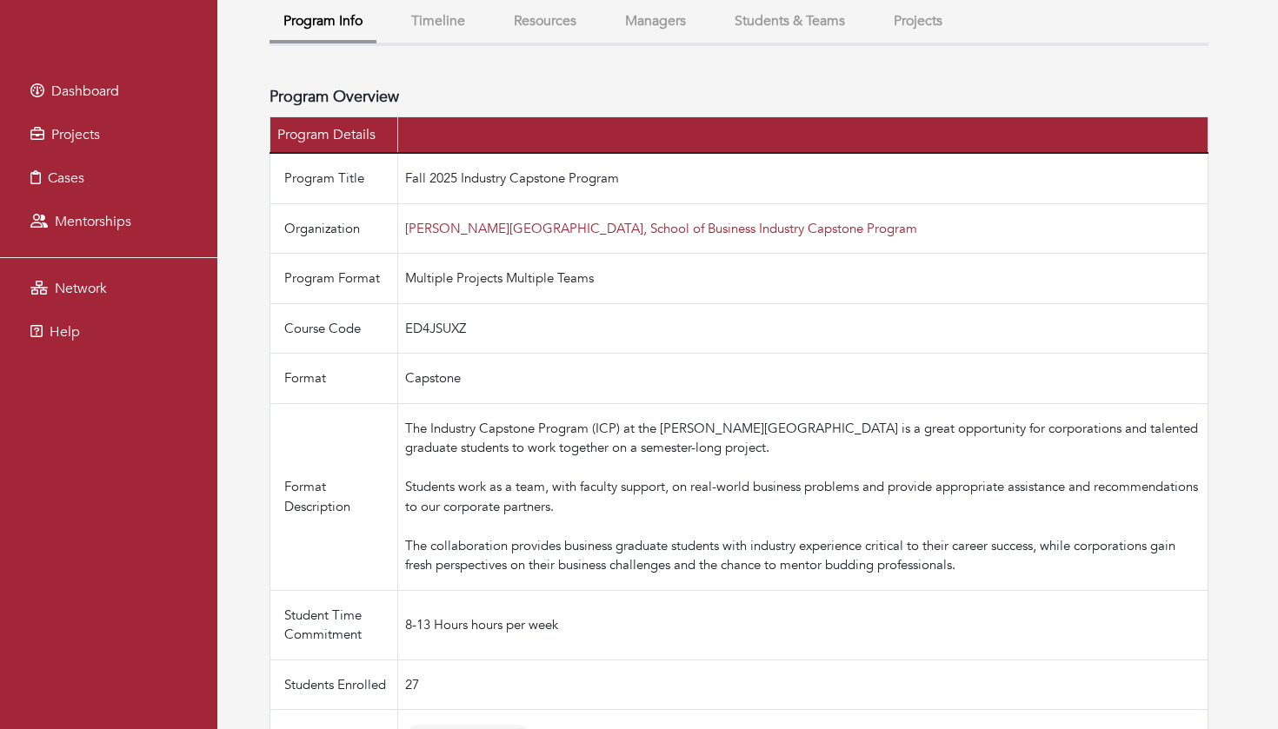
scroll to position [57, 0]
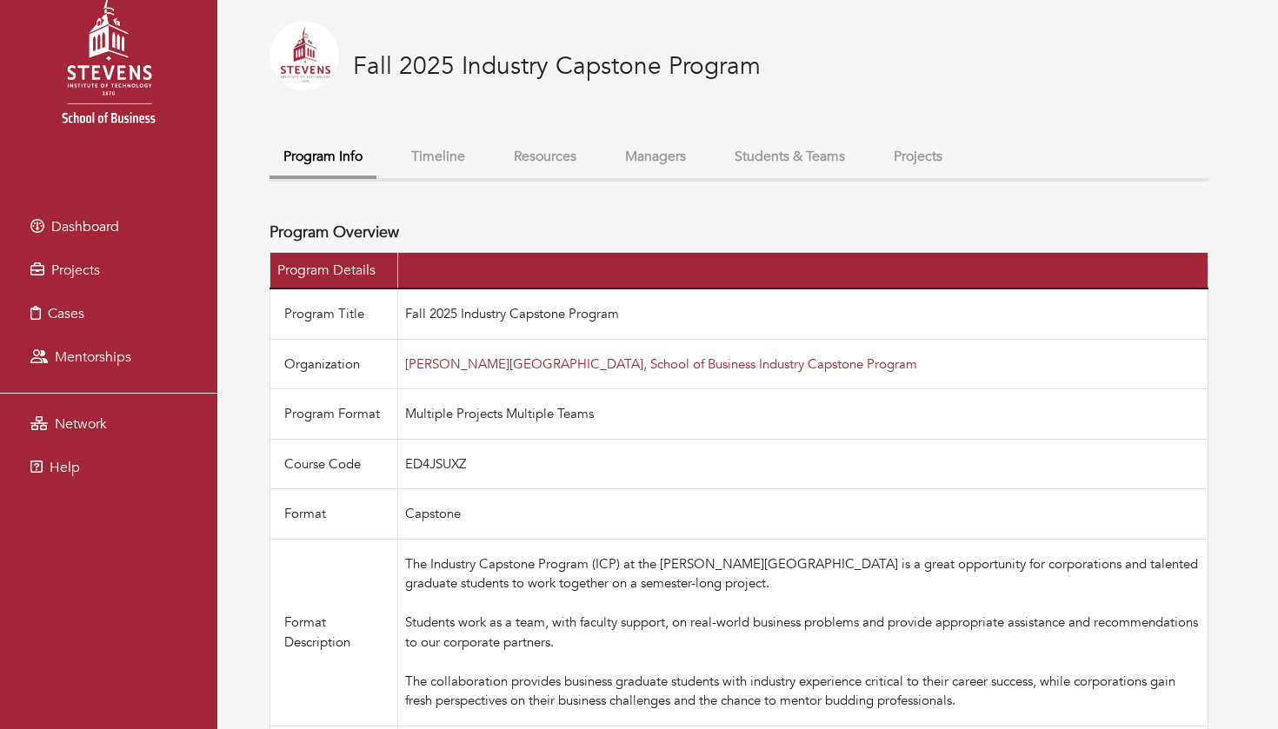
click at [456, 156] on button "Timeline" at bounding box center [438, 156] width 82 height 37
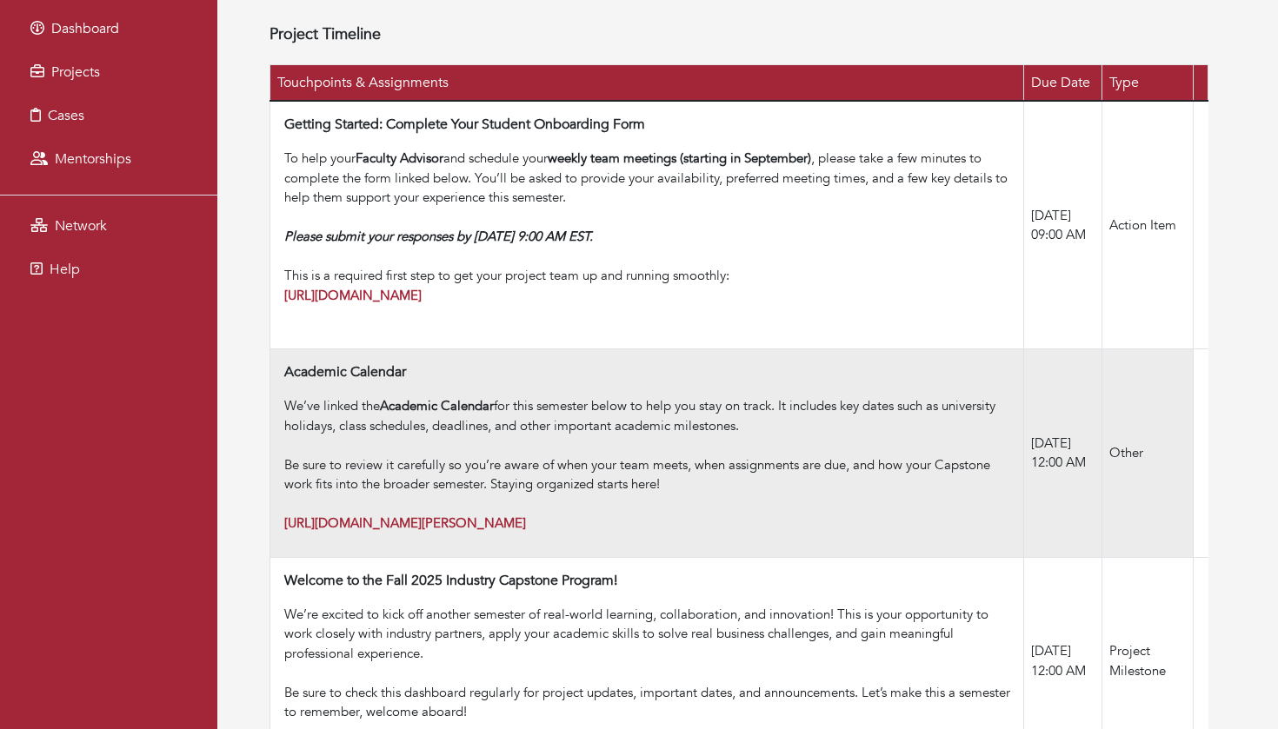
scroll to position [273, 0]
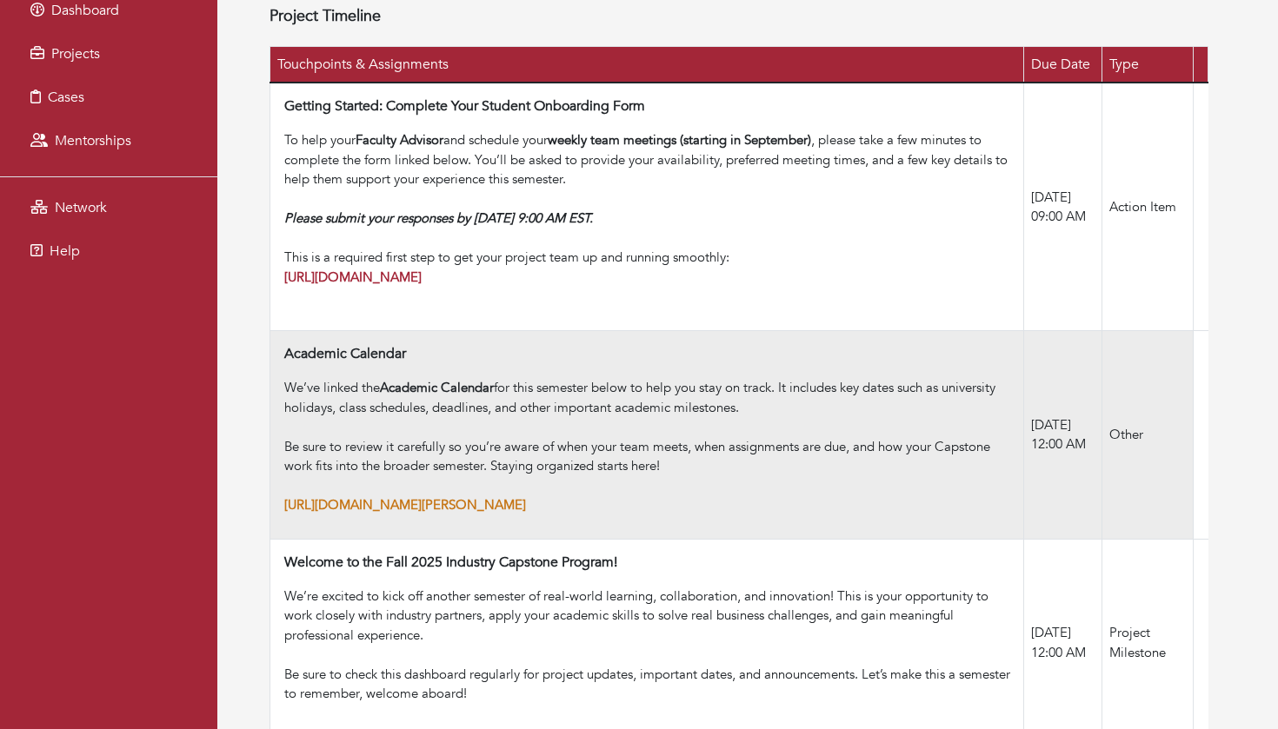
click at [508, 498] on strong "[URL][DOMAIN_NAME][PERSON_NAME]" at bounding box center [405, 504] width 242 height 17
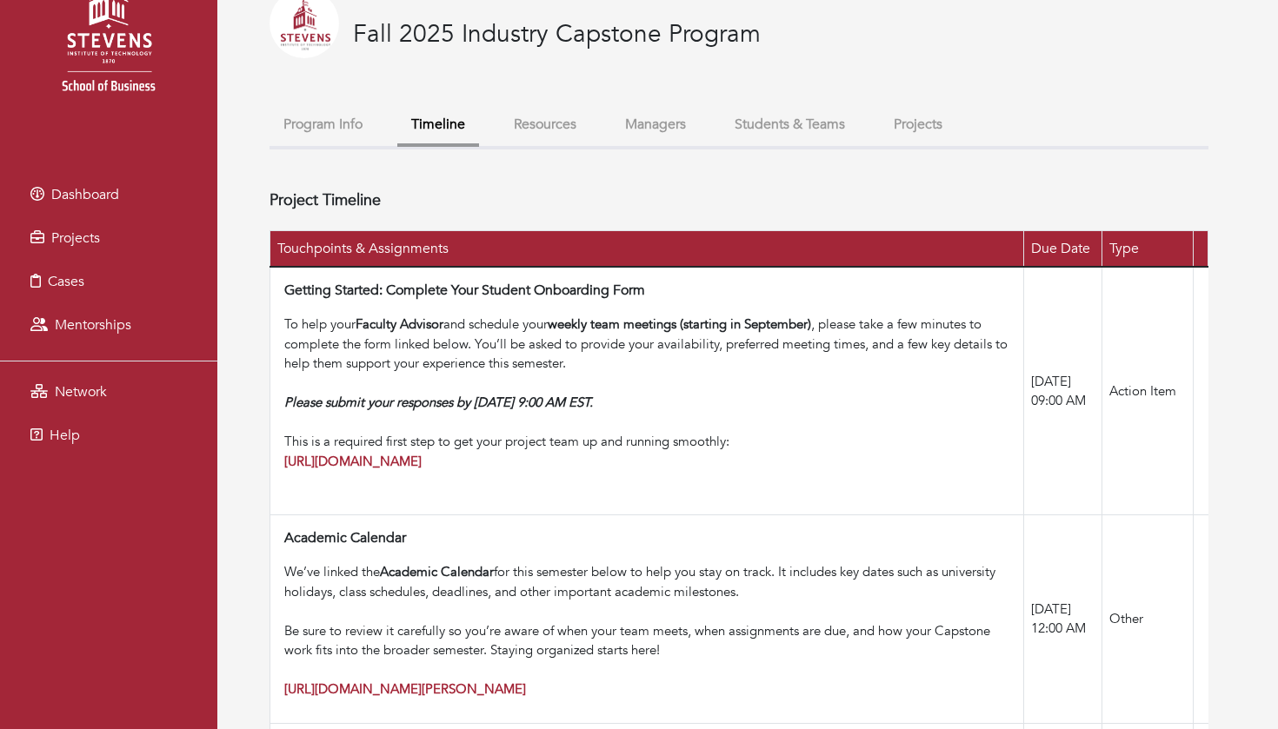
scroll to position [107, 0]
